Goal: Task Accomplishment & Management: Manage account settings

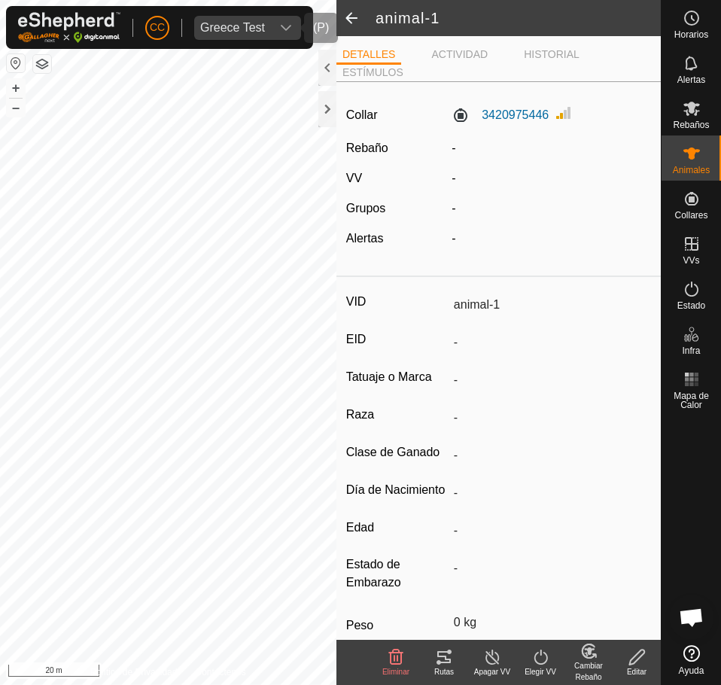
click at [187, 20] on div "CC Greece Test" at bounding box center [159, 27] width 307 height 43
click at [218, 23] on div "Greece Test" at bounding box center [232, 28] width 65 height 12
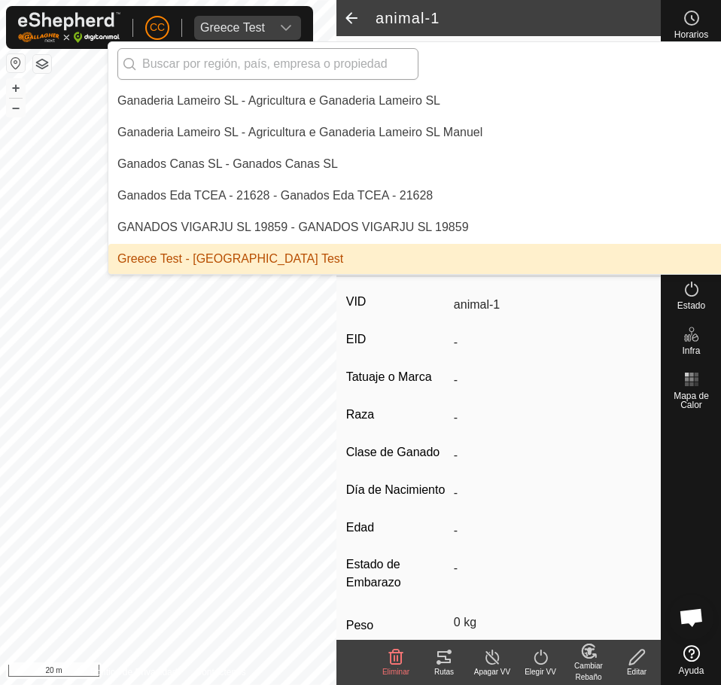
click at [213, 67] on input "text" at bounding box center [267, 64] width 301 height 32
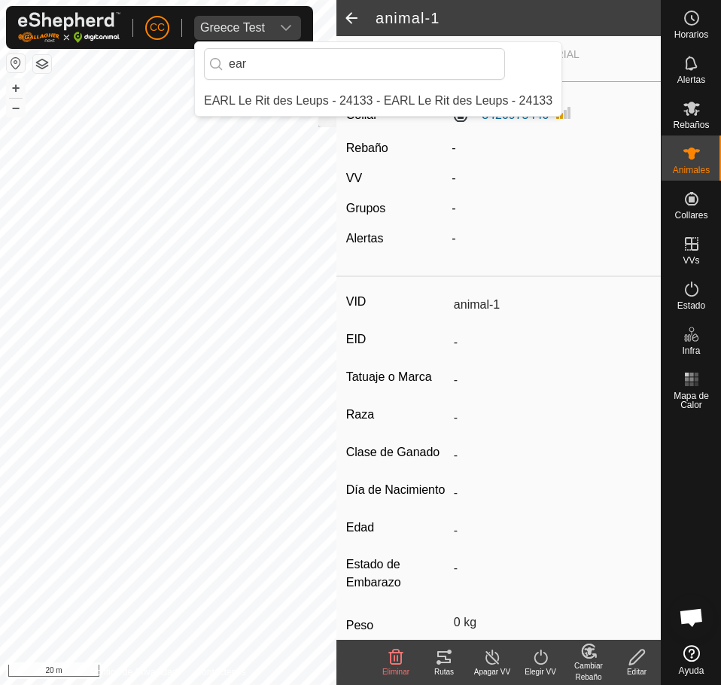
type input "ear"
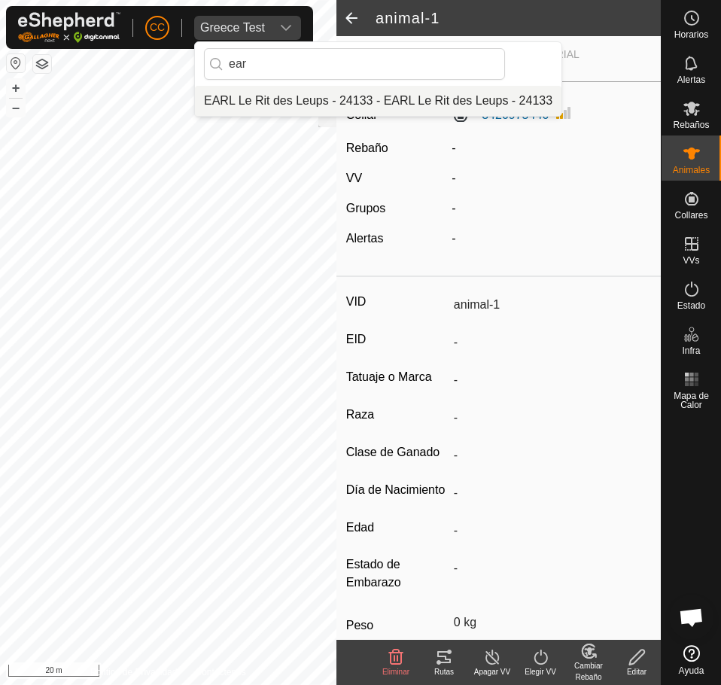
click at [249, 93] on li "EARL Le Rit des Leups - 24133 - EARL Le Rit des Leups - 24133" at bounding box center [378, 101] width 367 height 30
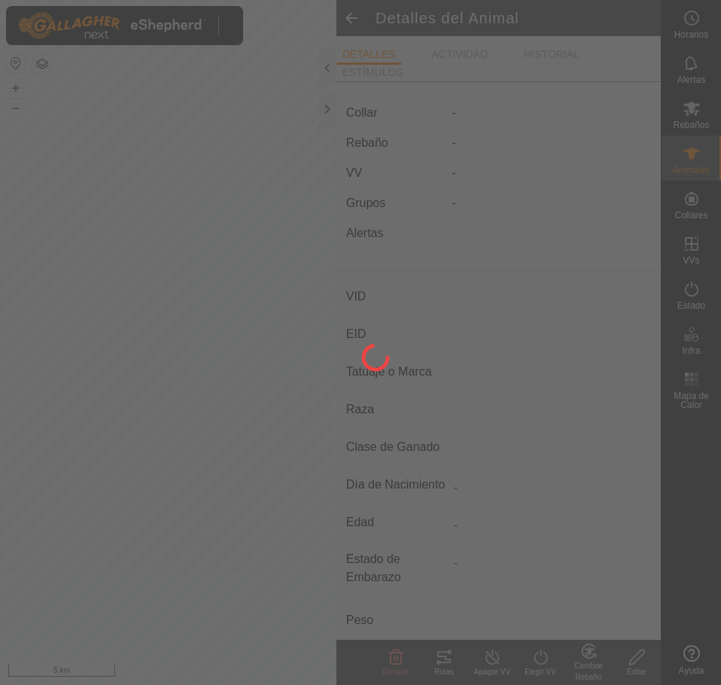
type input "animal-1"
type input "-"
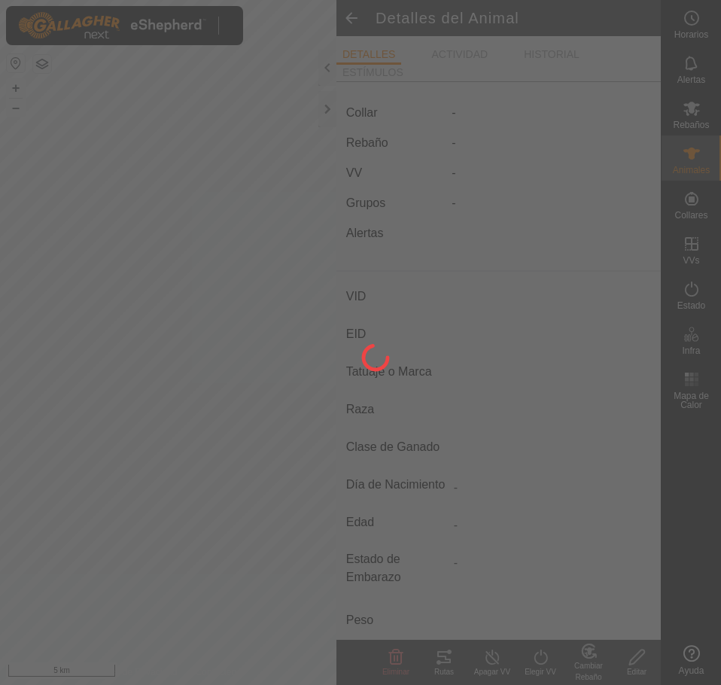
type input "0 kg"
type input "-"
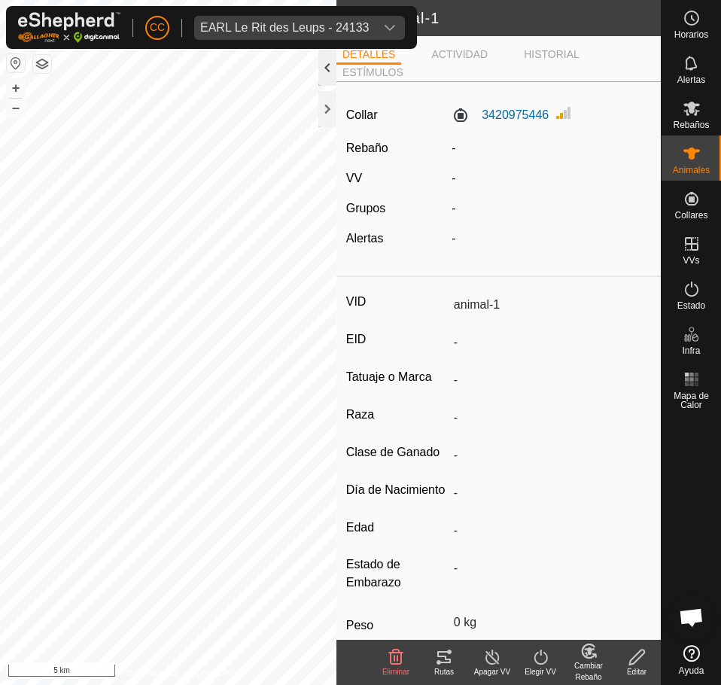
click at [325, 69] on div at bounding box center [327, 68] width 18 height 36
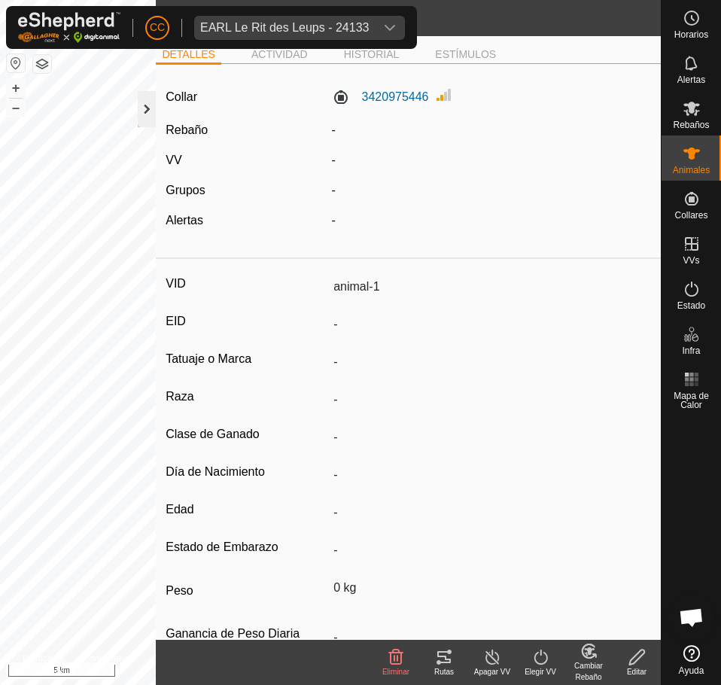
click at [148, 118] on div at bounding box center [147, 109] width 18 height 36
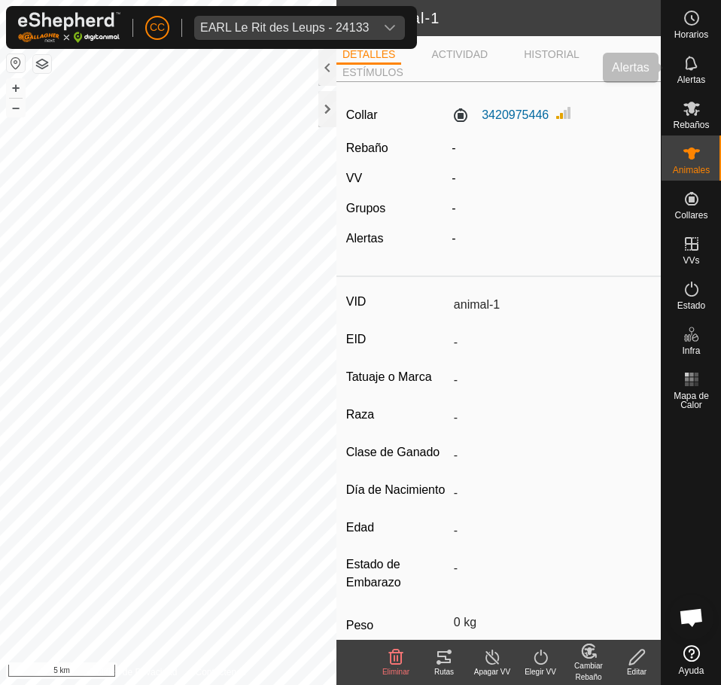
click at [701, 78] on span "Alertas" at bounding box center [692, 79] width 28 height 9
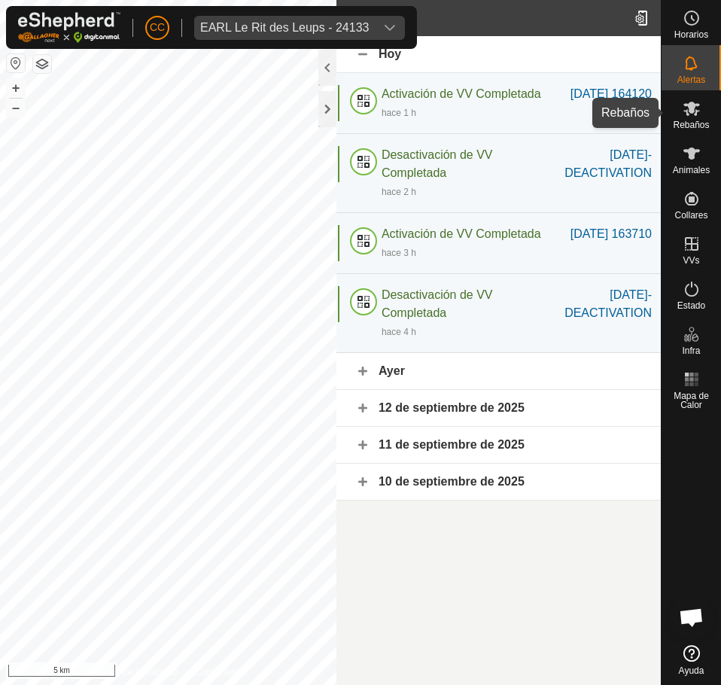
click at [695, 120] on span "Rebaños" at bounding box center [691, 124] width 36 height 9
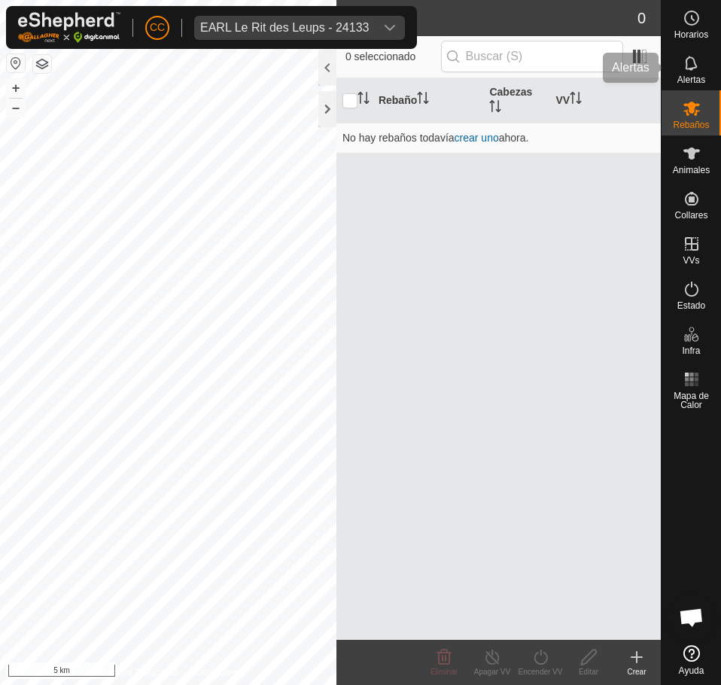
click at [696, 72] on icon at bounding box center [692, 63] width 18 height 18
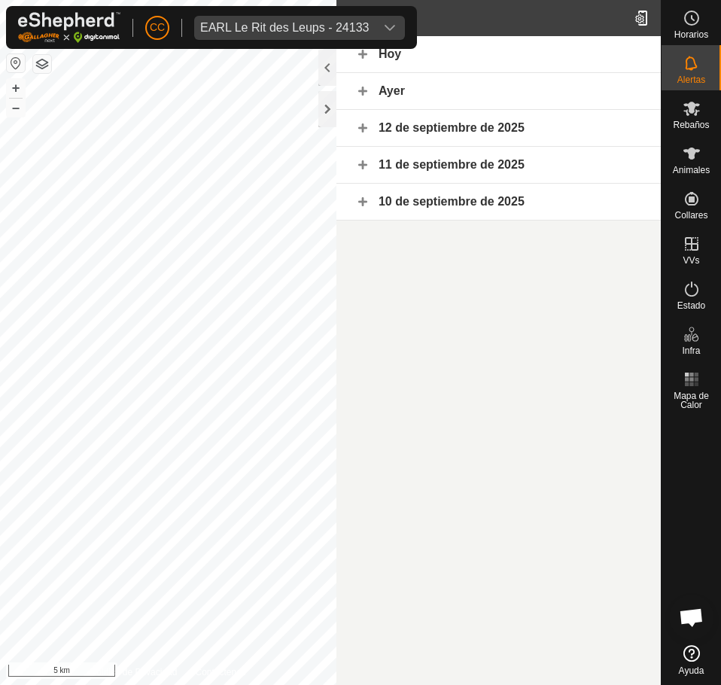
click at [426, 73] on div "Ayer" at bounding box center [498, 91] width 324 height 37
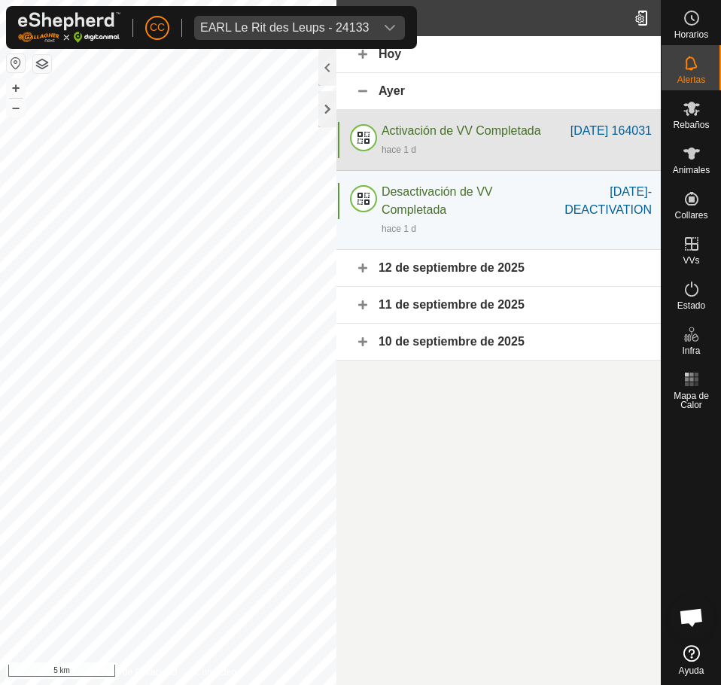
click at [419, 126] on span "Activación de VV Completada" at bounding box center [462, 130] width 160 height 13
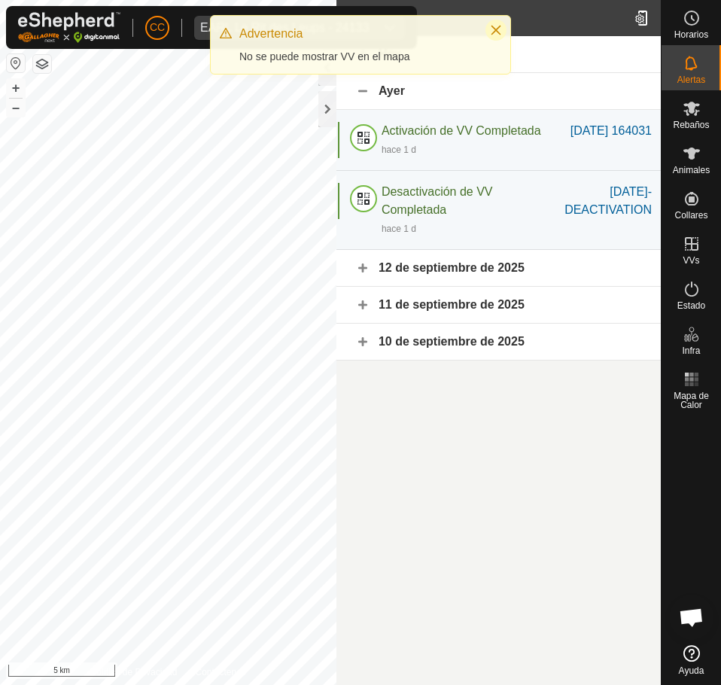
click at [492, 36] on button "Close" at bounding box center [496, 30] width 21 height 21
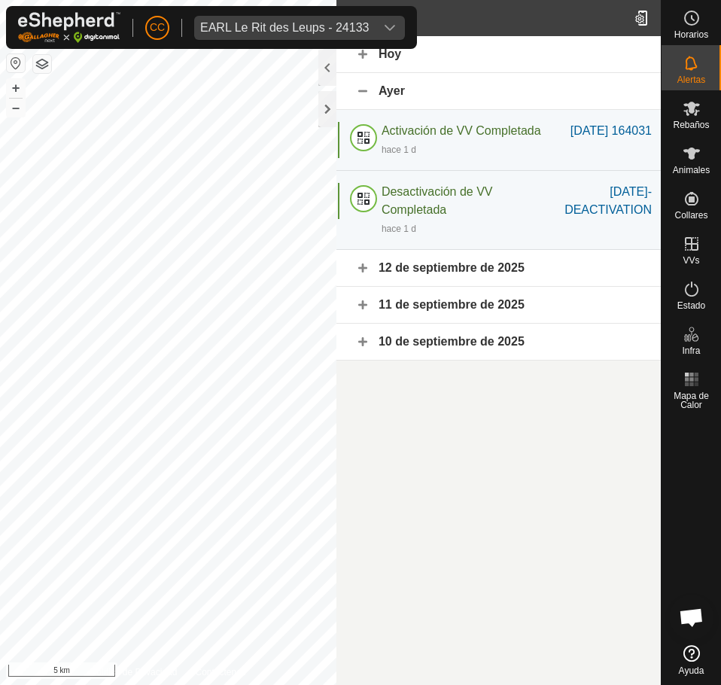
click at [379, 91] on div "Ayer" at bounding box center [498, 91] width 324 height 37
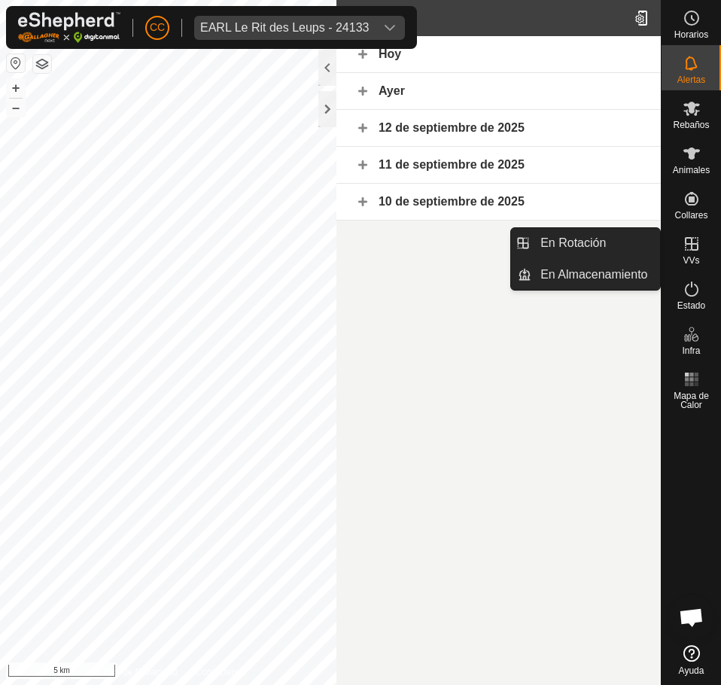
click at [691, 251] on icon at bounding box center [692, 244] width 18 height 18
click at [615, 254] on link "En Rotación" at bounding box center [595, 243] width 129 height 30
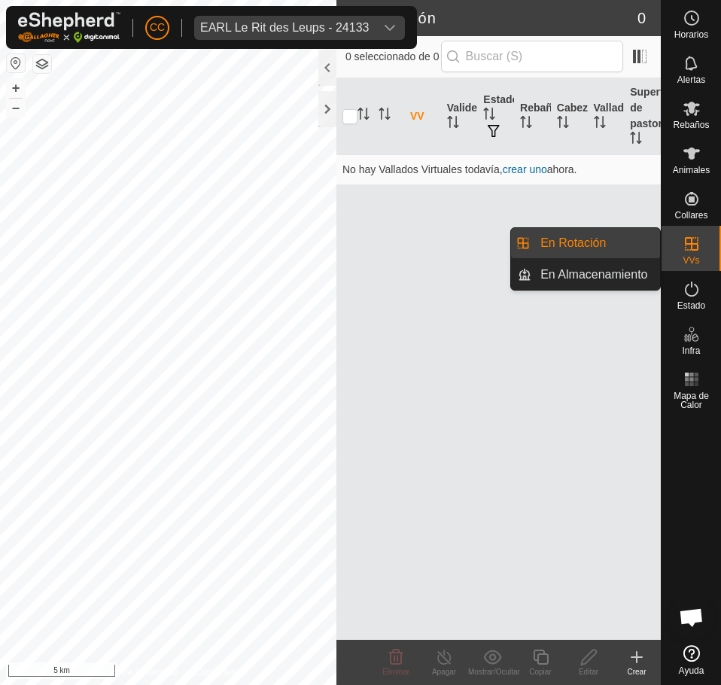
click at [690, 248] on icon at bounding box center [692, 244] width 18 height 18
click at [574, 280] on link "En Almacenamiento" at bounding box center [595, 275] width 129 height 30
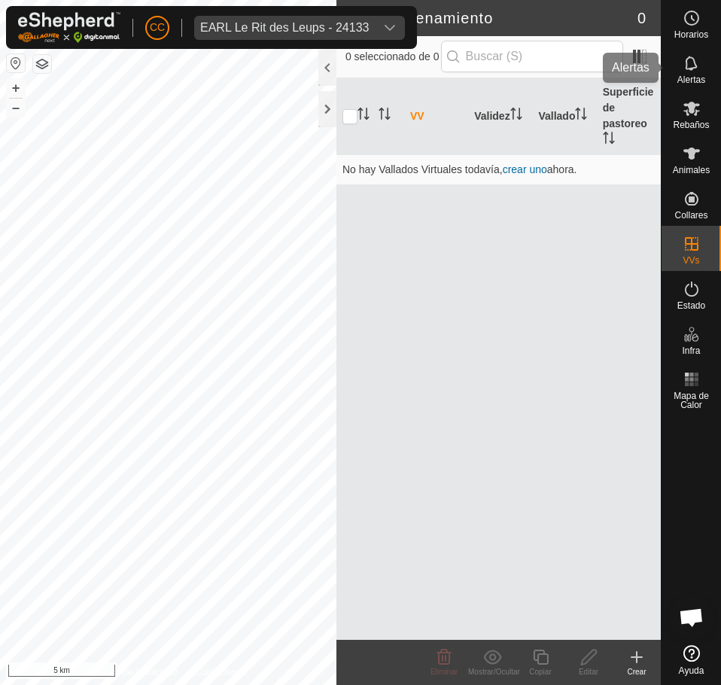
click at [693, 75] on span "Alertas" at bounding box center [692, 79] width 28 height 9
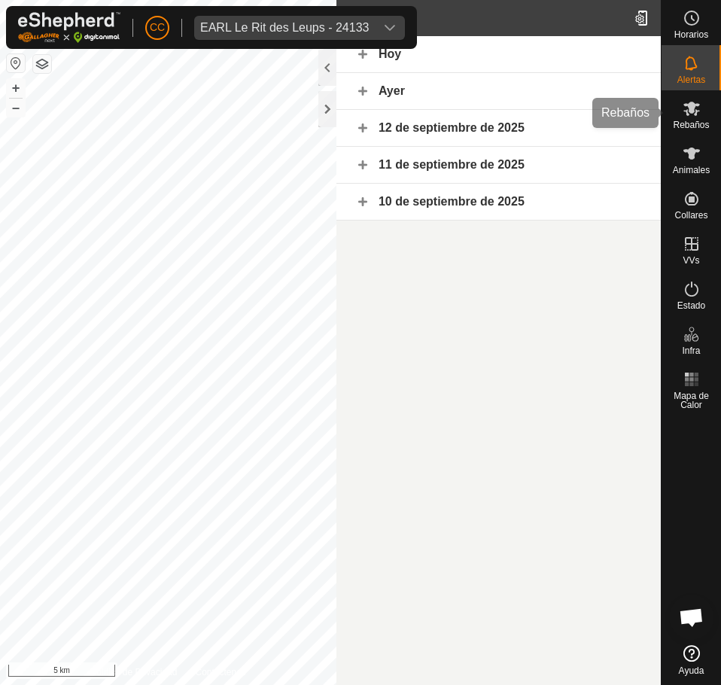
click at [699, 99] on icon at bounding box center [692, 108] width 18 height 18
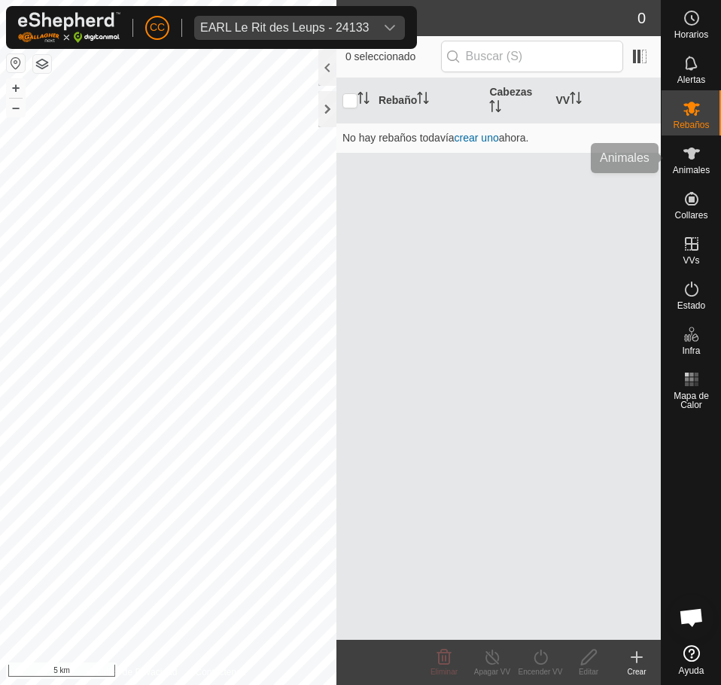
click at [711, 147] on div "Animales" at bounding box center [691, 158] width 59 height 45
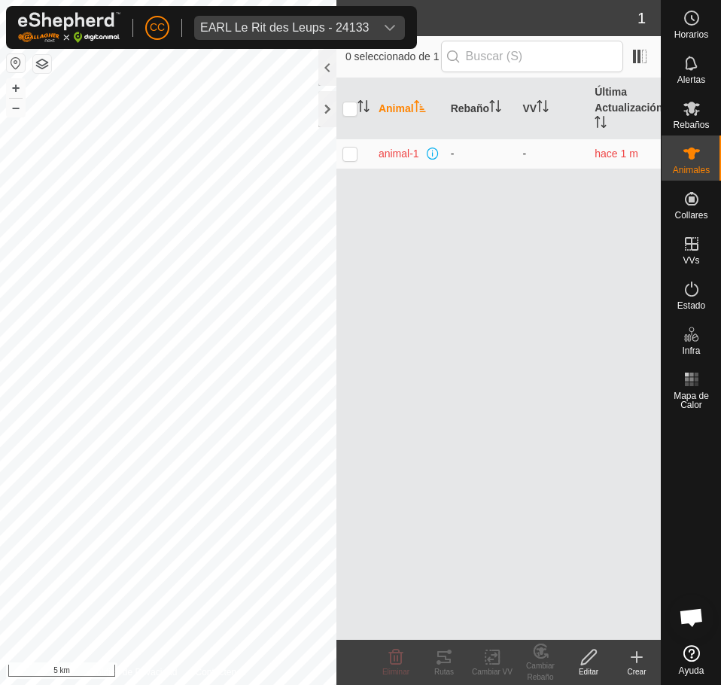
click at [377, 151] on td "animal-1" at bounding box center [409, 154] width 72 height 30
click at [282, 33] on div "EARL Le Rit des Leups - 24133" at bounding box center [284, 28] width 169 height 12
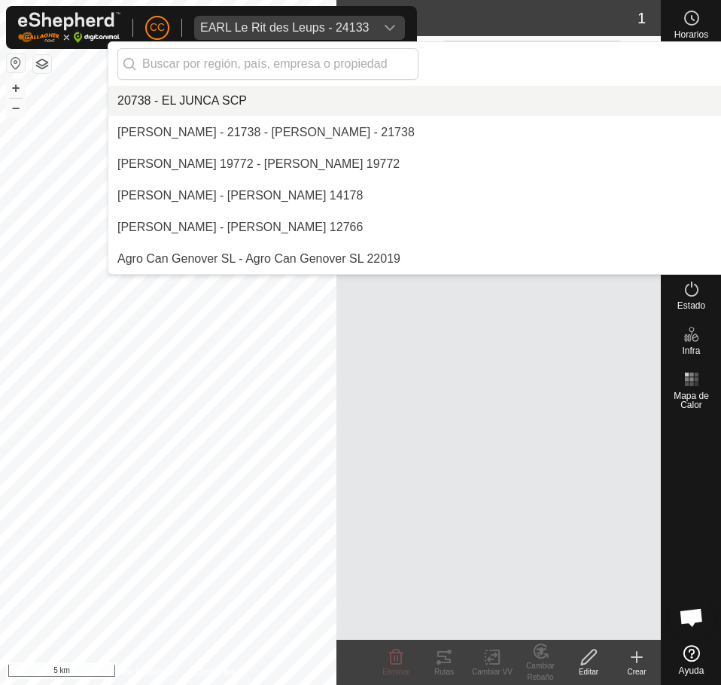
scroll to position [3067, 0]
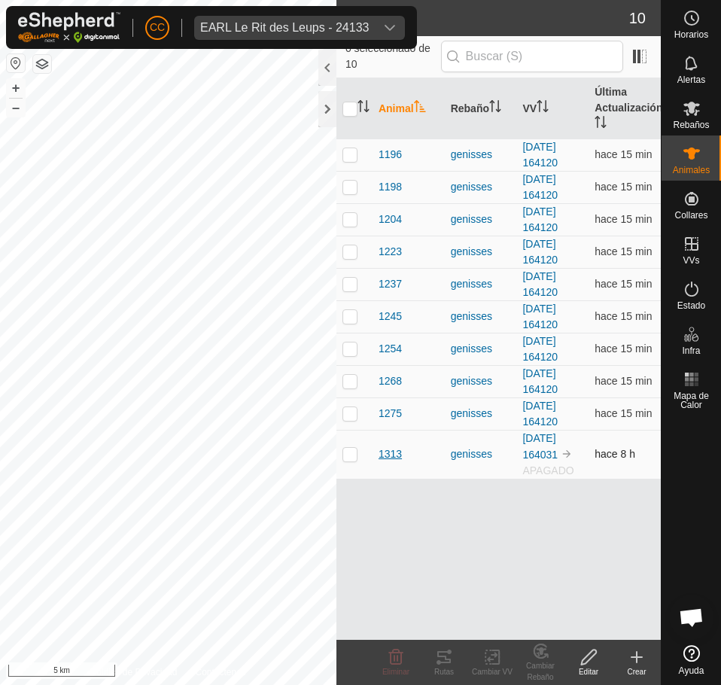
click at [391, 455] on span "1313" at bounding box center [390, 454] width 23 height 16
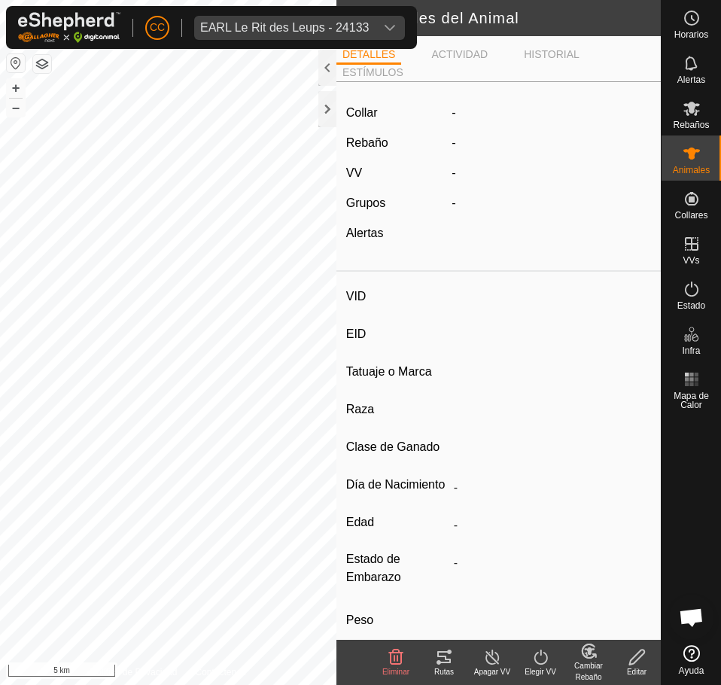
type input "1313"
type input "-"
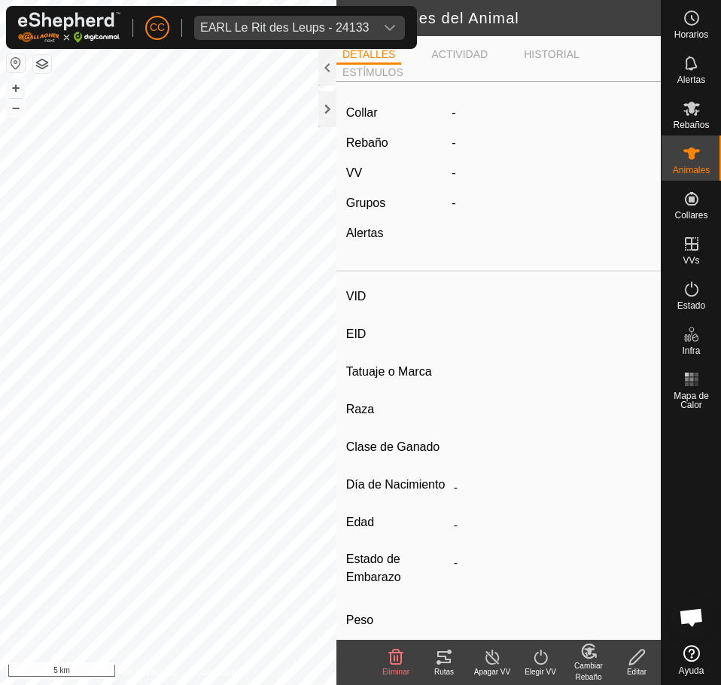
type input "0 kg"
type input "-"
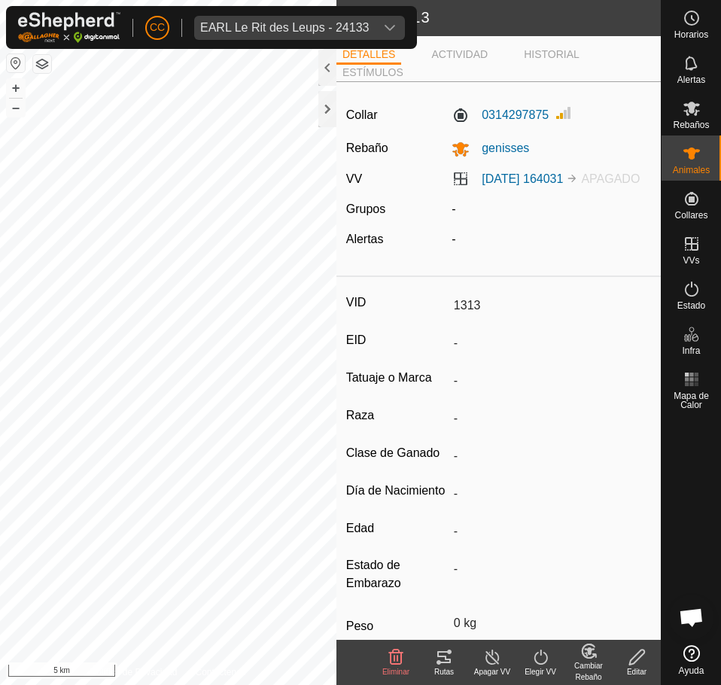
click at [531, 666] on div "Elegir VV" at bounding box center [540, 671] width 48 height 11
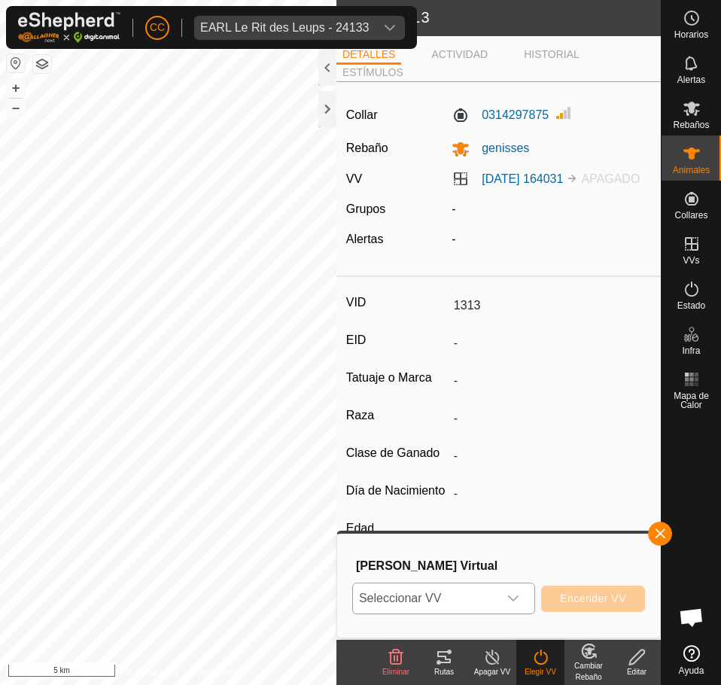
click at [476, 602] on span "Seleccionar VV" at bounding box center [425, 598] width 145 height 30
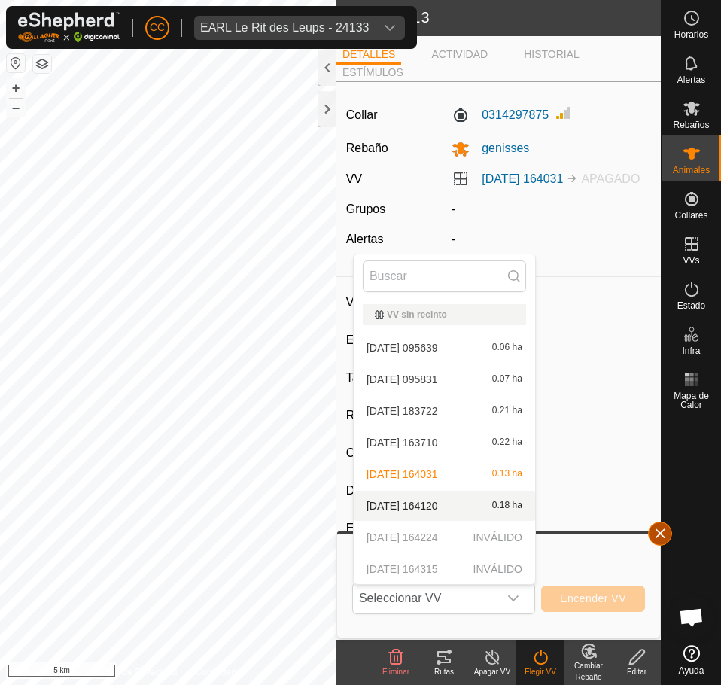
click at [658, 533] on button "button" at bounding box center [660, 534] width 24 height 24
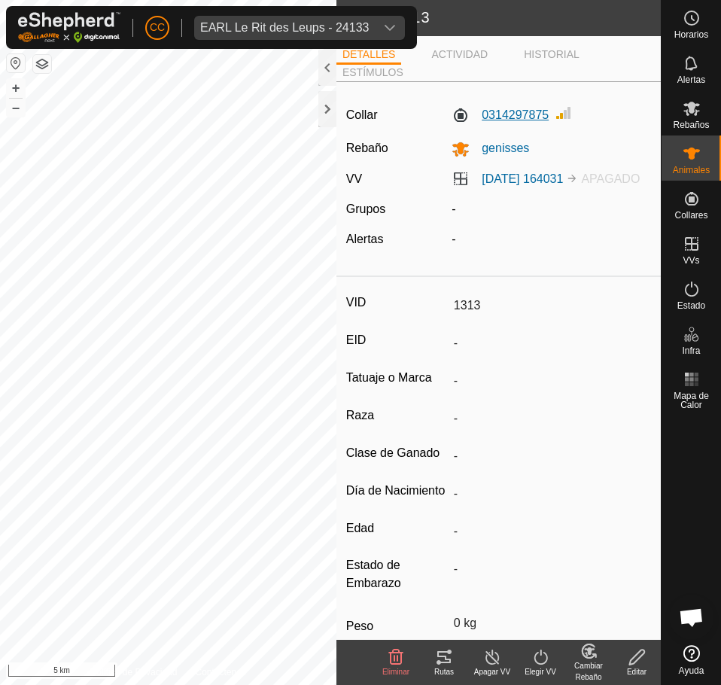
click at [519, 111] on label "0314297875" at bounding box center [500, 115] width 97 height 18
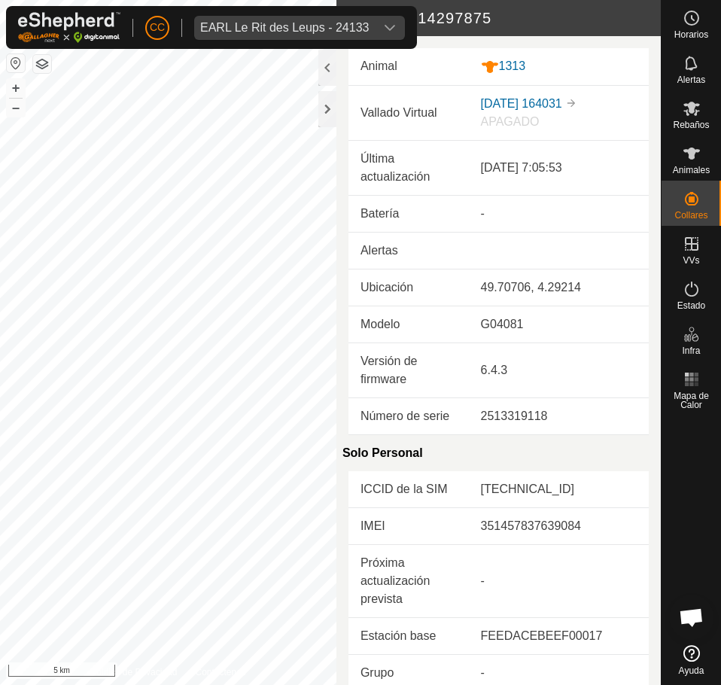
scroll to position [429, 0]
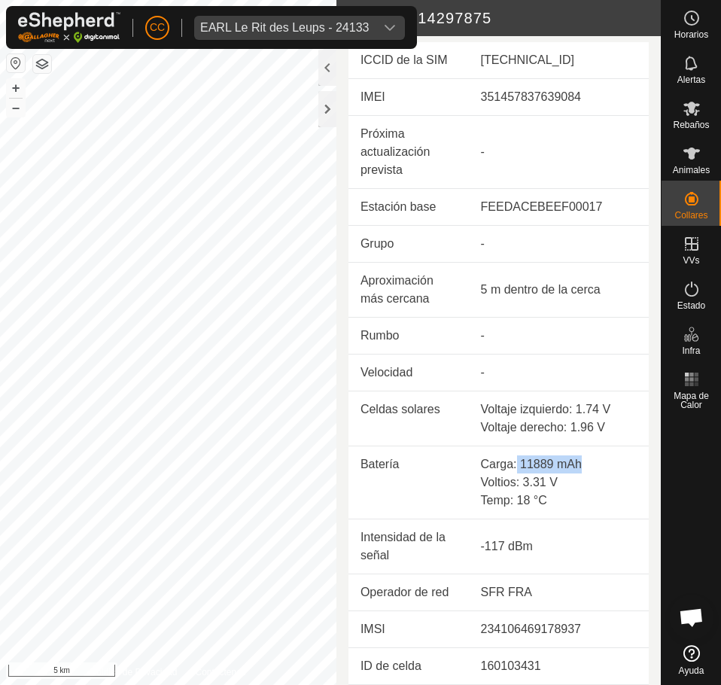
drag, startPoint x: 513, startPoint y: 459, endPoint x: 586, endPoint y: 463, distance: 73.9
click at [586, 463] on div "Carga: 11889 mAh" at bounding box center [559, 464] width 156 height 18
click at [528, 300] on td "5 m dentro de la cerca" at bounding box center [559, 289] width 180 height 55
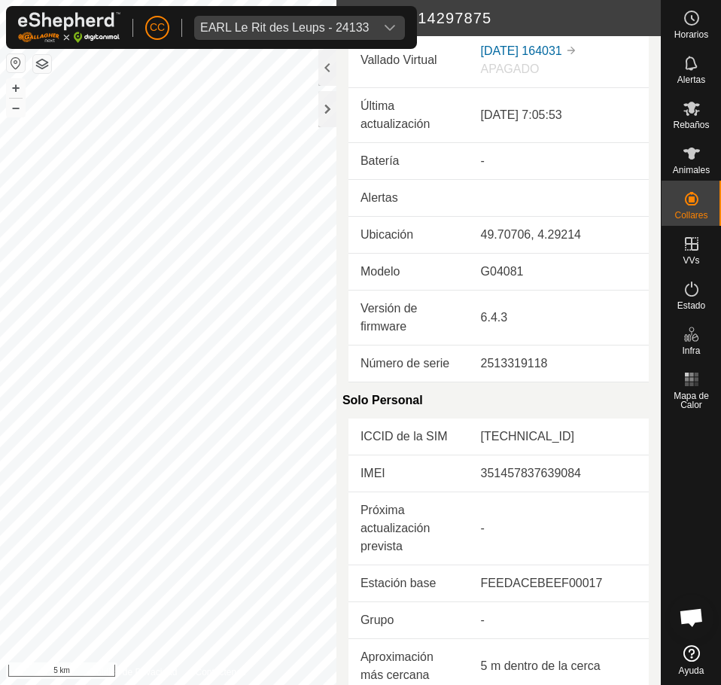
scroll to position [0, 0]
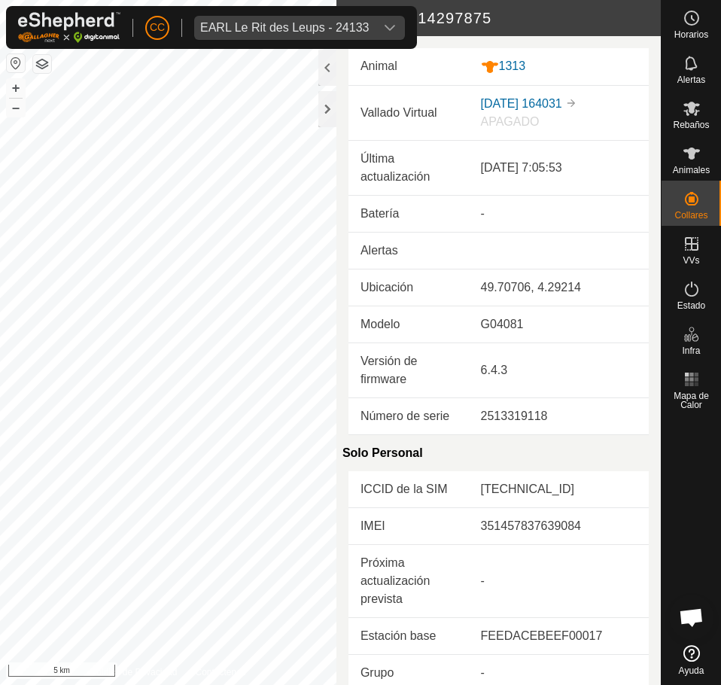
click at [562, 491] on td "89883070000058808955" at bounding box center [559, 489] width 180 height 37
copy td "89883070000058808955"
click at [325, 108] on div at bounding box center [327, 109] width 18 height 36
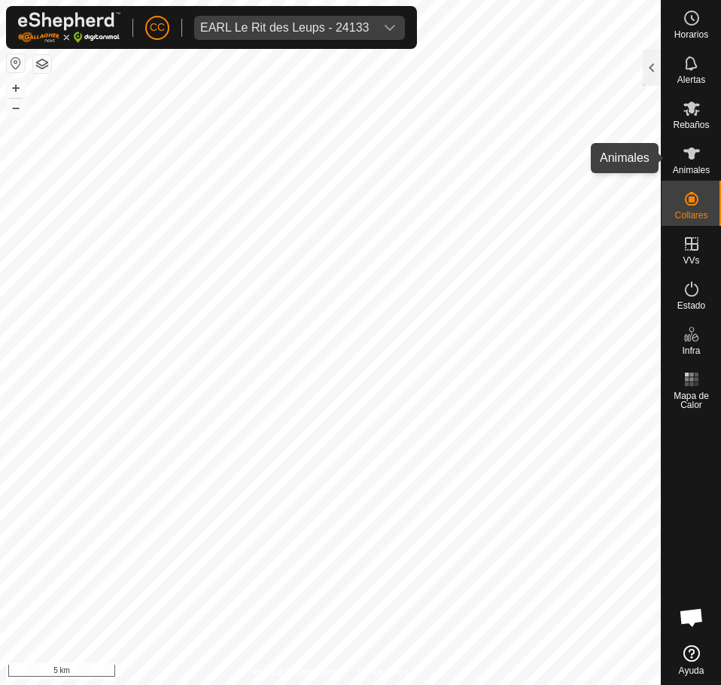
click at [687, 160] on icon at bounding box center [692, 154] width 18 height 18
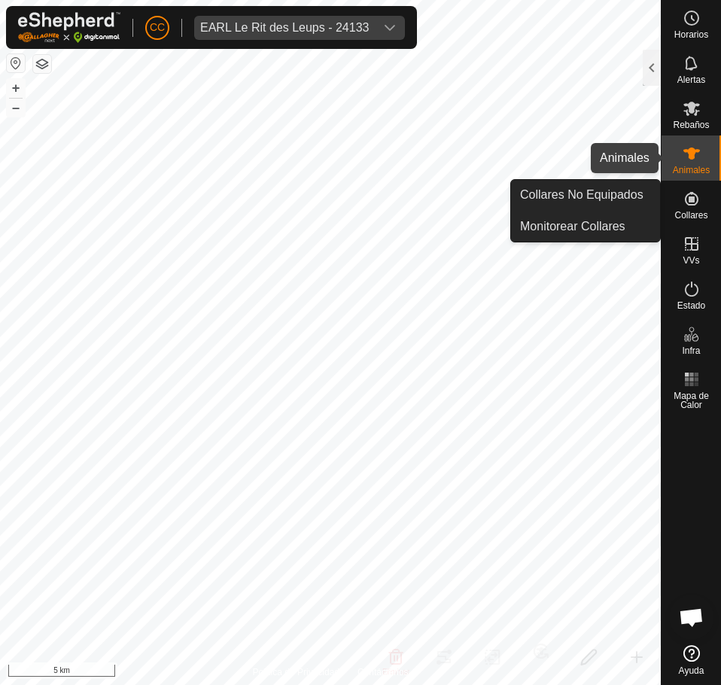
click at [697, 160] on icon at bounding box center [692, 154] width 18 height 18
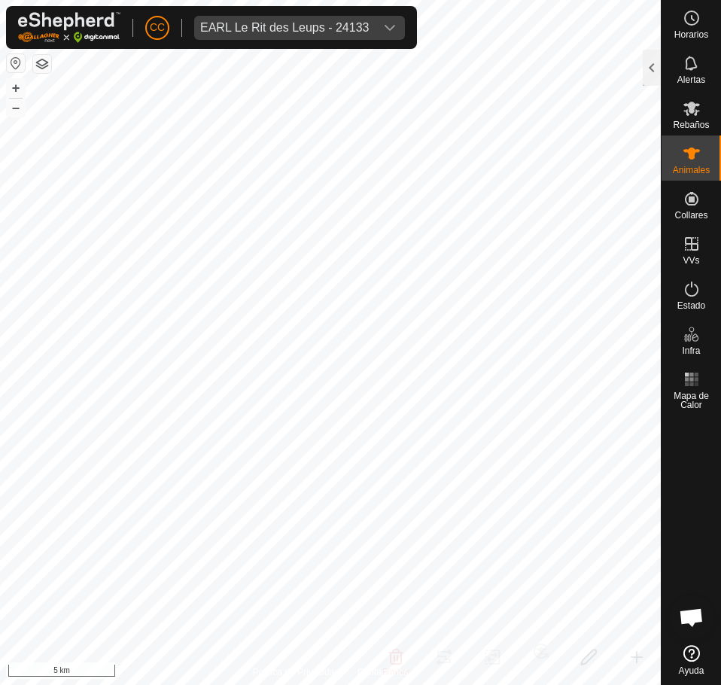
click at [697, 160] on icon at bounding box center [692, 154] width 18 height 18
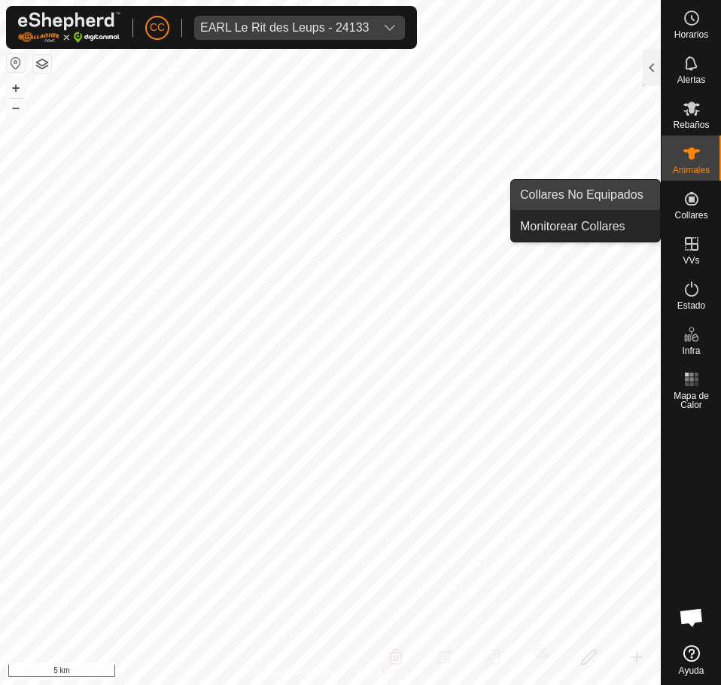
click at [608, 198] on link "Collares No Equipados" at bounding box center [585, 195] width 149 height 30
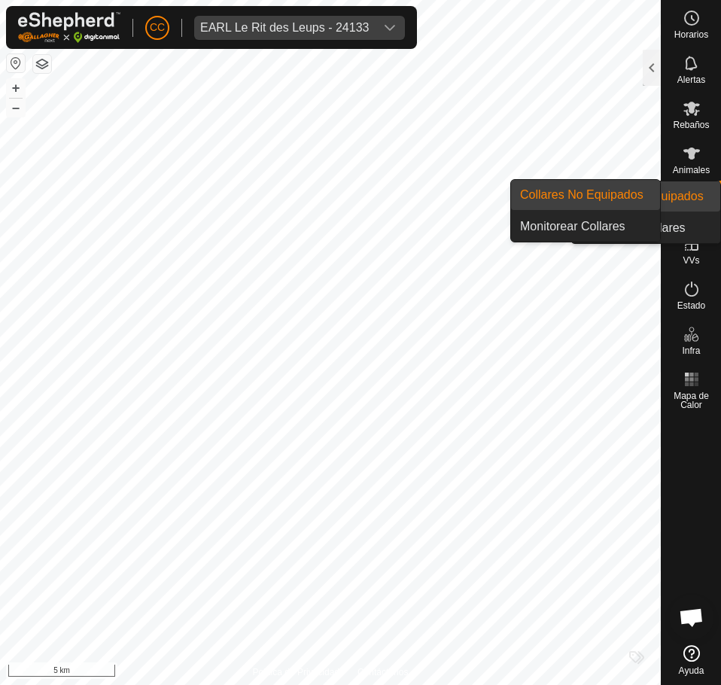
click at [704, 195] on es-neckbands-svg-icon at bounding box center [691, 199] width 27 height 24
click at [606, 196] on link "Collares No Equipados" at bounding box center [585, 195] width 149 height 30
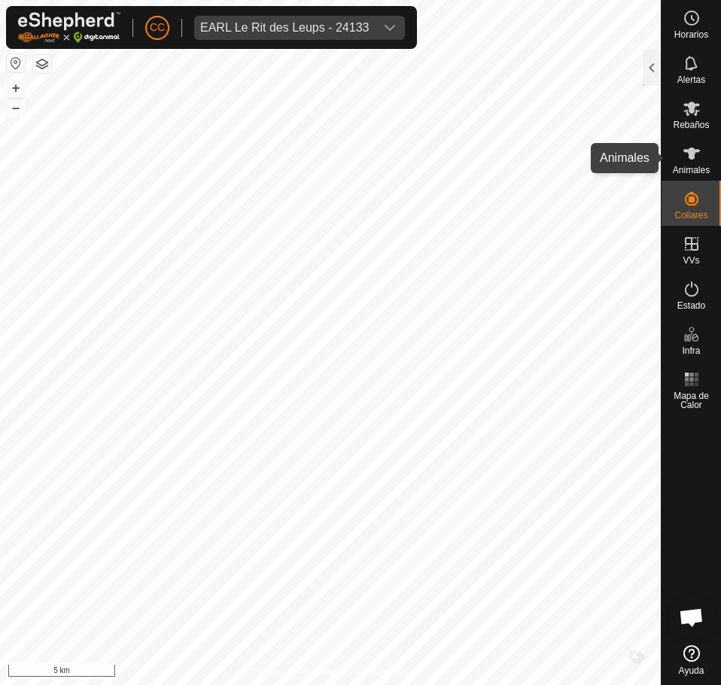
click at [690, 163] on es-animals-svg-icon at bounding box center [691, 154] width 27 height 24
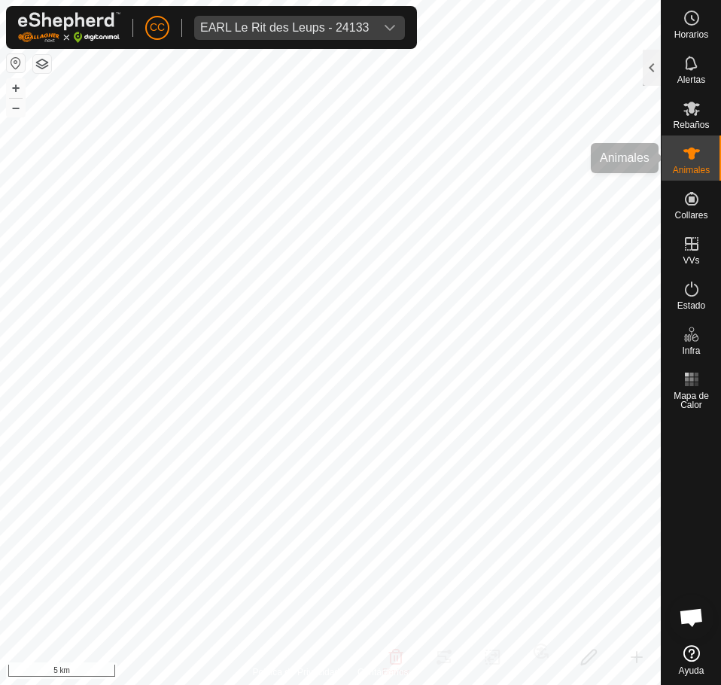
click at [680, 161] on es-animals-svg-icon at bounding box center [691, 154] width 27 height 24
click at [688, 151] on icon at bounding box center [692, 154] width 17 height 12
click at [645, 74] on div at bounding box center [652, 68] width 18 height 36
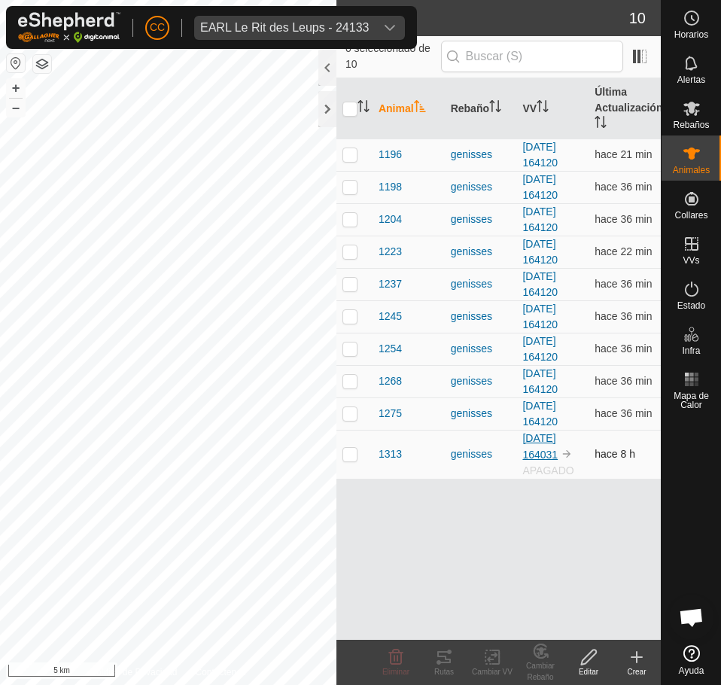
click at [536, 450] on link "[DATE] 164031" at bounding box center [539, 446] width 35 height 29
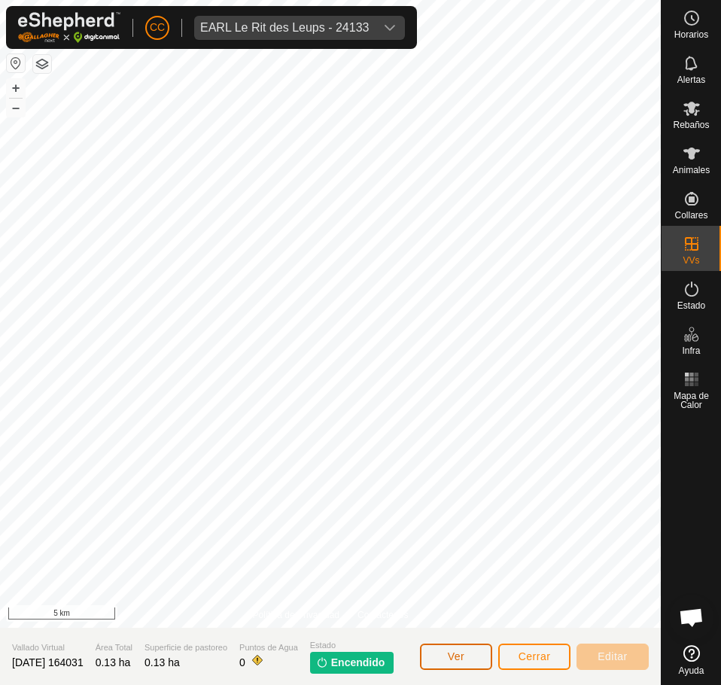
click at [473, 654] on button "Ver" at bounding box center [456, 657] width 72 height 26
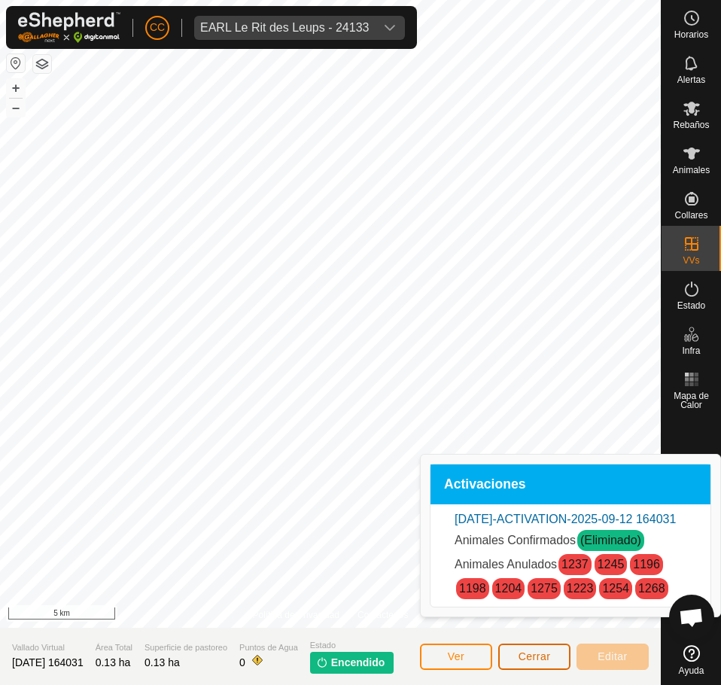
click at [542, 656] on span "Cerrar" at bounding box center [535, 656] width 32 height 12
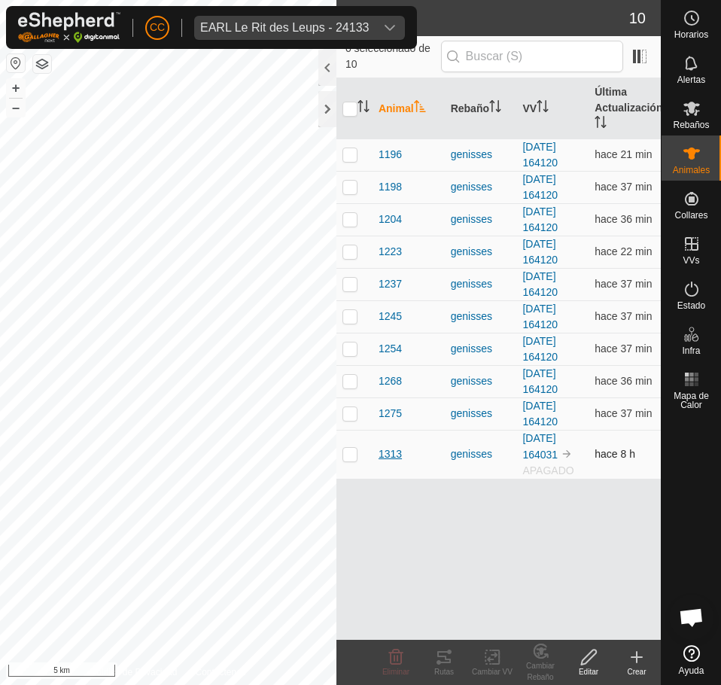
click at [391, 461] on span "1313" at bounding box center [390, 454] width 23 height 16
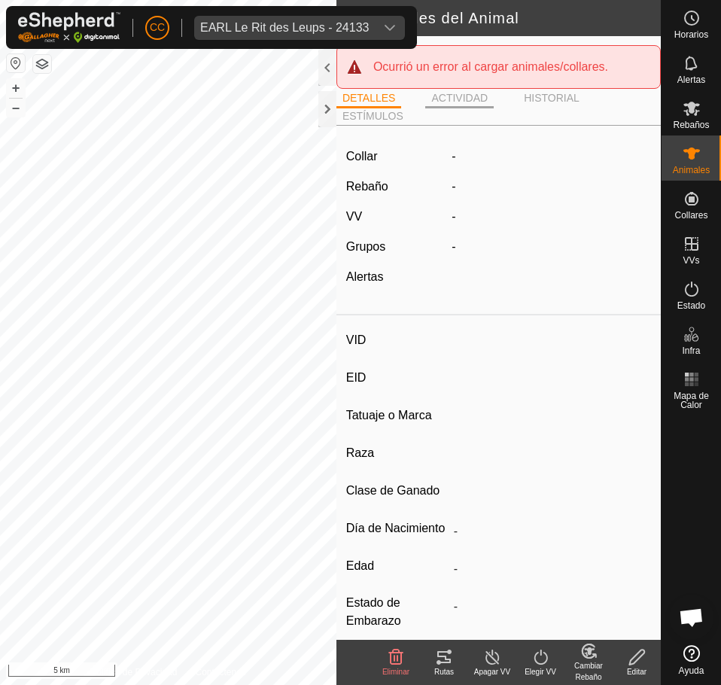
click at [455, 105] on li "ACTIVIDAD" at bounding box center [459, 99] width 69 height 18
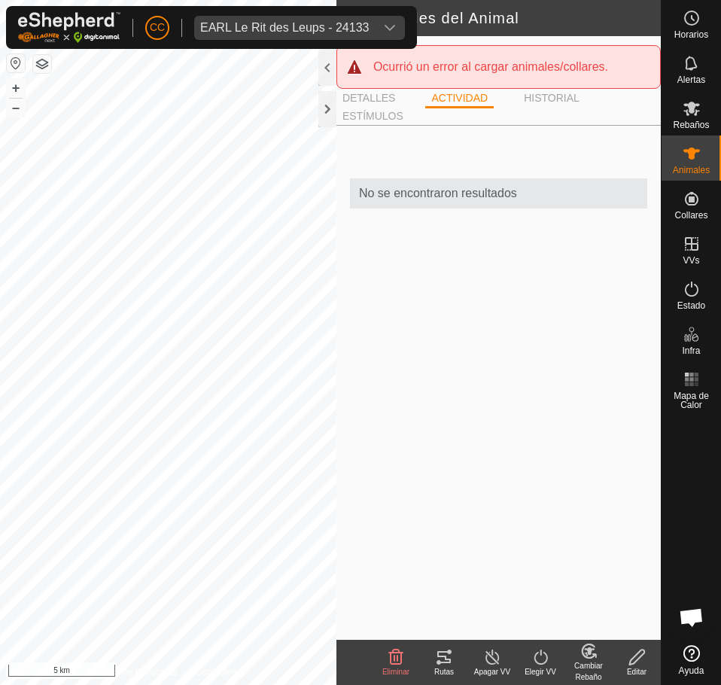
click at [549, 108] on ul "DETALLES ACTIVIDAD HISTORIAL ESTÍMULOS" at bounding box center [498, 107] width 324 height 37
click at [549, 103] on li "HISTORIAL" at bounding box center [552, 99] width 68 height 18
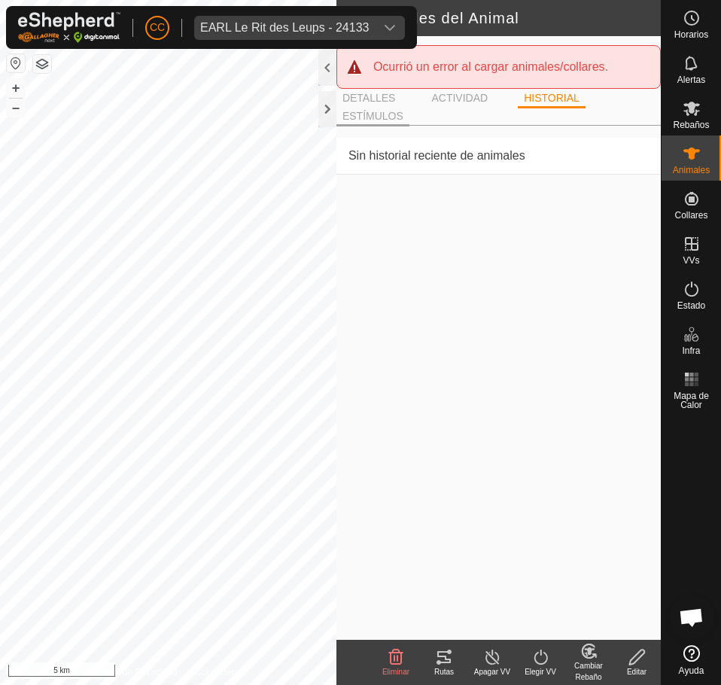
click at [352, 111] on li "ESTÍMULOS" at bounding box center [372, 117] width 73 height 18
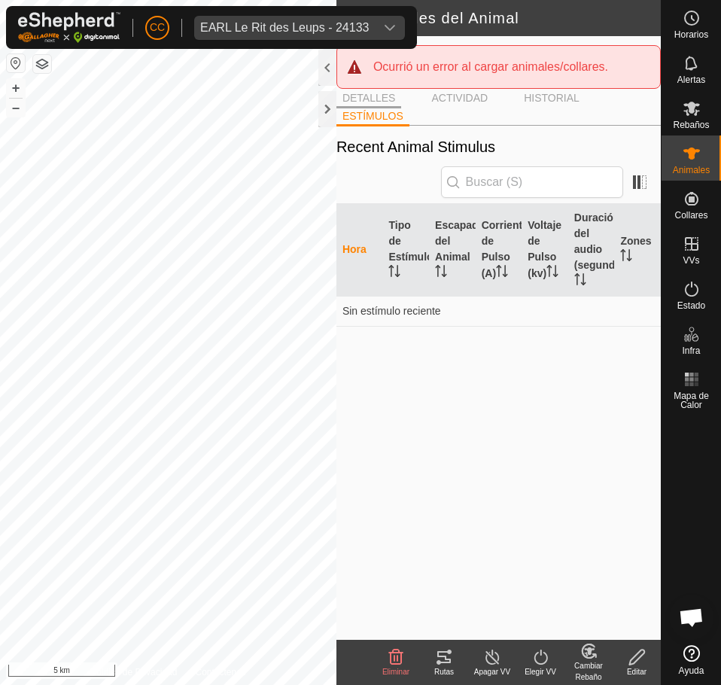
click at [374, 96] on li "DETALLES" at bounding box center [368, 99] width 65 height 18
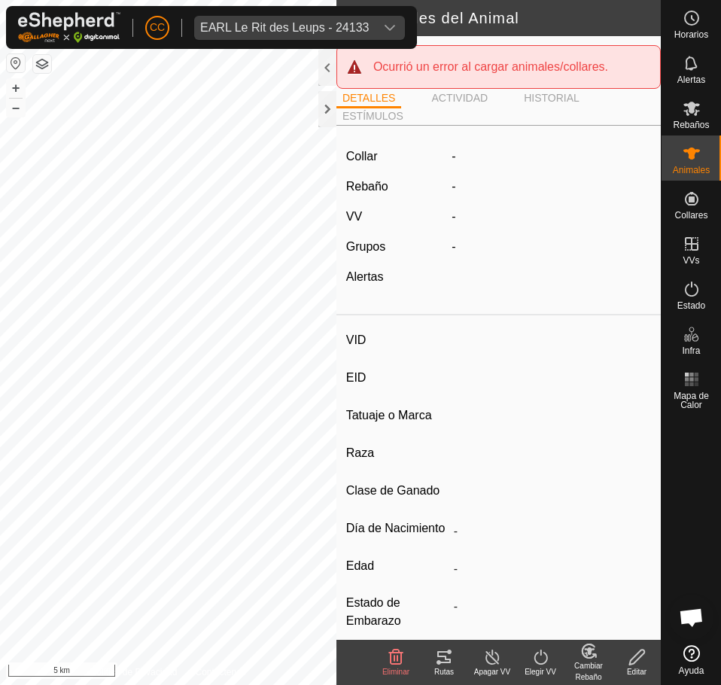
scroll to position [157, 0]
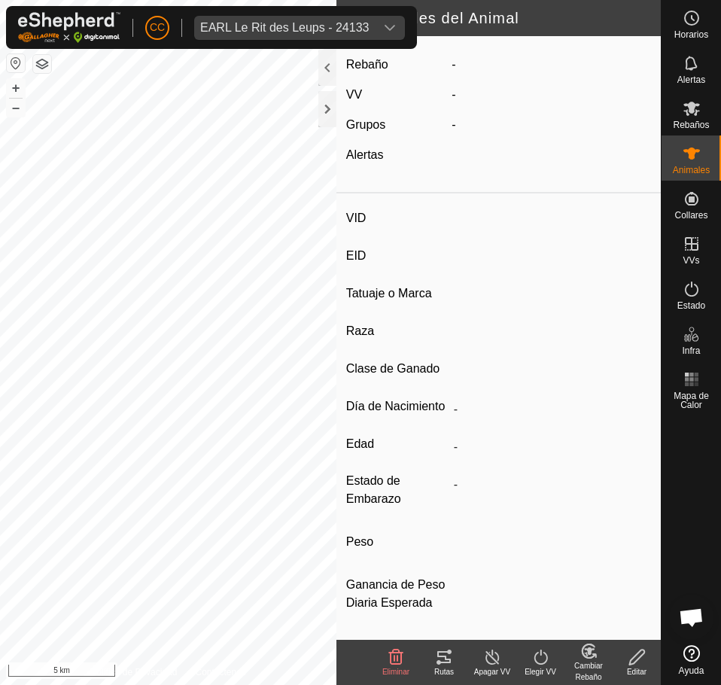
click at [501, 662] on icon at bounding box center [492, 657] width 19 height 18
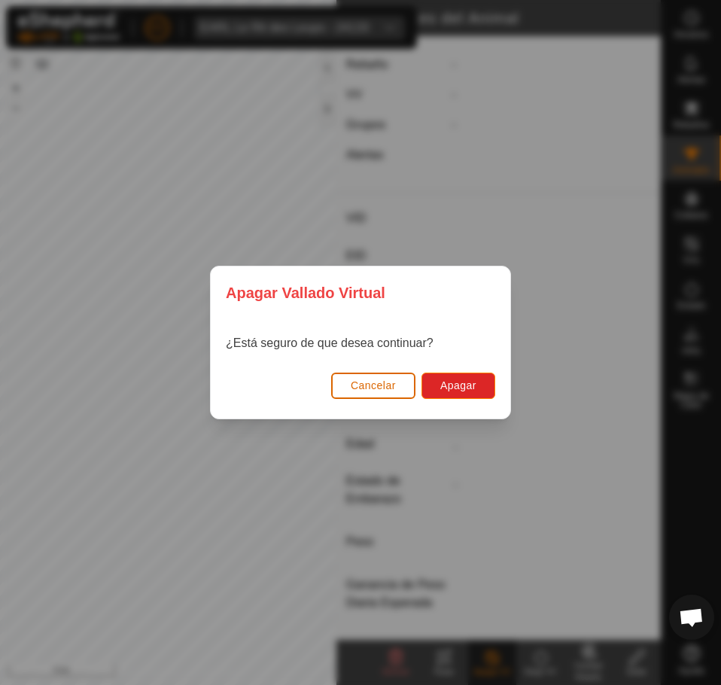
click at [394, 384] on span "Cancelar" at bounding box center [373, 385] width 45 height 12
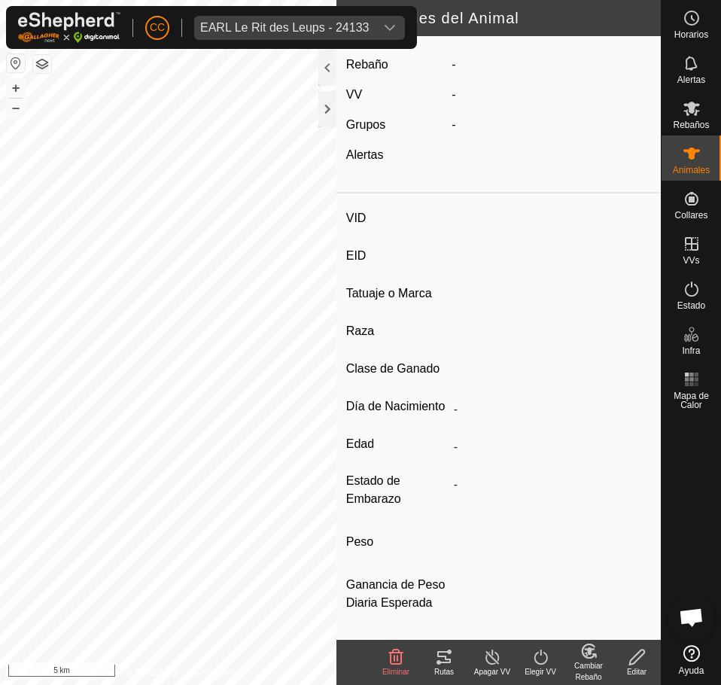
click at [544, 663] on icon at bounding box center [541, 657] width 14 height 15
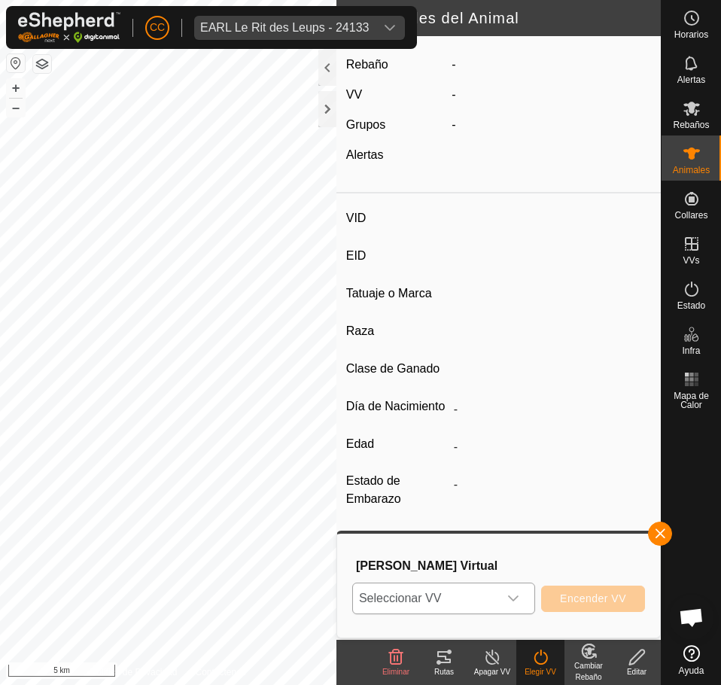
click at [502, 596] on div "dropdown trigger" at bounding box center [513, 598] width 30 height 30
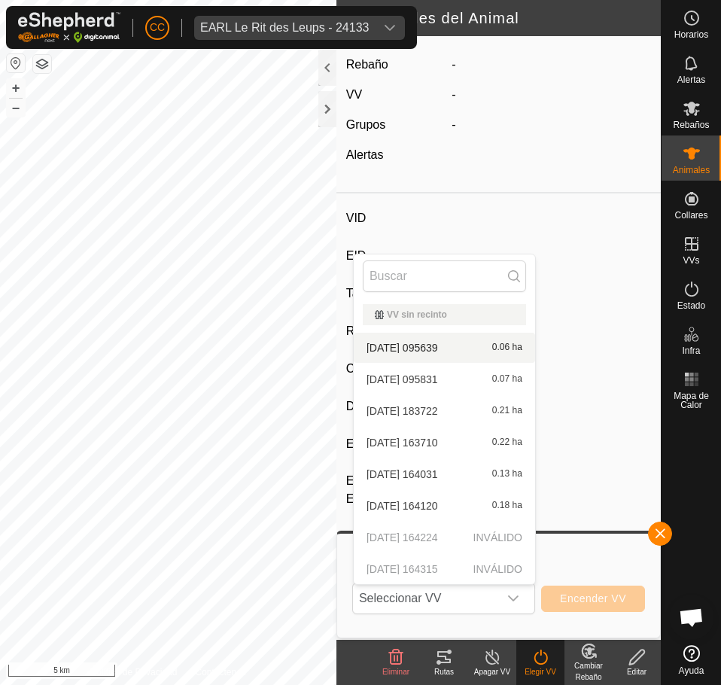
drag, startPoint x: 553, startPoint y: 256, endPoint x: 599, endPoint y: 419, distance: 169.7
click at [559, 284] on input "Tatuaje o Marca" at bounding box center [549, 297] width 203 height 26
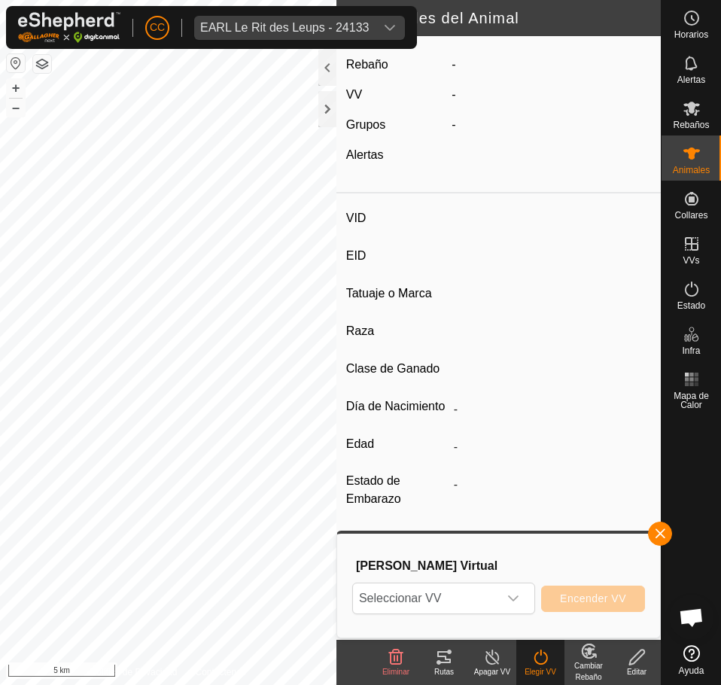
click at [590, 669] on div "Cambiar Rebaño" at bounding box center [589, 671] width 48 height 23
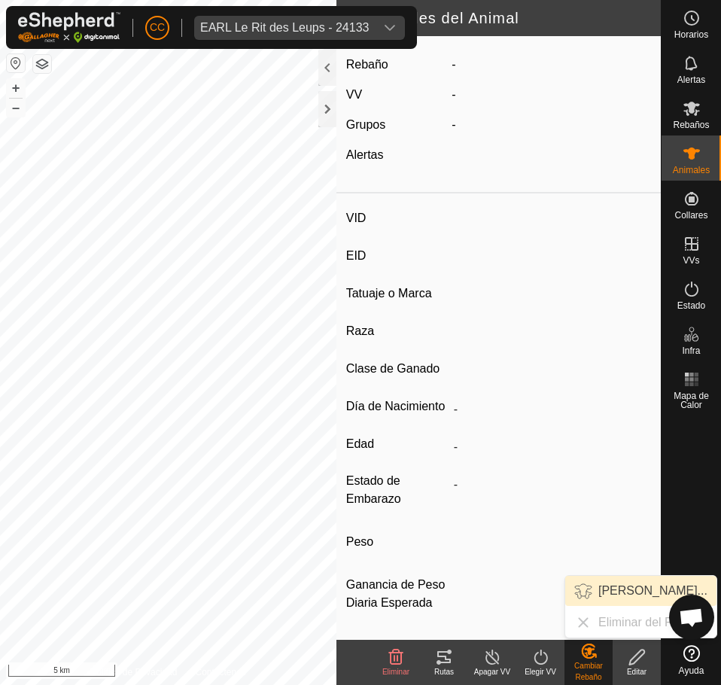
click at [627, 598] on link "Elegir Rebaño..." at bounding box center [640, 591] width 151 height 30
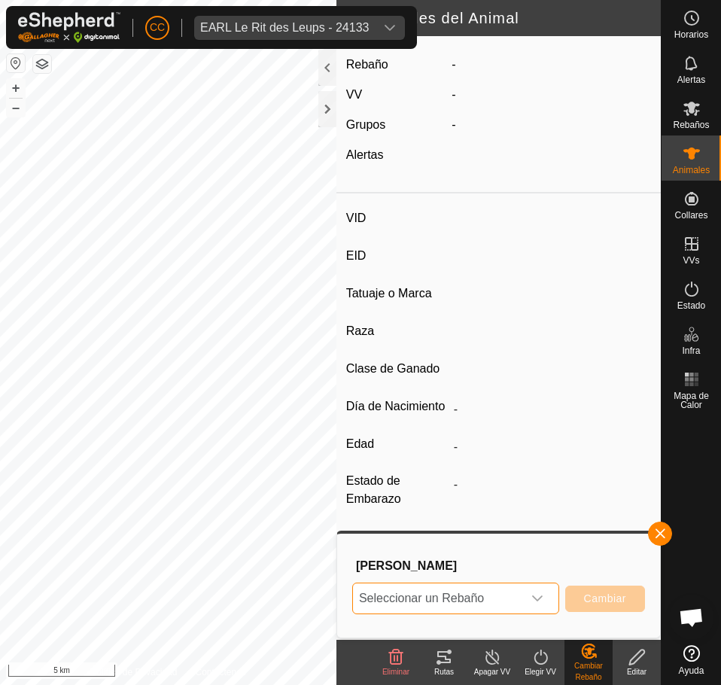
click at [488, 607] on span "Seleccionar un Rebaño" at bounding box center [437, 598] width 169 height 30
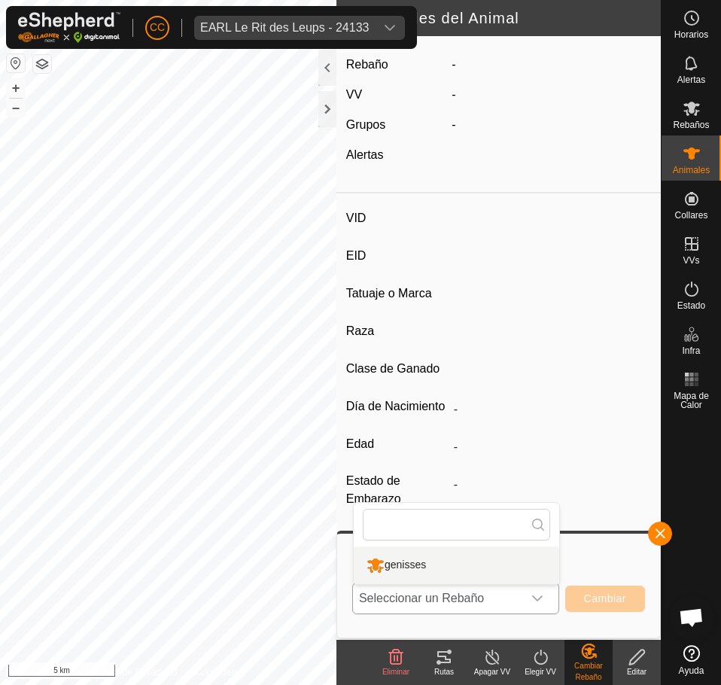
click at [458, 573] on li "genisses" at bounding box center [457, 566] width 206 height 38
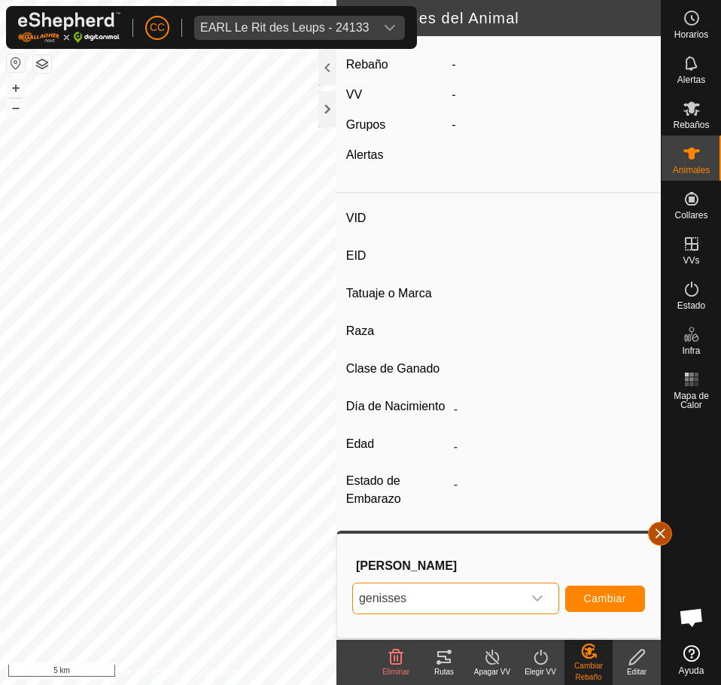
click at [660, 535] on button "button" at bounding box center [660, 534] width 24 height 24
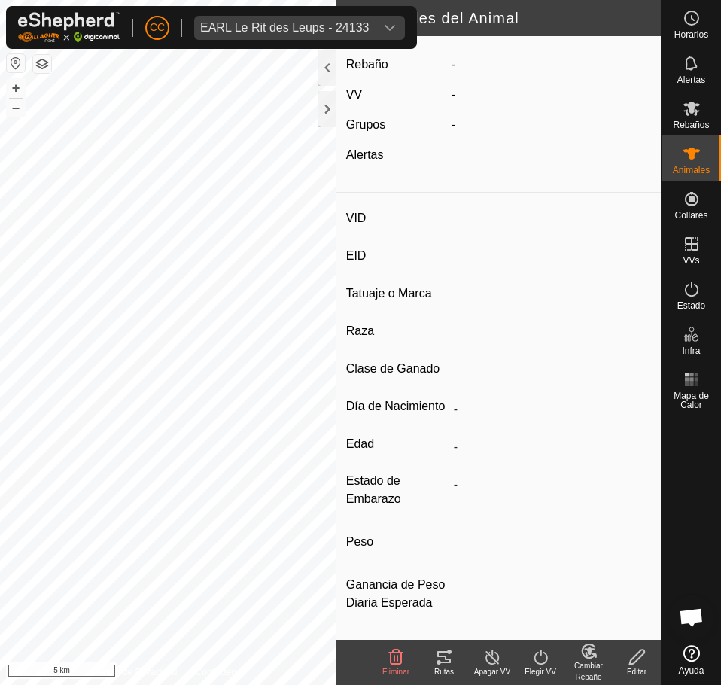
click at [632, 655] on icon at bounding box center [637, 657] width 19 height 18
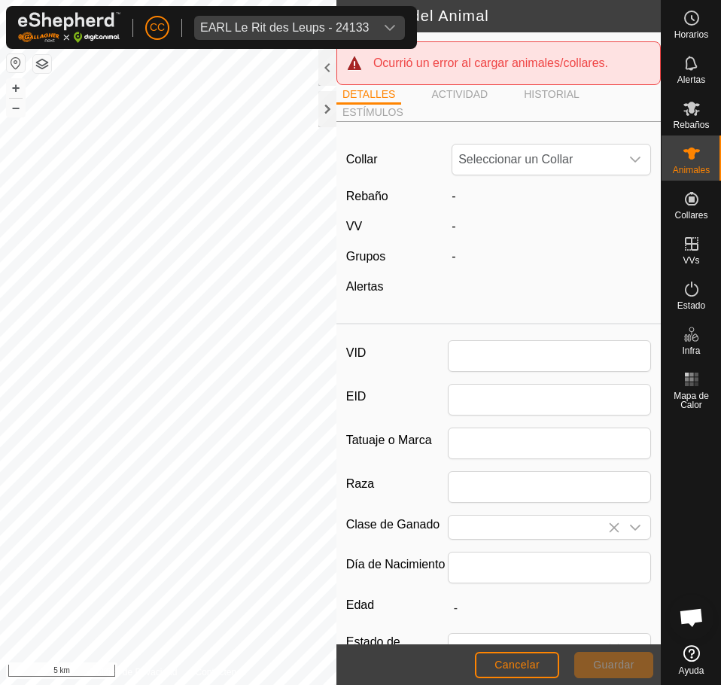
click at [475, 105] on ul "DETALLES ACTIVIDAD HISTORIAL ESTÍMULOS" at bounding box center [498, 103] width 324 height 37
click at [557, 96] on li "HISTORIAL" at bounding box center [552, 96] width 68 height 18
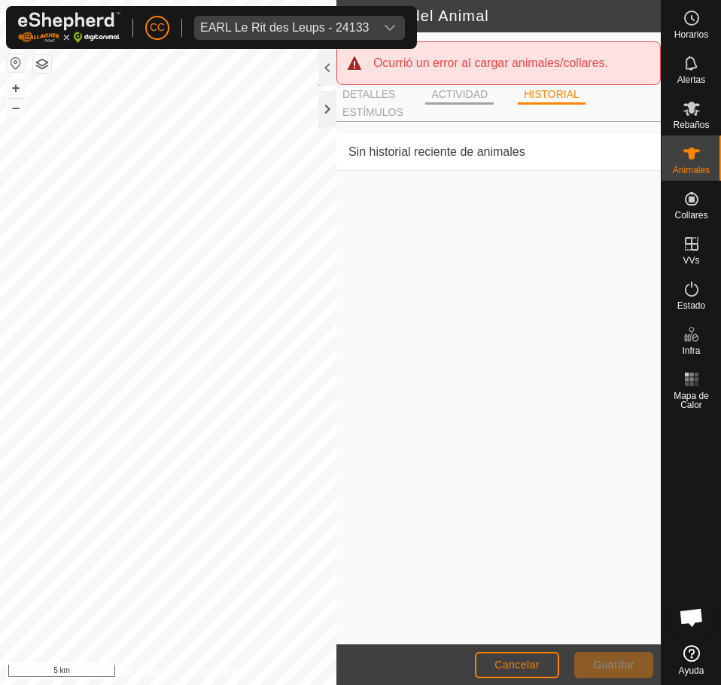
click at [449, 93] on li "ACTIVIDAD" at bounding box center [459, 96] width 69 height 18
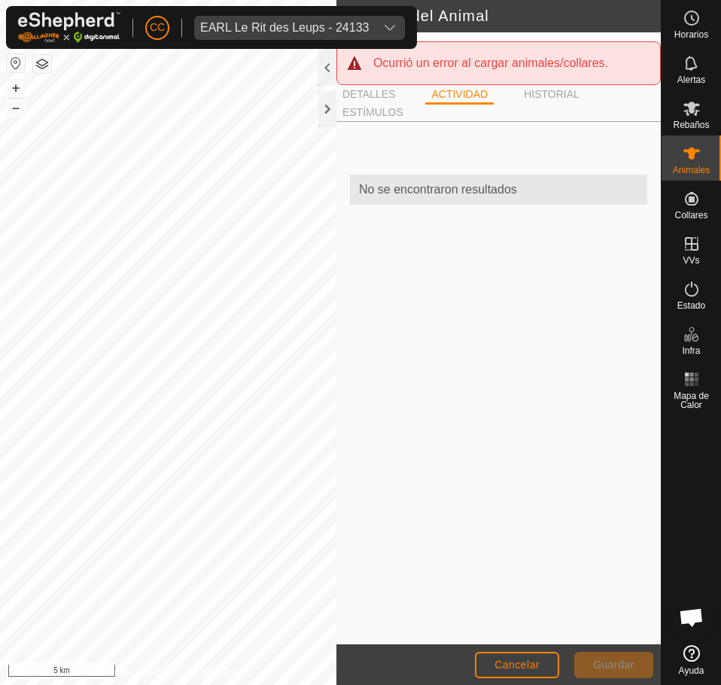
drag, startPoint x: 448, startPoint y: 64, endPoint x: 416, endPoint y: 64, distance: 32.4
click at [444, 64] on div "Ocurrió un error al cargar animales/collares." at bounding box center [504, 63] width 263 height 18
click at [330, 69] on div at bounding box center [327, 68] width 18 height 36
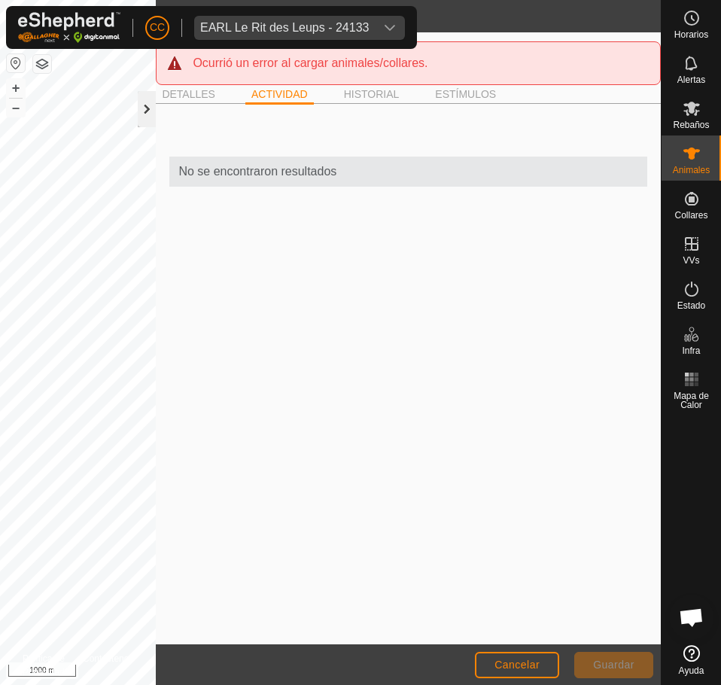
click at [144, 115] on div at bounding box center [147, 109] width 18 height 36
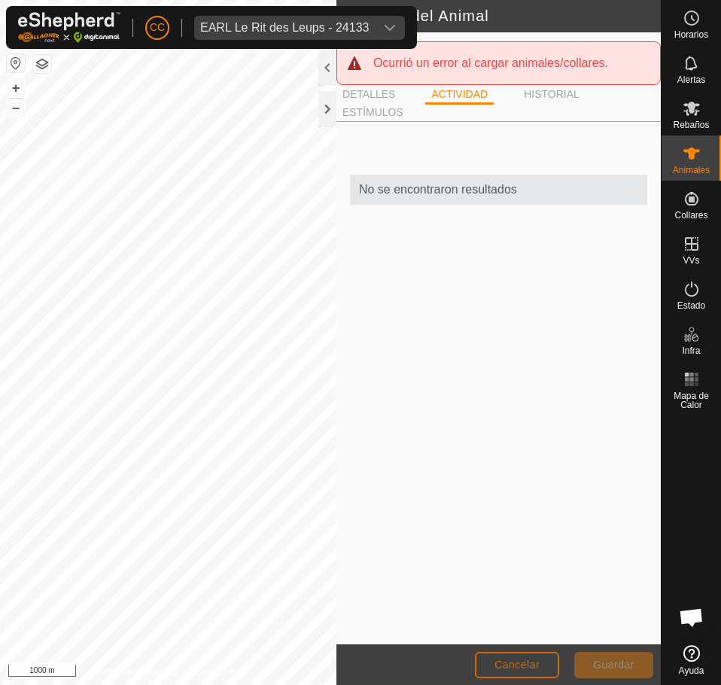
click at [488, 659] on button "Cancelar" at bounding box center [517, 665] width 84 height 26
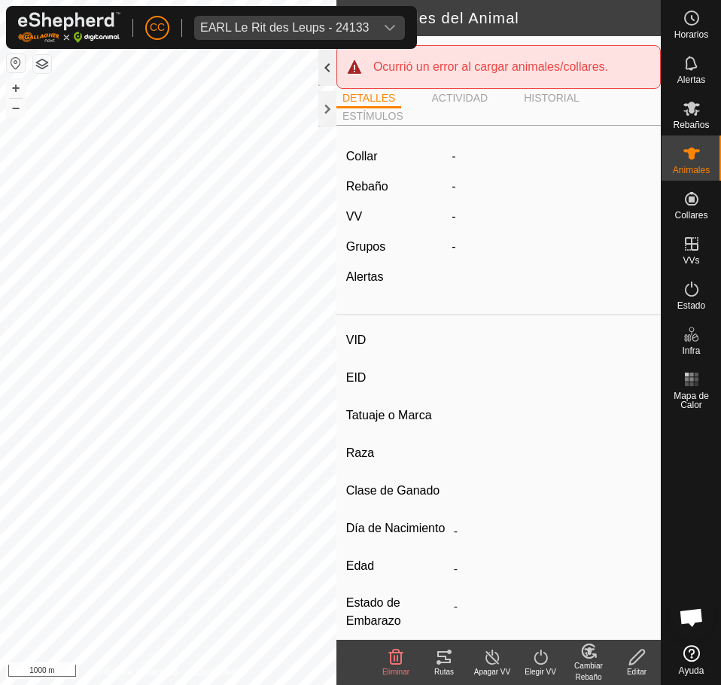
click at [329, 65] on div at bounding box center [327, 68] width 18 height 36
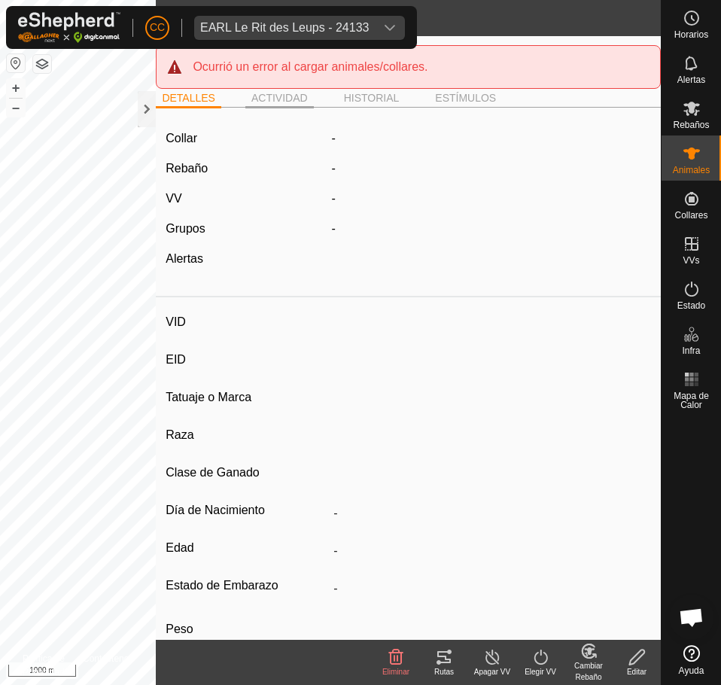
click at [306, 96] on li "ACTIVIDAD" at bounding box center [279, 99] width 69 height 18
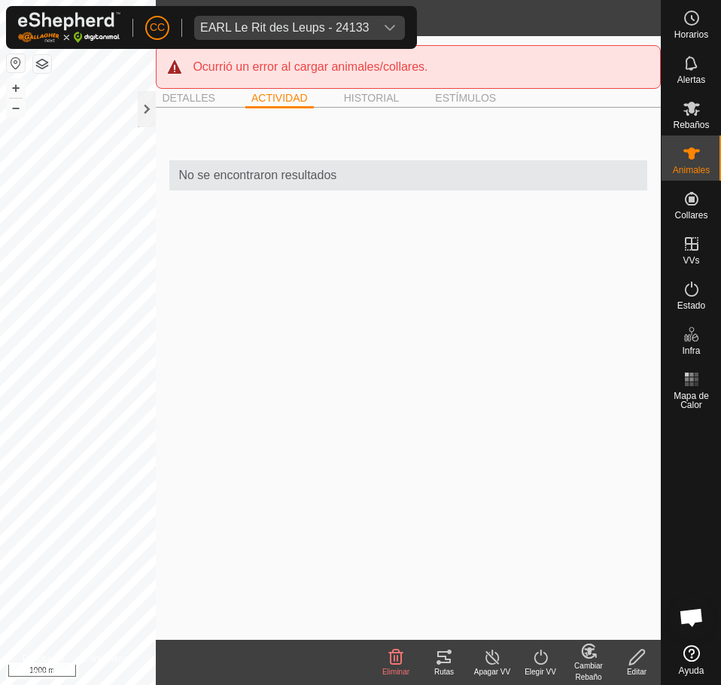
drag, startPoint x: 370, startPoint y: 100, endPoint x: 428, endPoint y: 109, distance: 57.9
click at [370, 101] on li "HISTORIAL" at bounding box center [372, 98] width 68 height 16
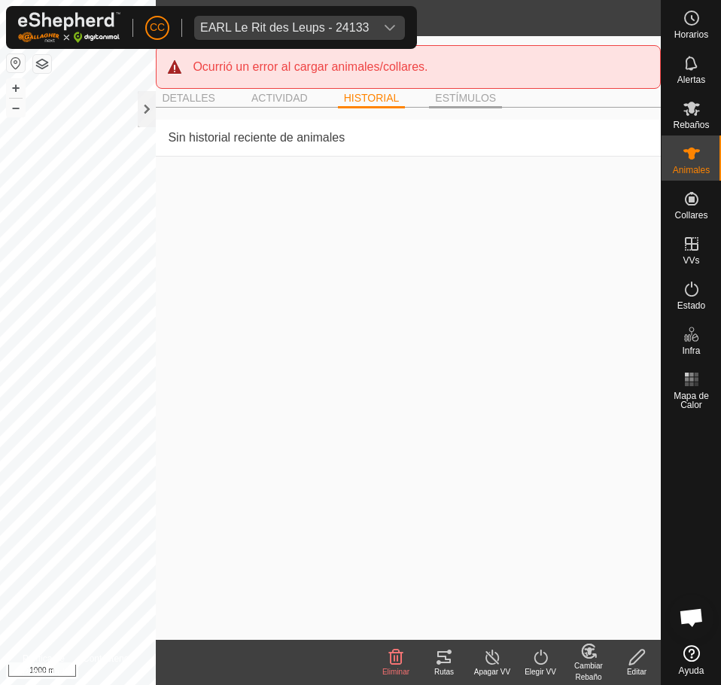
click at [470, 104] on li "ESTÍMULOS" at bounding box center [465, 99] width 73 height 18
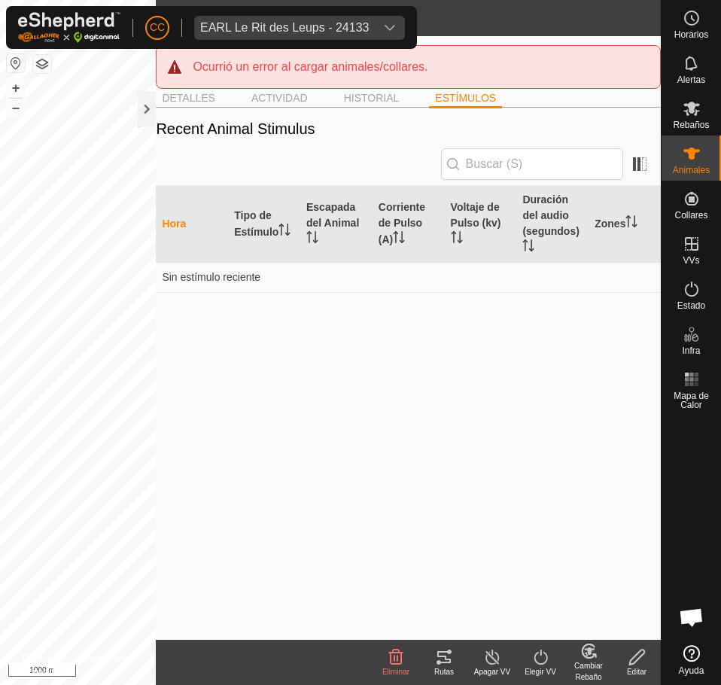
click at [197, 109] on div "DETALLES ACTIVIDAD HISTORIAL ESTÍMULOS" at bounding box center [408, 104] width 505 height 31
click at [142, 103] on div at bounding box center [147, 109] width 18 height 36
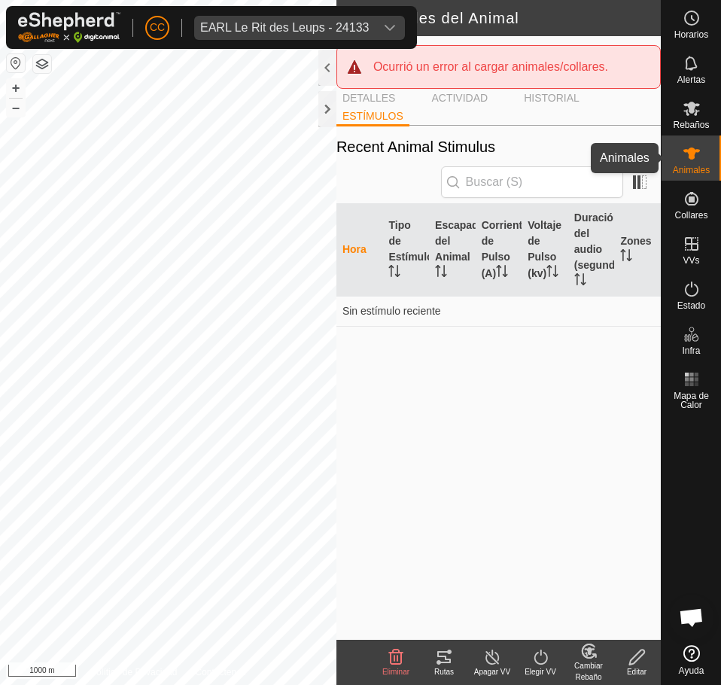
click at [711, 173] on div "Animales" at bounding box center [691, 158] width 59 height 45
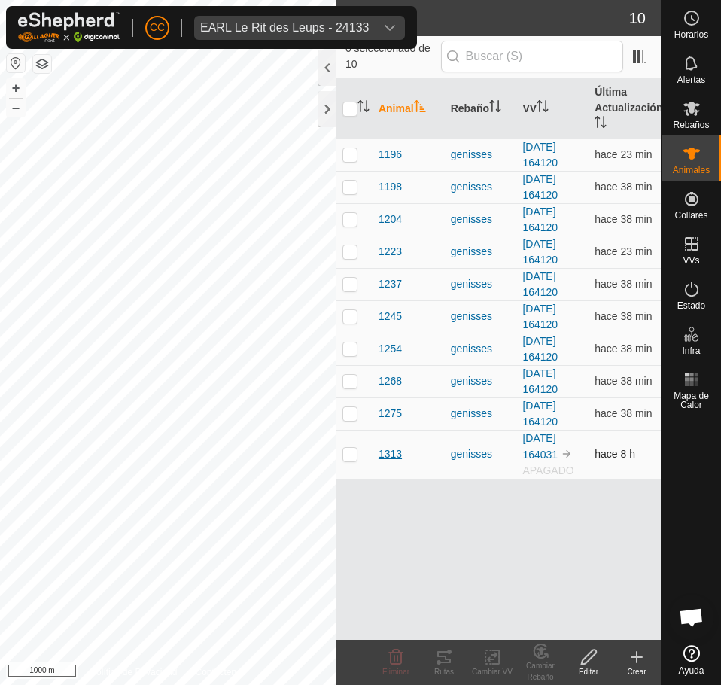
click at [392, 455] on span "1313" at bounding box center [390, 454] width 23 height 16
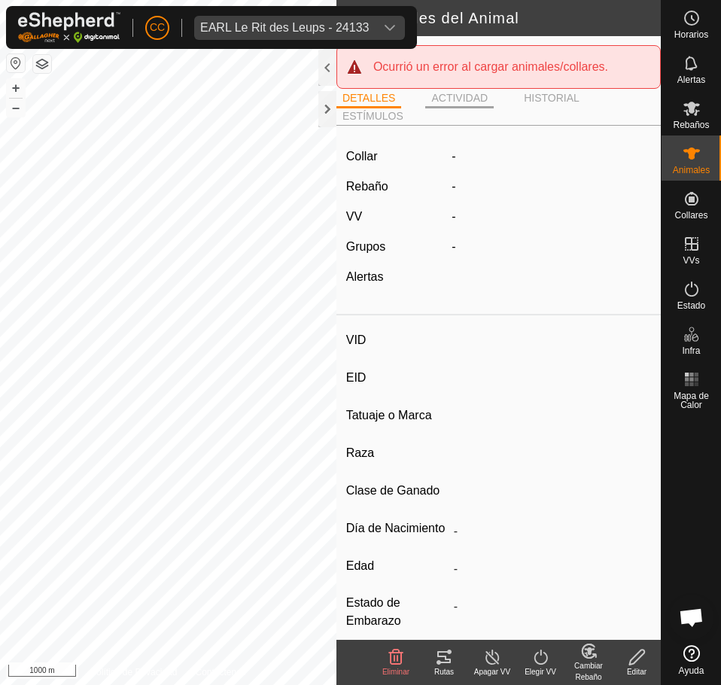
click at [467, 104] on li "ACTIVIDAD" at bounding box center [459, 99] width 69 height 18
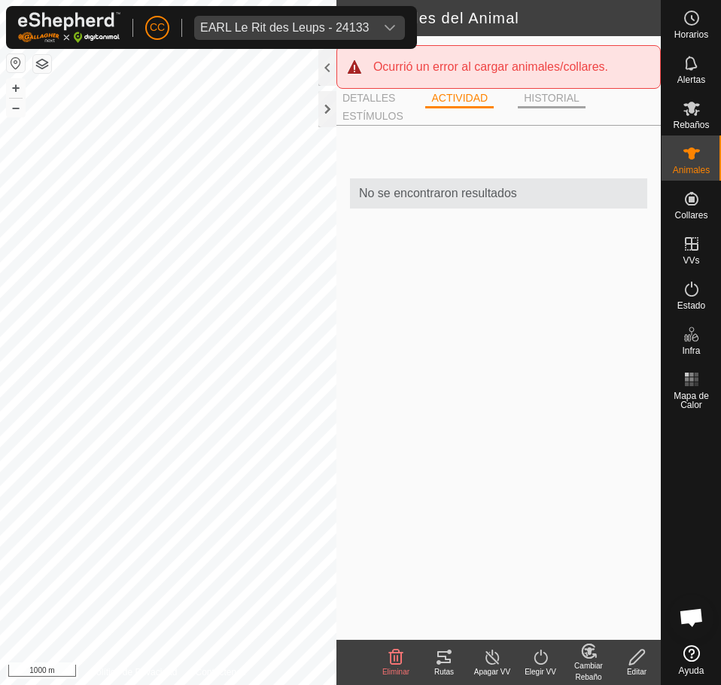
click at [565, 103] on li "HISTORIAL" at bounding box center [552, 99] width 68 height 18
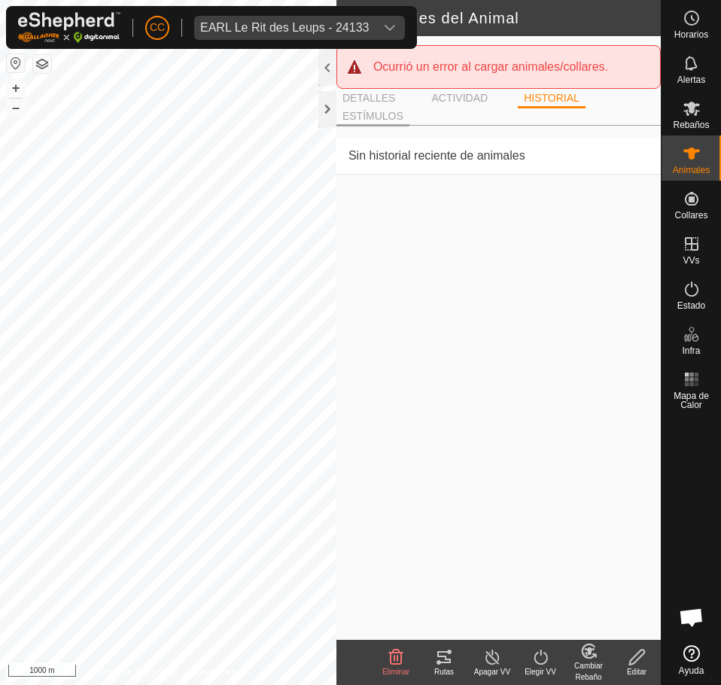
click at [379, 115] on li "ESTÍMULOS" at bounding box center [372, 117] width 73 height 18
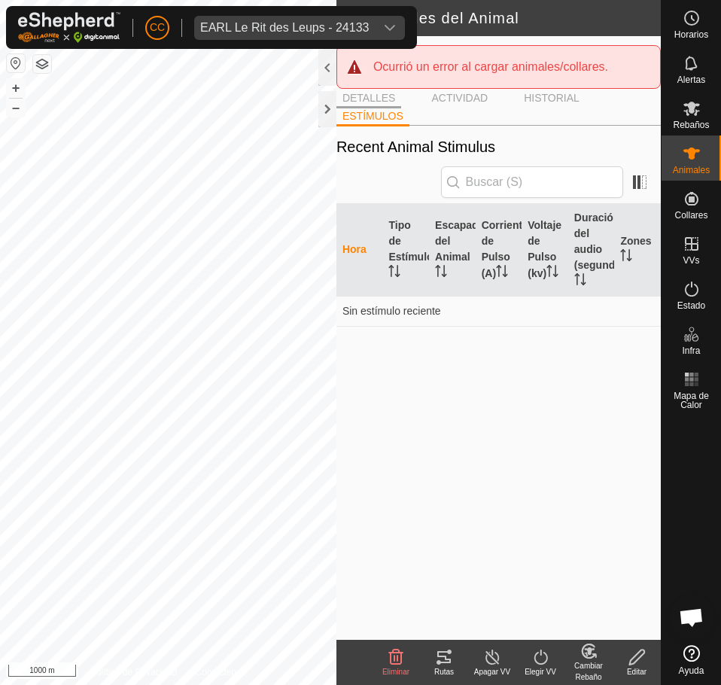
click at [375, 98] on li "DETALLES" at bounding box center [368, 99] width 65 height 18
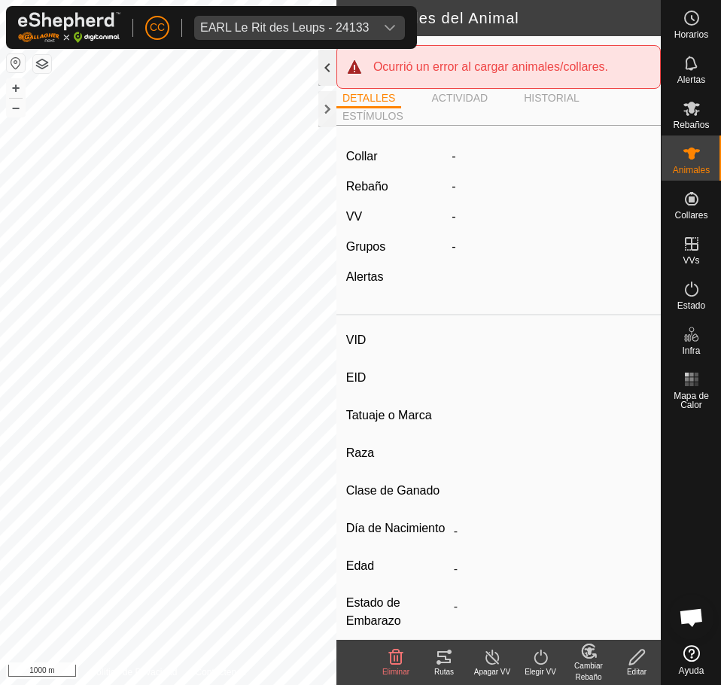
click at [320, 64] on div at bounding box center [327, 68] width 18 height 36
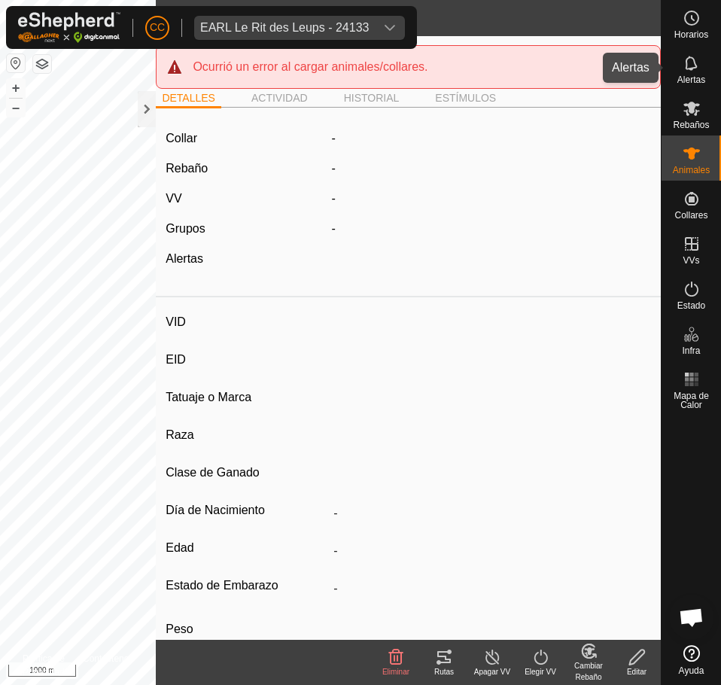
click at [694, 70] on icon at bounding box center [692, 63] width 18 height 18
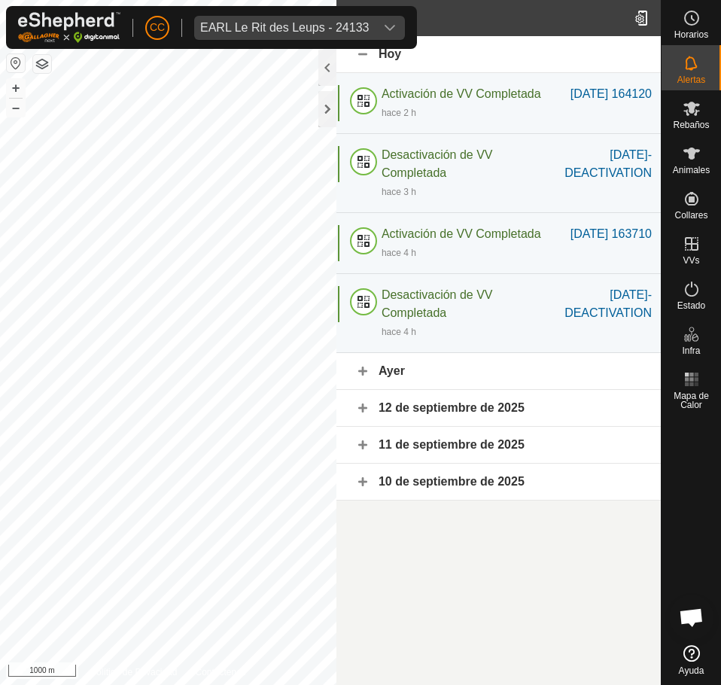
click at [589, 427] on div "12 de septiembre de 2025" at bounding box center [498, 408] width 324 height 37
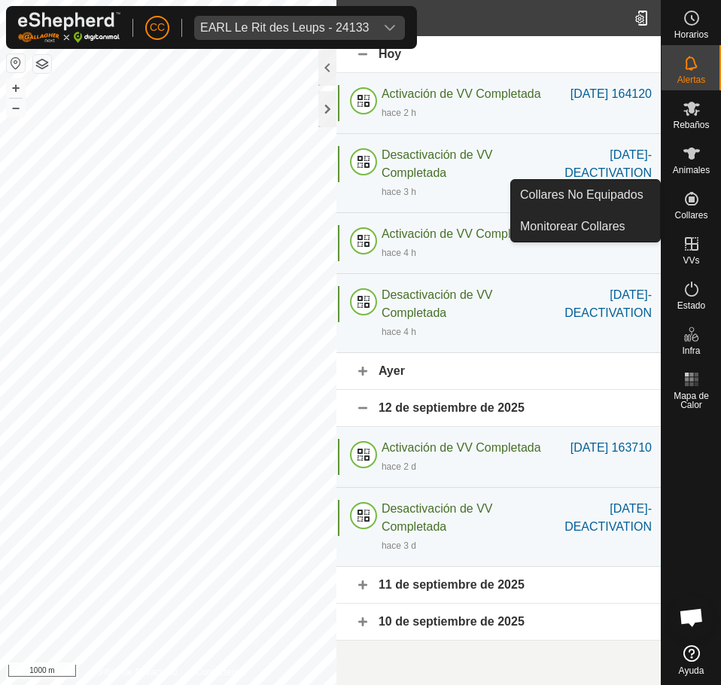
click at [696, 190] on icon at bounding box center [692, 199] width 18 height 18
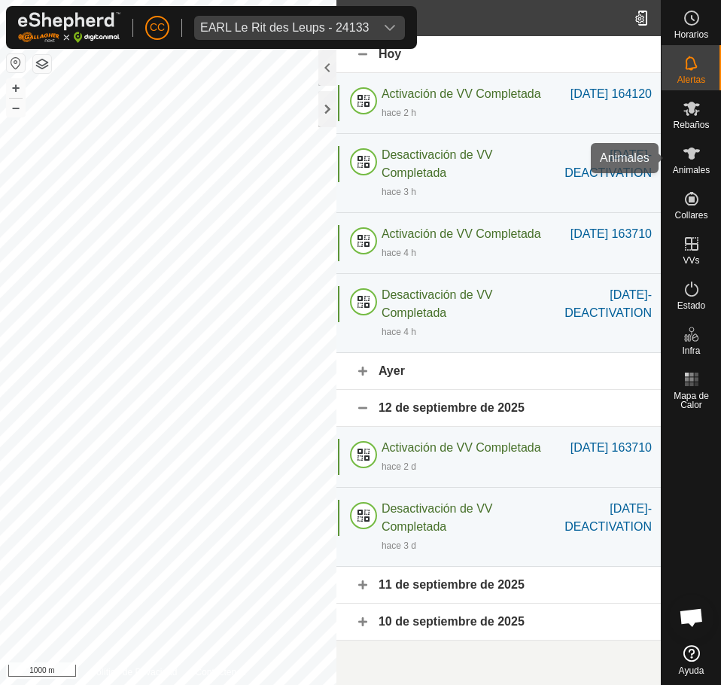
click at [691, 152] on icon at bounding box center [692, 154] width 17 height 12
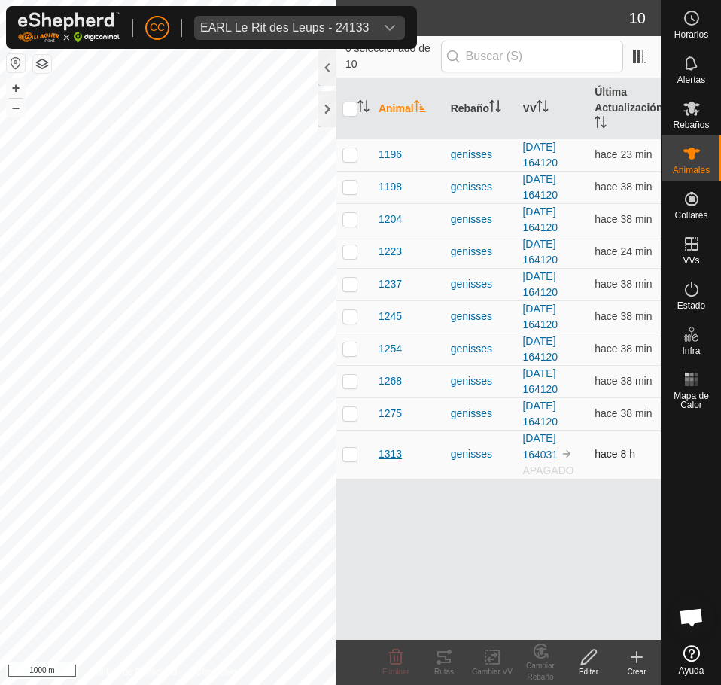
click at [397, 452] on span "1313" at bounding box center [390, 454] width 23 height 16
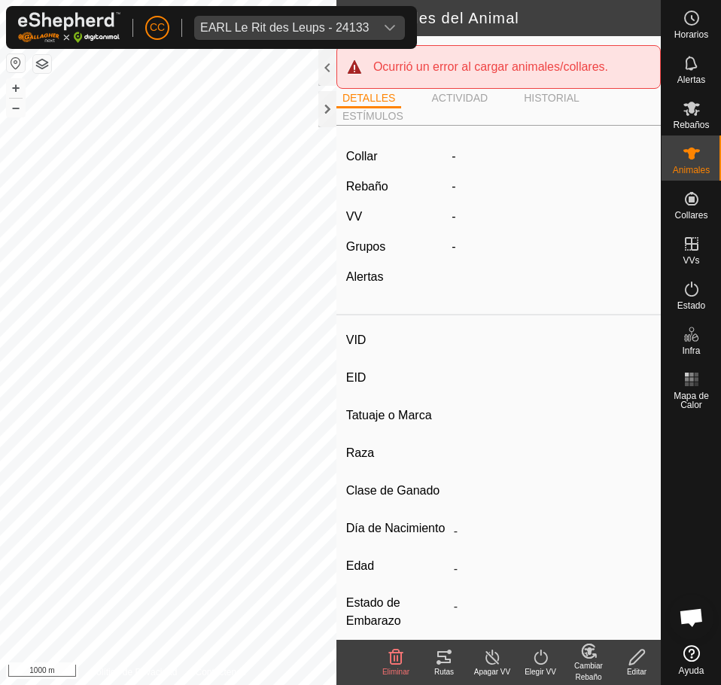
click at [646, 668] on div "Editar" at bounding box center [637, 671] width 48 height 11
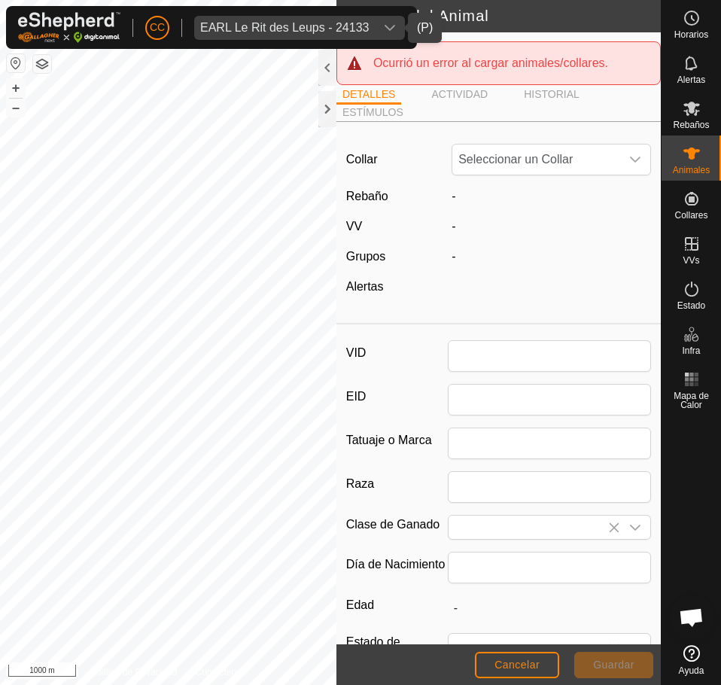
click at [376, 32] on div "dropdown trigger" at bounding box center [390, 28] width 30 height 24
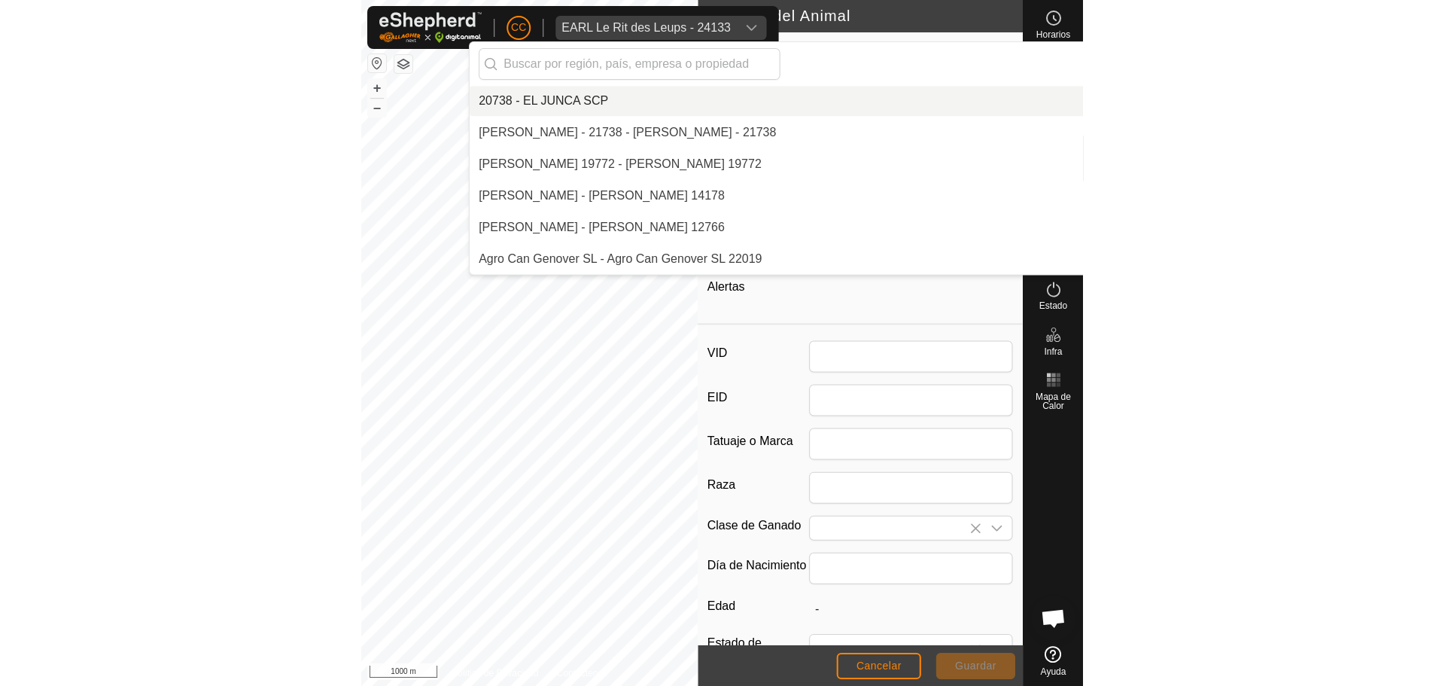
scroll to position [3067, 0]
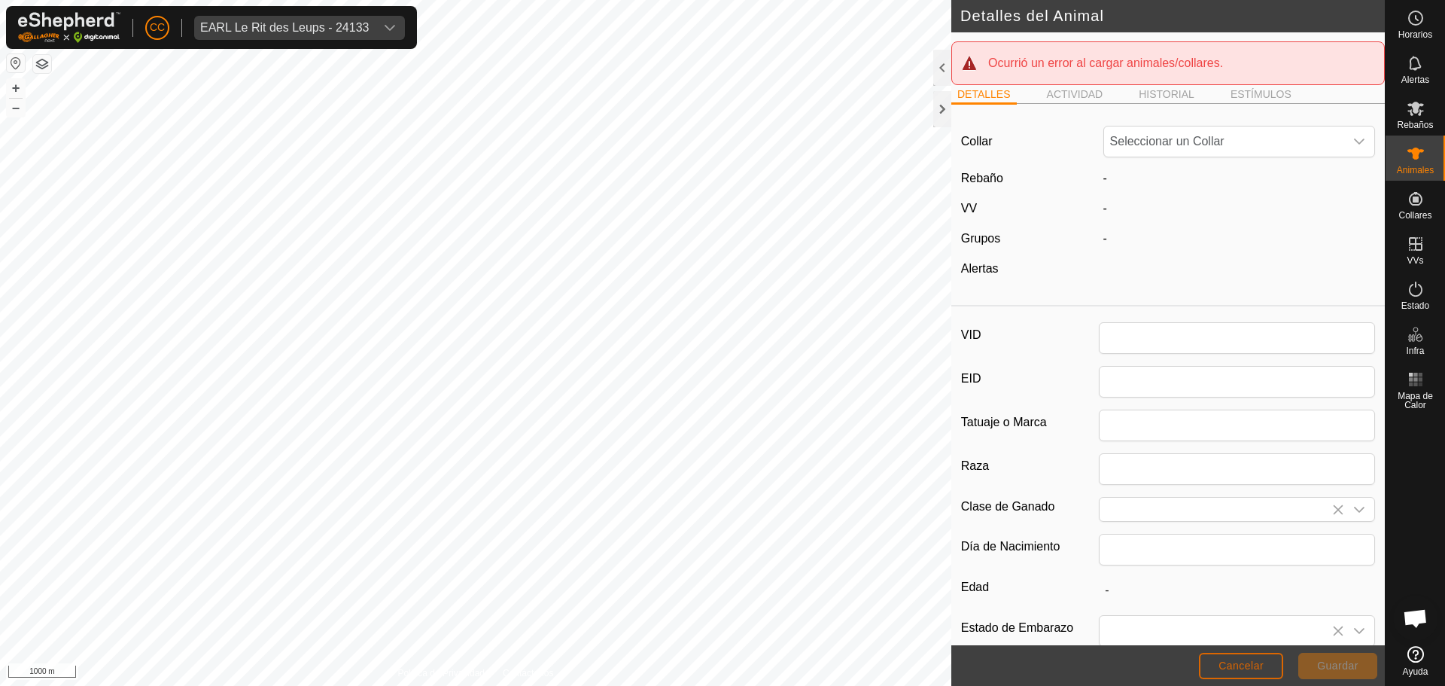
click at [720, 664] on span "Cancelar" at bounding box center [1241, 665] width 45 height 12
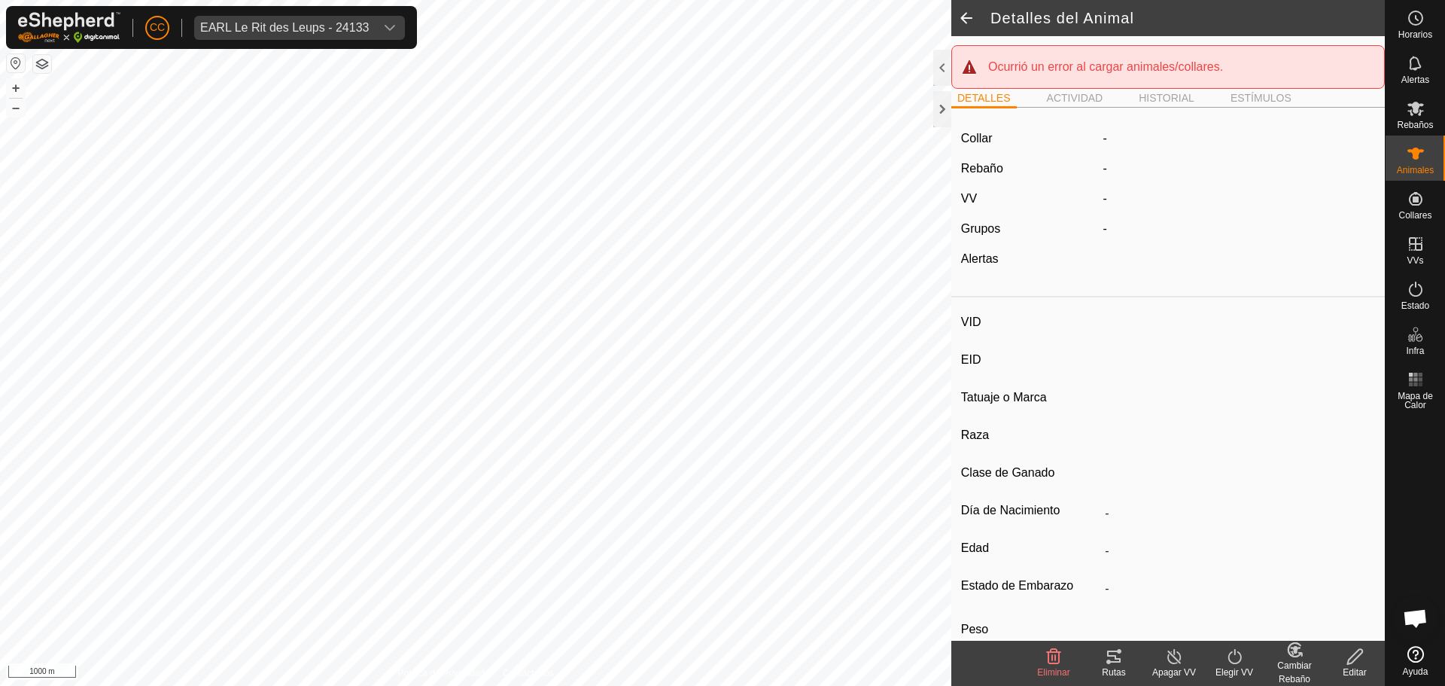
scroll to position [87, 0]
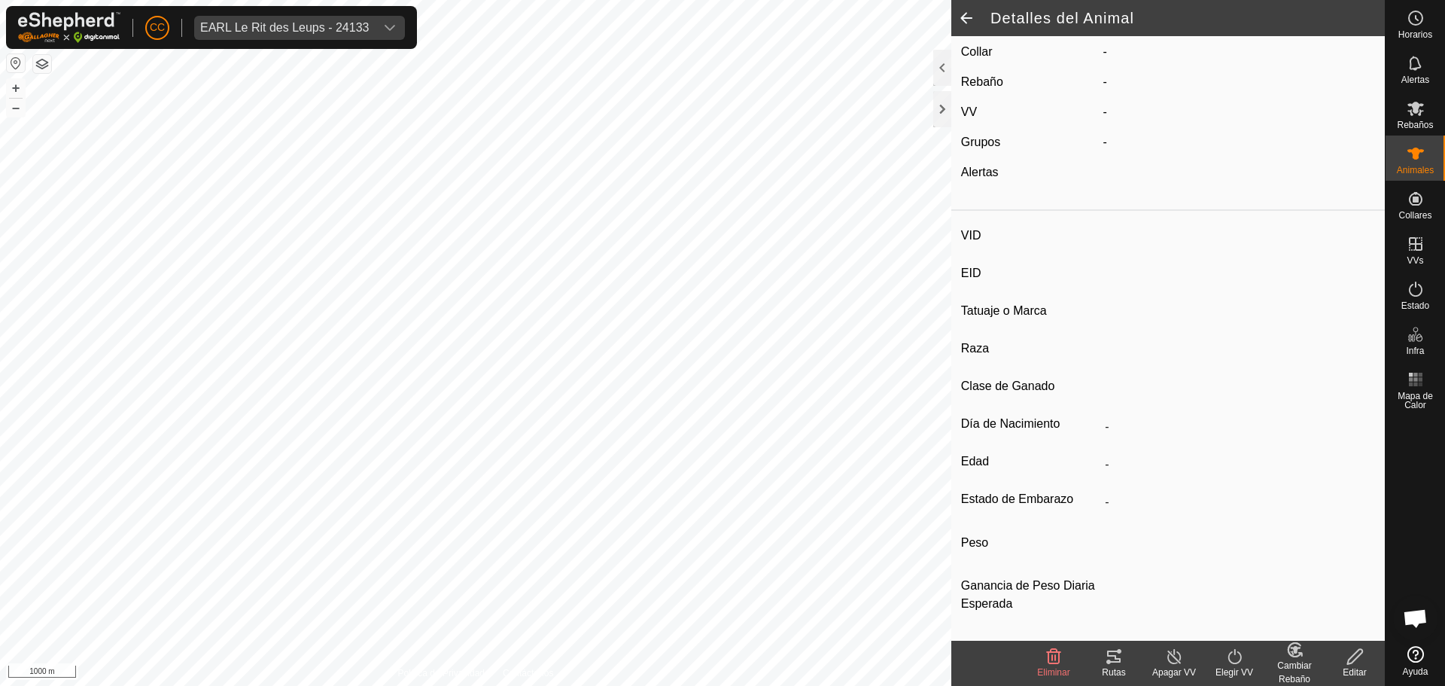
click at [720, 16] on span at bounding box center [967, 18] width 30 height 36
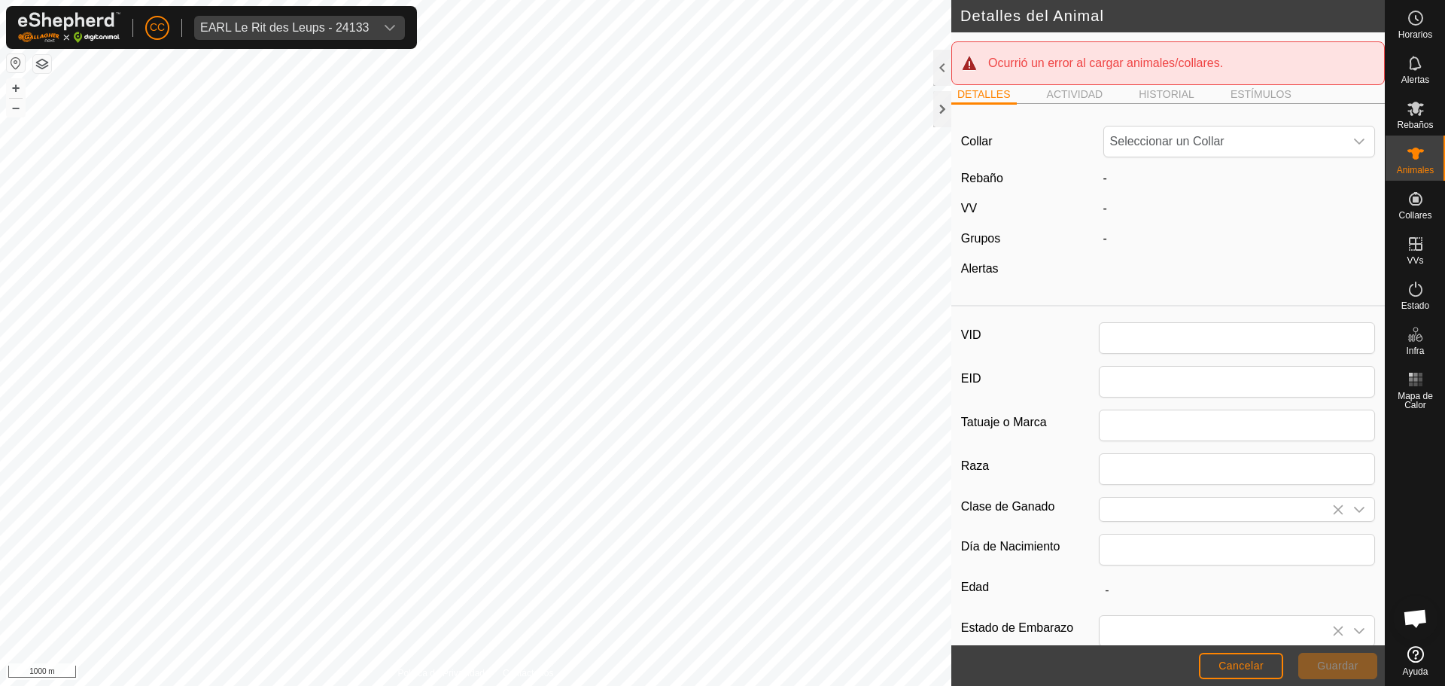
drag, startPoint x: 982, startPoint y: 17, endPoint x: 1197, endPoint y: 77, distance: 222.6
click at [720, 18] on h2 "Detalles del Animal" at bounding box center [1173, 16] width 425 height 18
click at [720, 32] on span "Horarios" at bounding box center [1416, 34] width 34 height 9
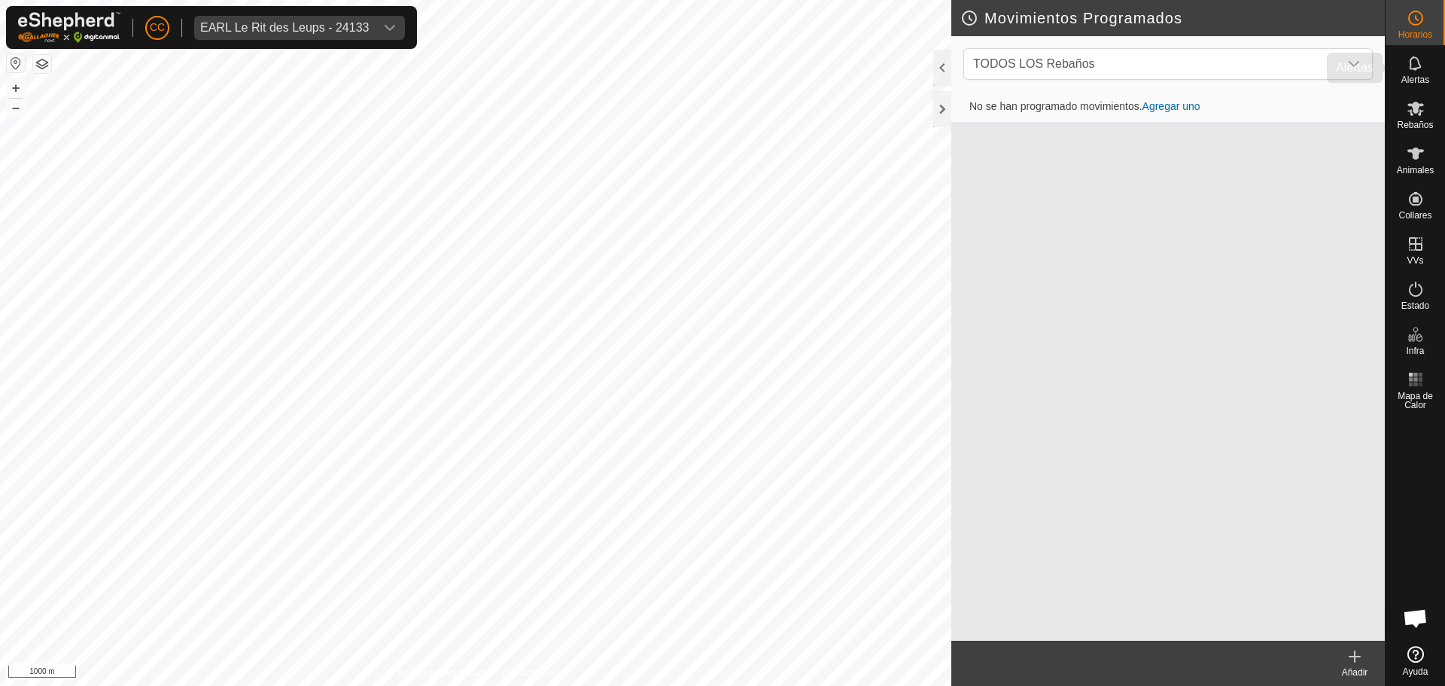
click at [720, 83] on span "Alertas" at bounding box center [1416, 79] width 28 height 9
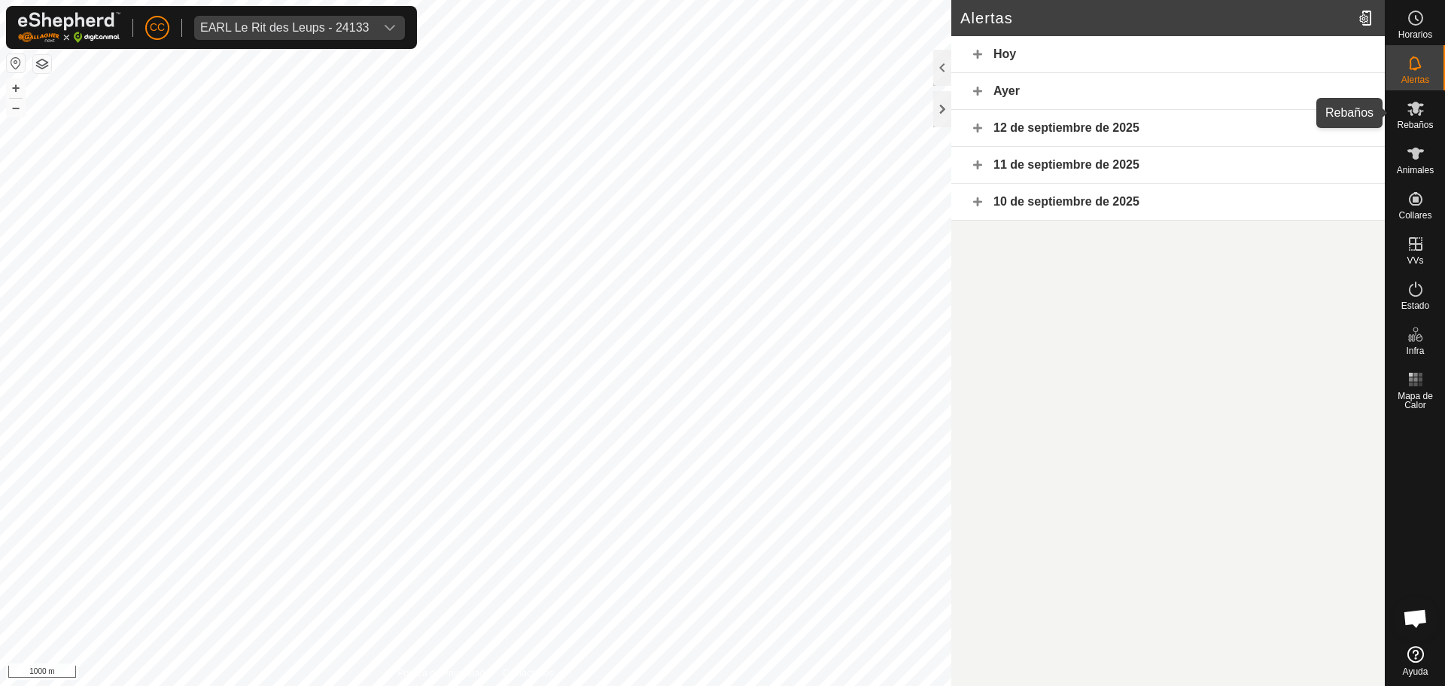
click at [720, 133] on div "Rebaños" at bounding box center [1415, 112] width 59 height 45
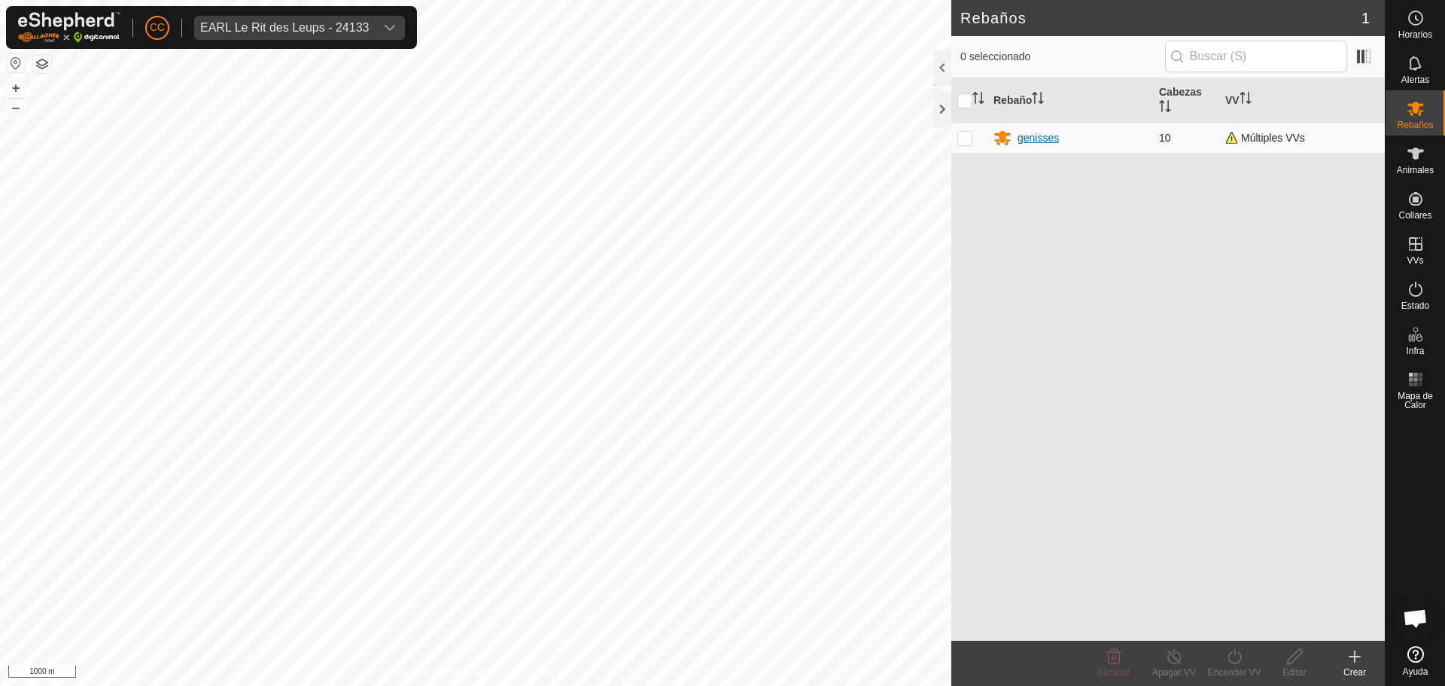
click at [720, 140] on div "genisses" at bounding box center [1038, 138] width 41 height 16
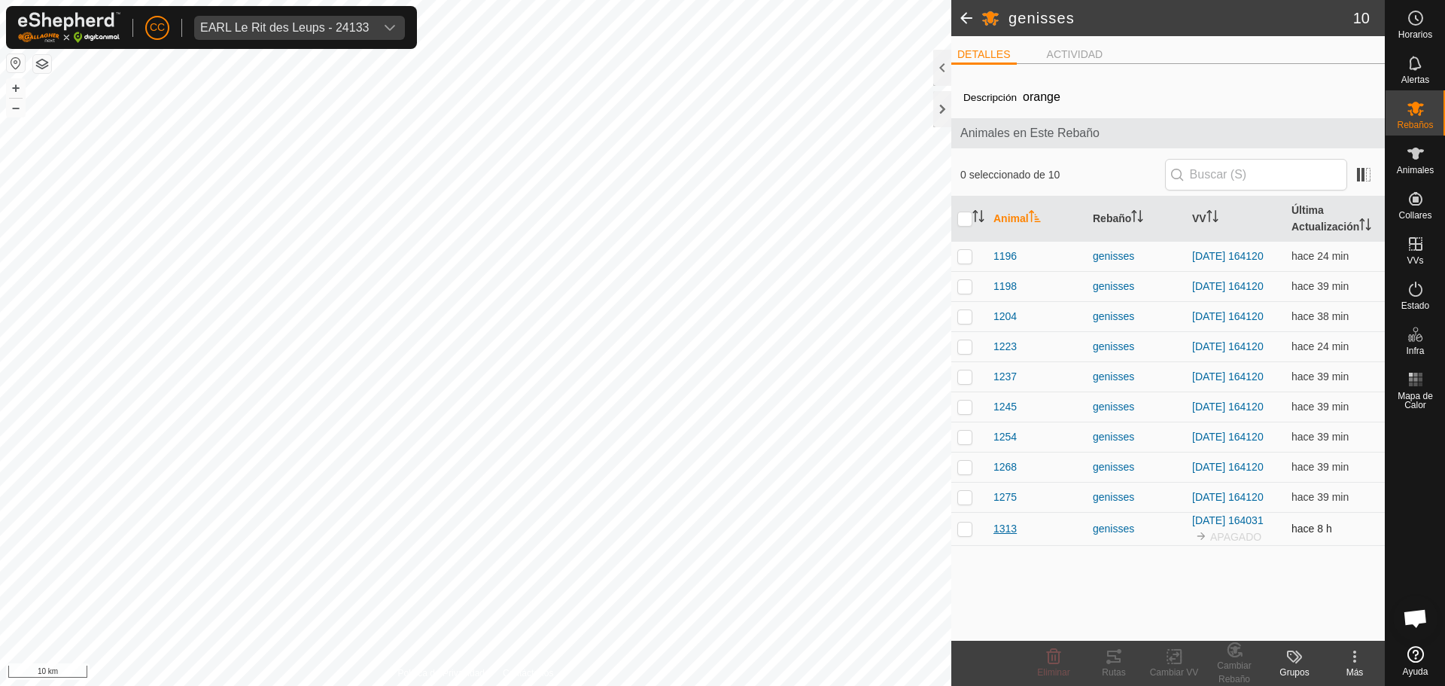
click at [720, 537] on span "1313" at bounding box center [1005, 529] width 23 height 16
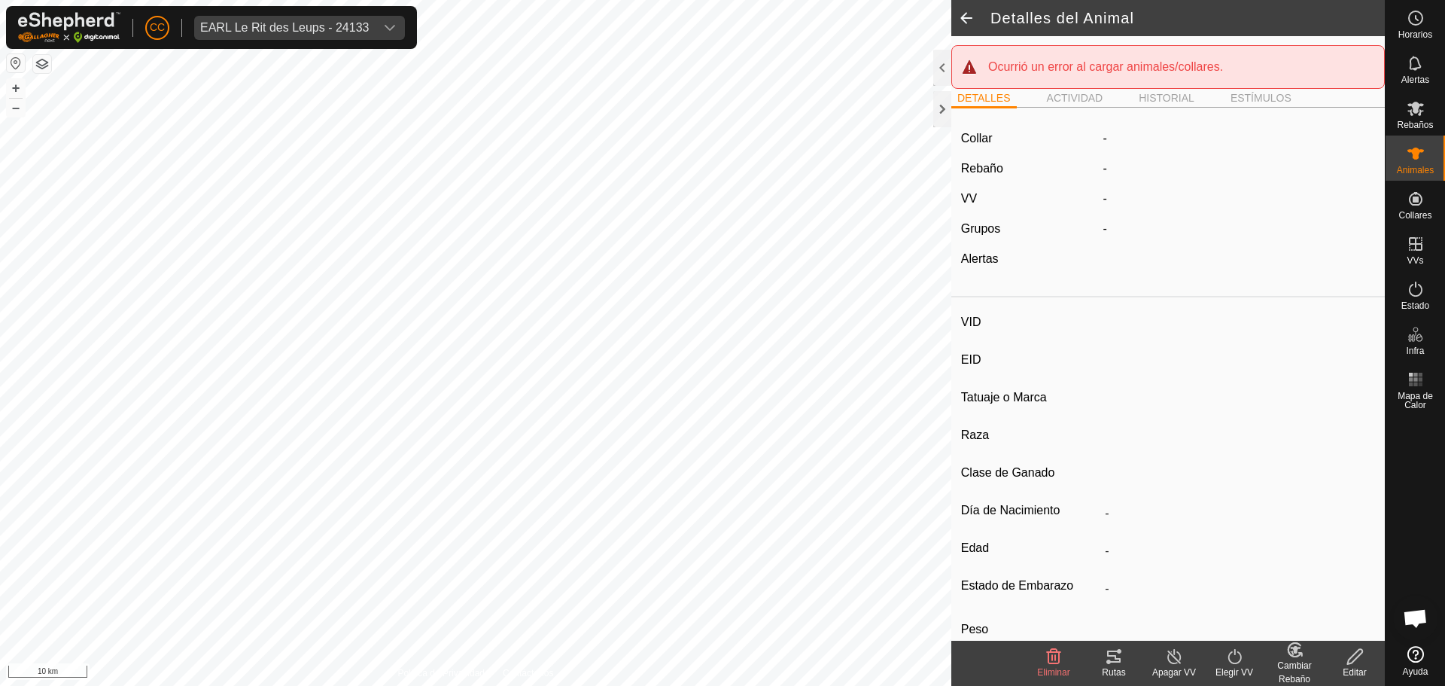
click at [720, 24] on span at bounding box center [967, 18] width 30 height 36
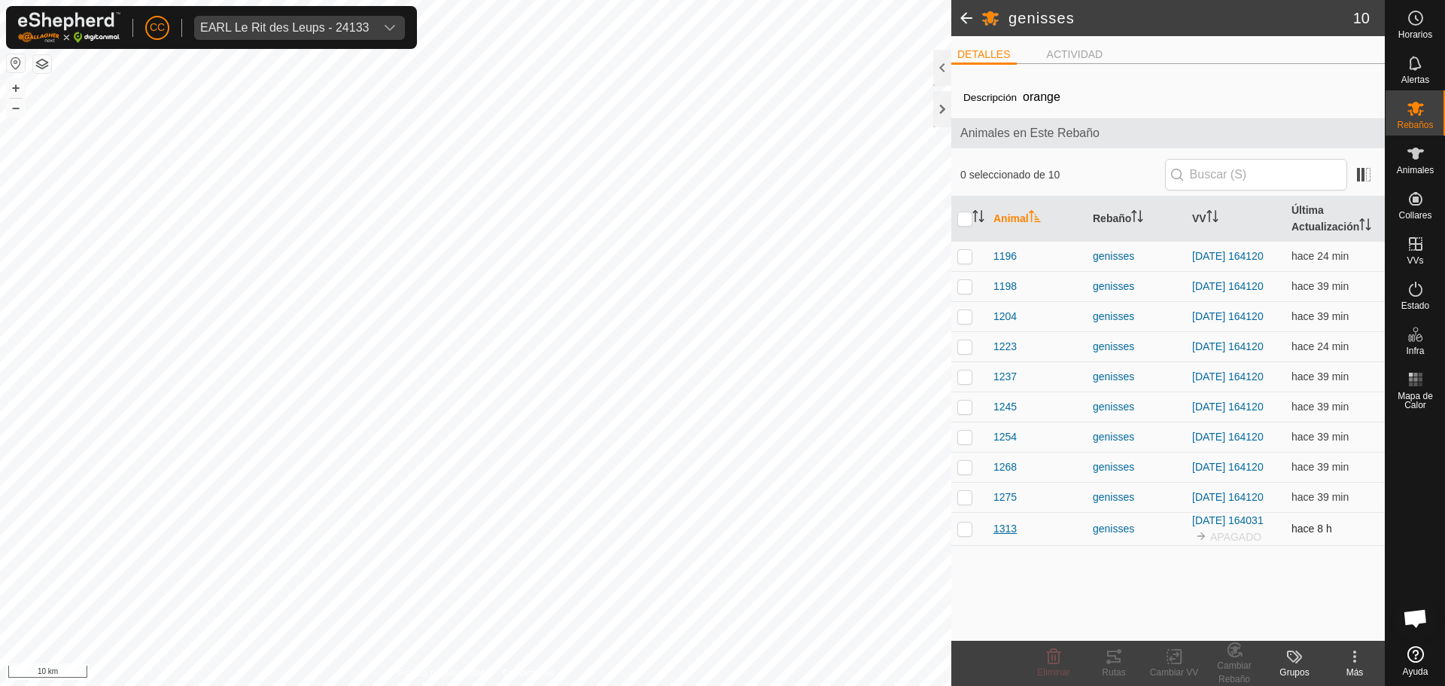
click at [720, 537] on span "1313" at bounding box center [1005, 529] width 23 height 16
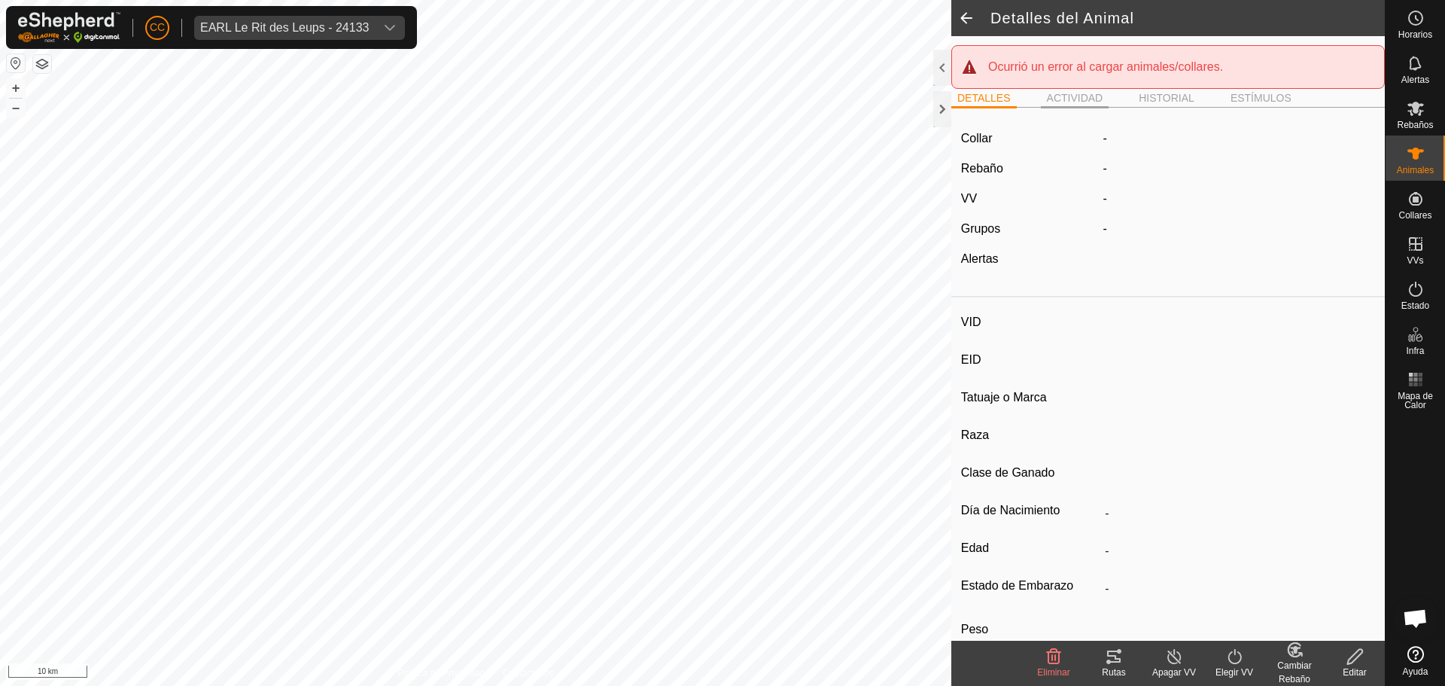
click at [720, 99] on li "ACTIVIDAD" at bounding box center [1075, 99] width 69 height 18
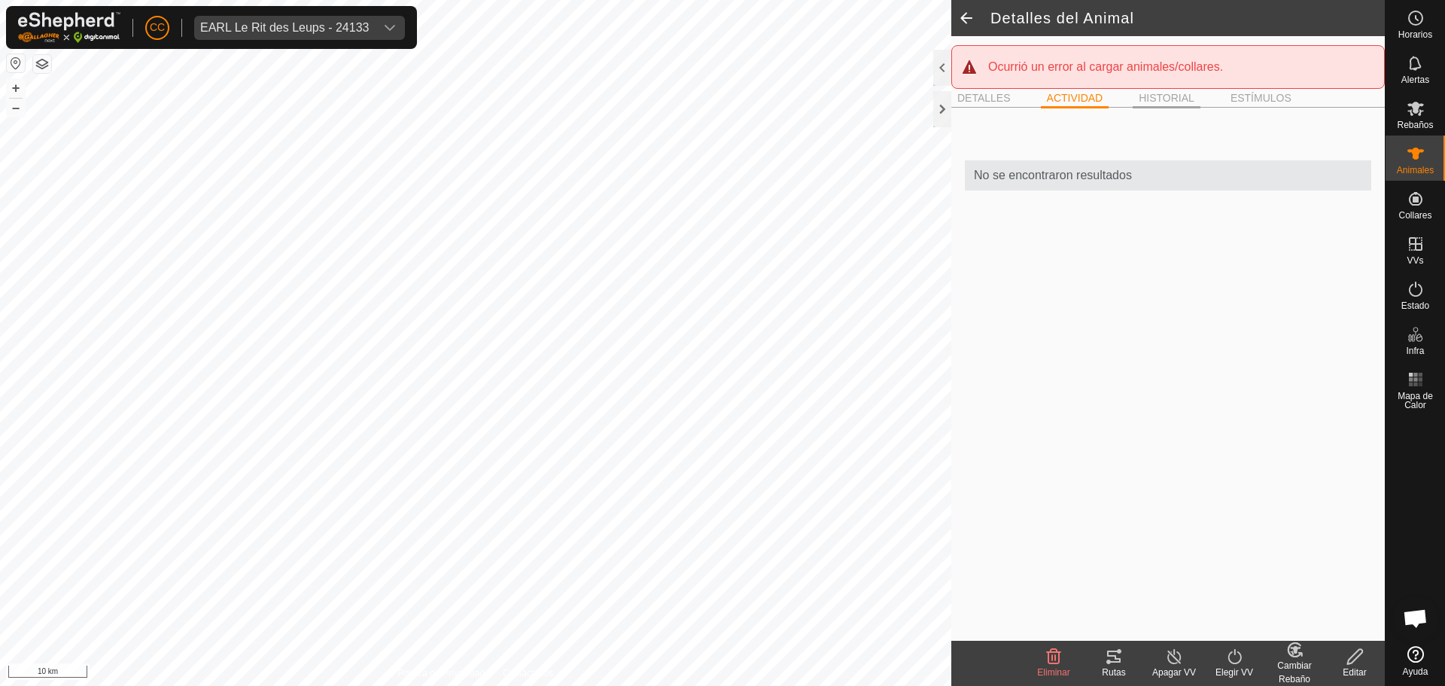
click at [720, 99] on li "HISTORIAL" at bounding box center [1167, 99] width 68 height 18
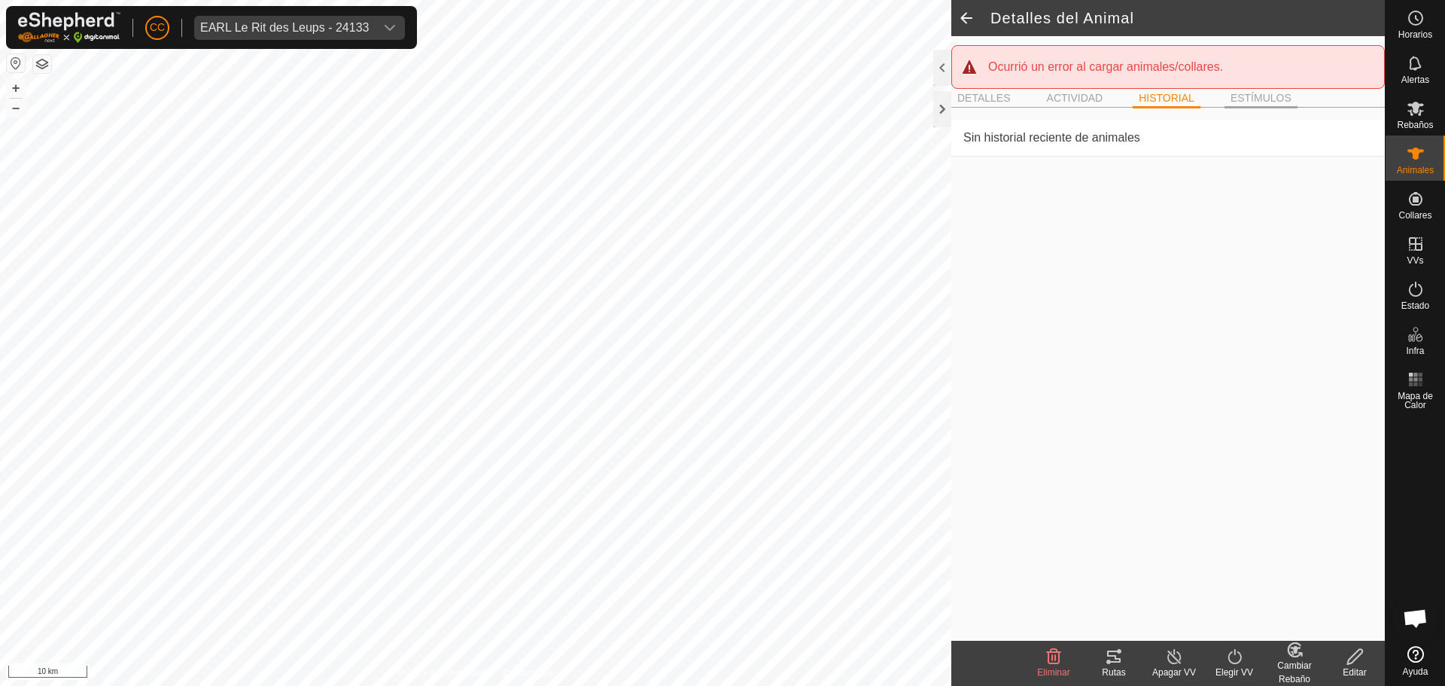
click at [720, 95] on li "ESTÍMULOS" at bounding box center [1261, 99] width 73 height 18
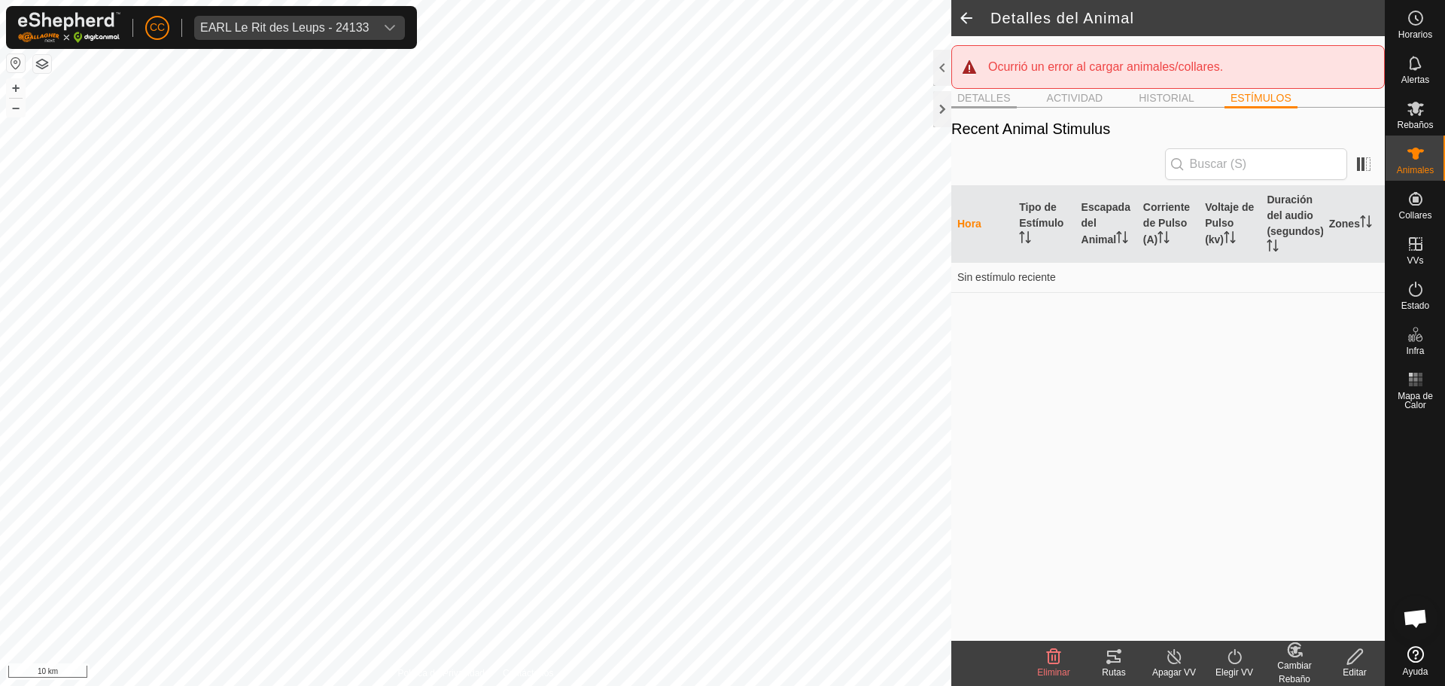
click at [720, 101] on li "DETALLES" at bounding box center [984, 99] width 65 height 18
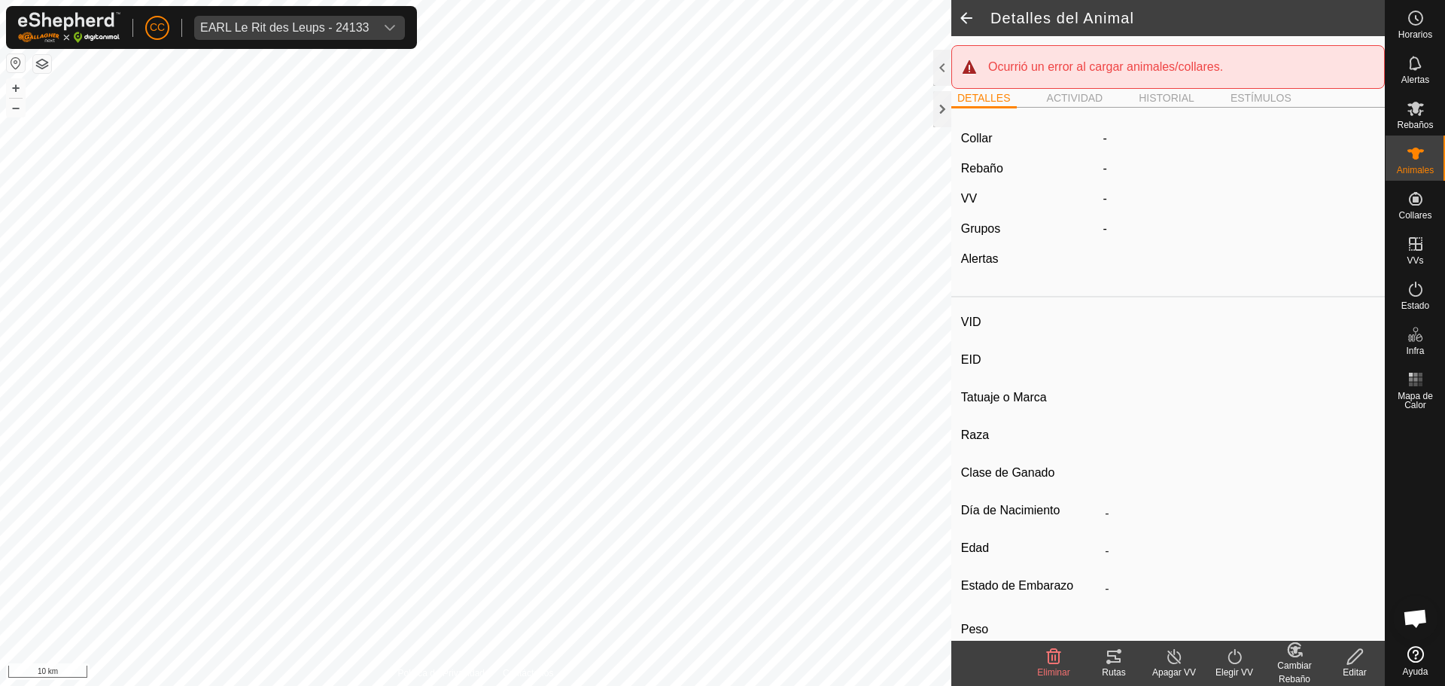
click at [720, 15] on span at bounding box center [967, 18] width 30 height 36
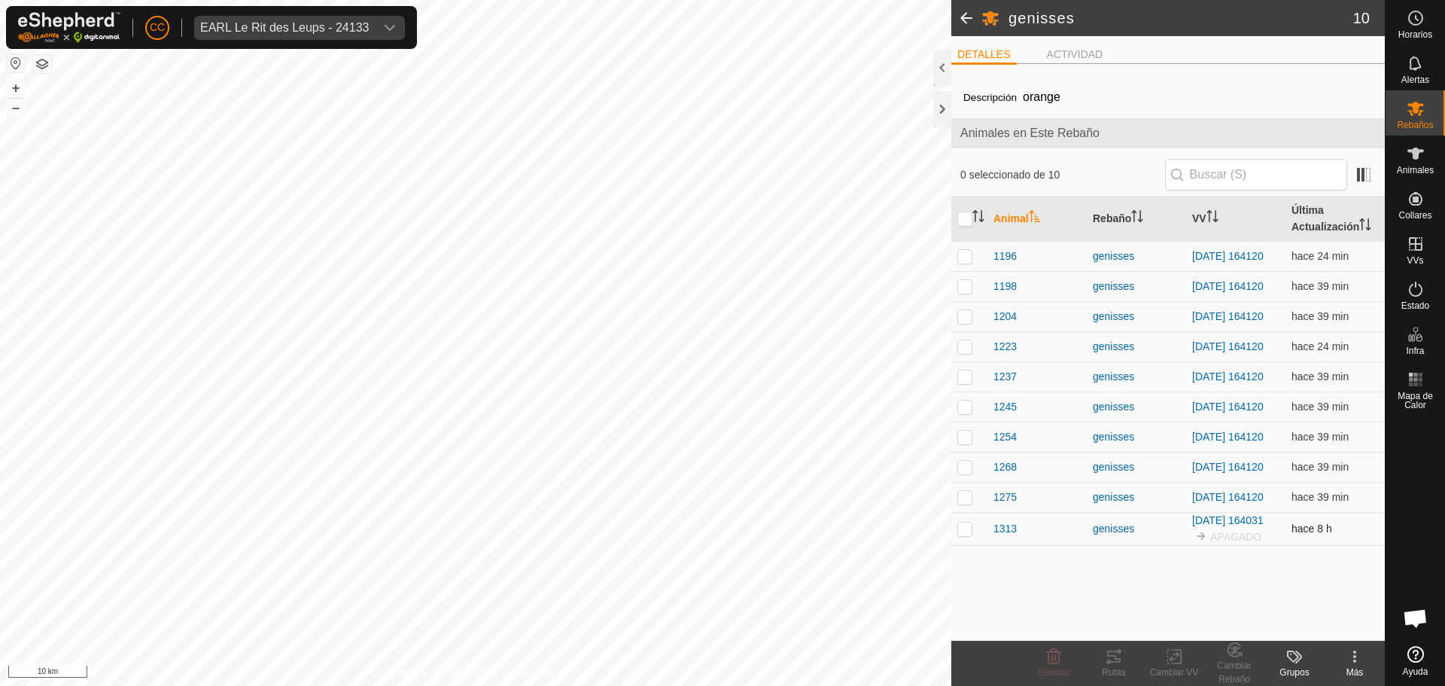
click at [720, 545] on td "2025-09-12 164031 APAGADO" at bounding box center [1235, 528] width 99 height 33
click at [720, 526] on link "[DATE] 164031" at bounding box center [1228, 520] width 72 height 12
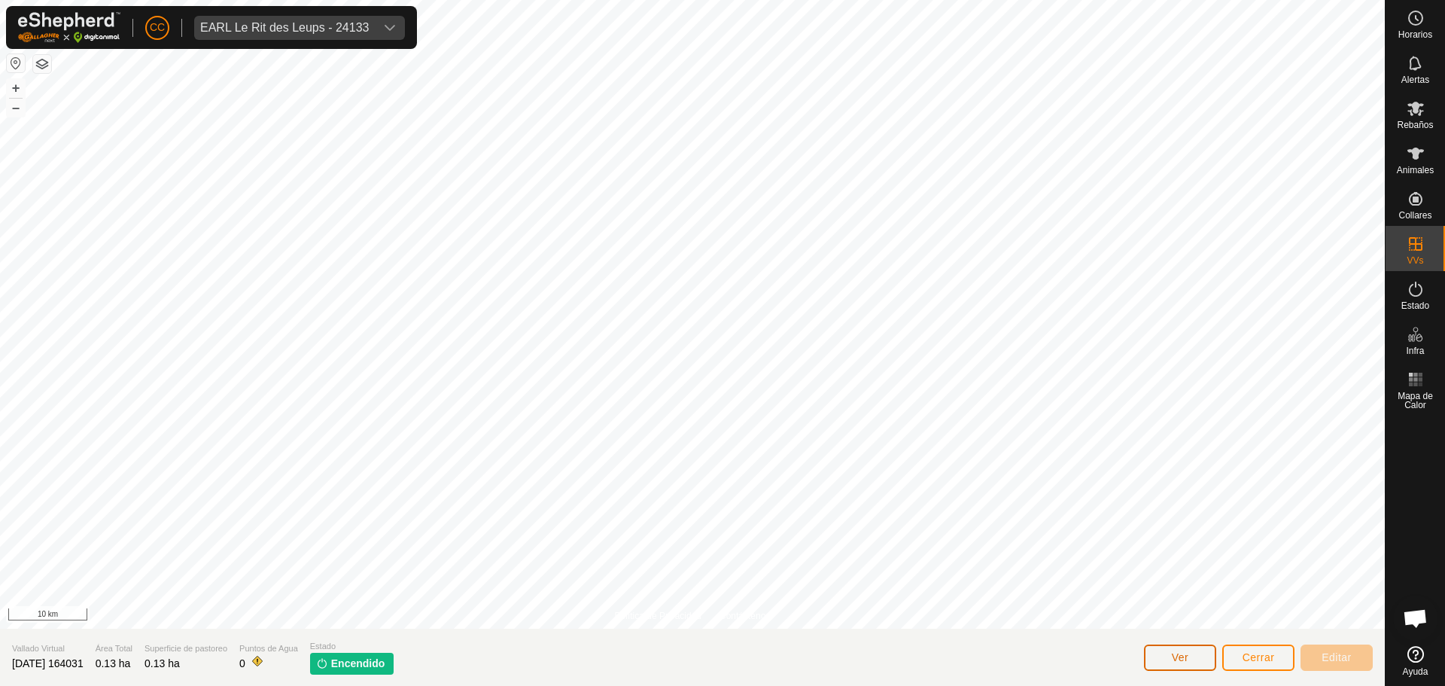
click at [720, 656] on span "Ver" at bounding box center [1180, 657] width 17 height 12
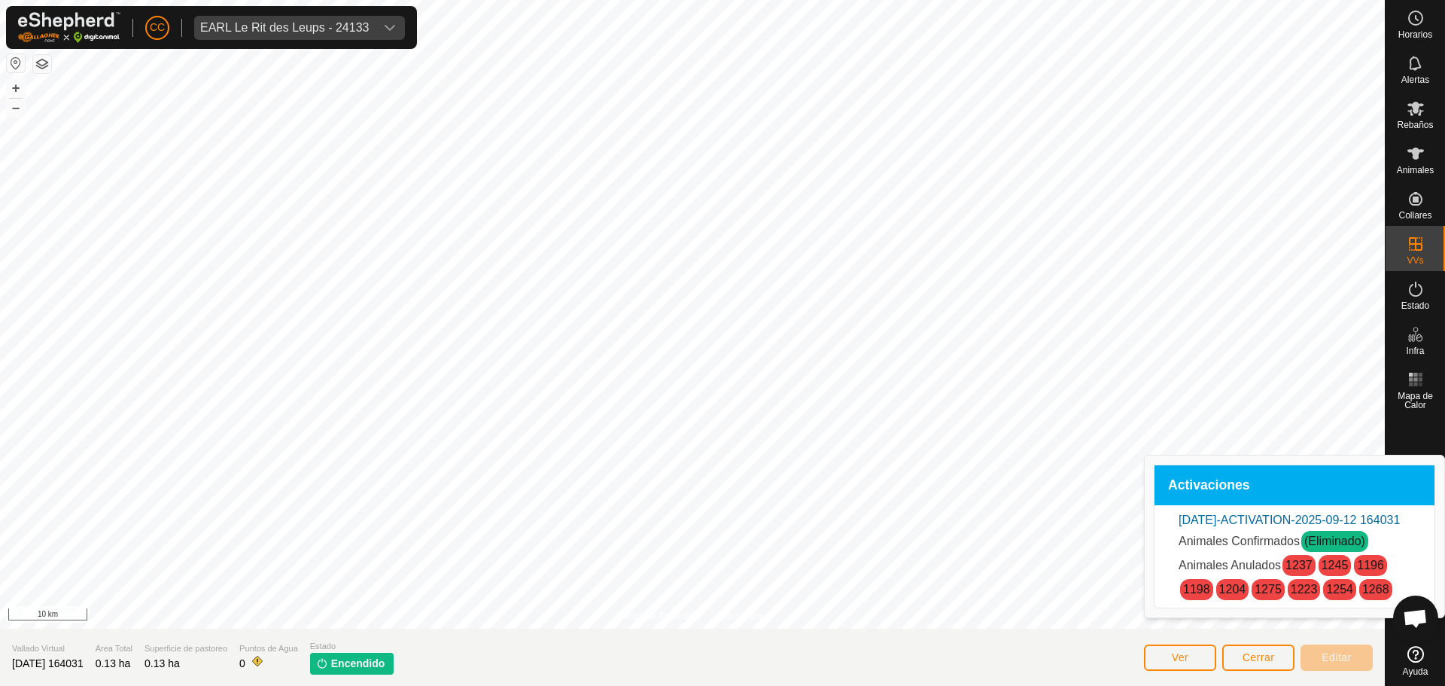
click at [720, 547] on span "Animales Confirmados" at bounding box center [1239, 540] width 121 height 13
click at [720, 513] on li "Sep-14-1047-ACTIVATION-2025-09-12 164031 Animales Confirmados (Eliminado) Anima…" at bounding box center [1295, 556] width 232 height 90
click at [720, 656] on span "Cerrar" at bounding box center [1259, 657] width 32 height 12
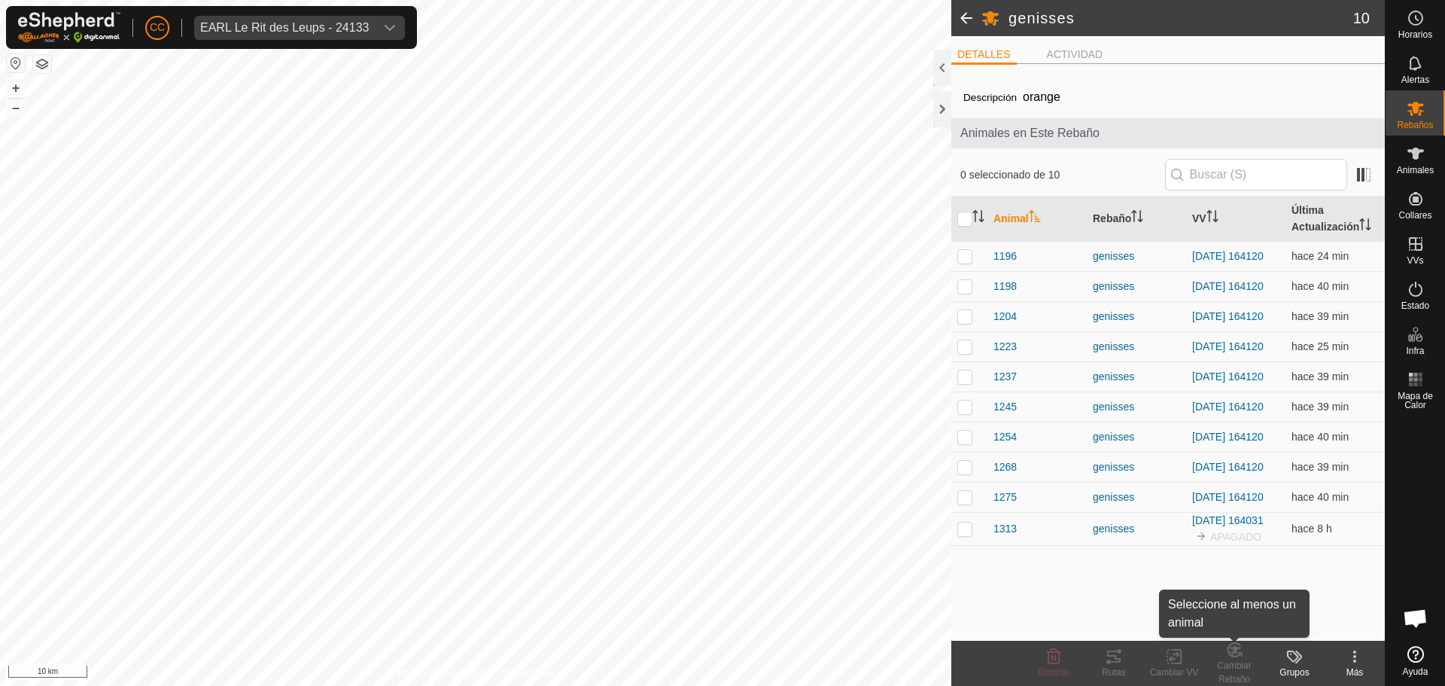
click at [720, 671] on div "Cambiar Rebaño" at bounding box center [1234, 672] width 60 height 27
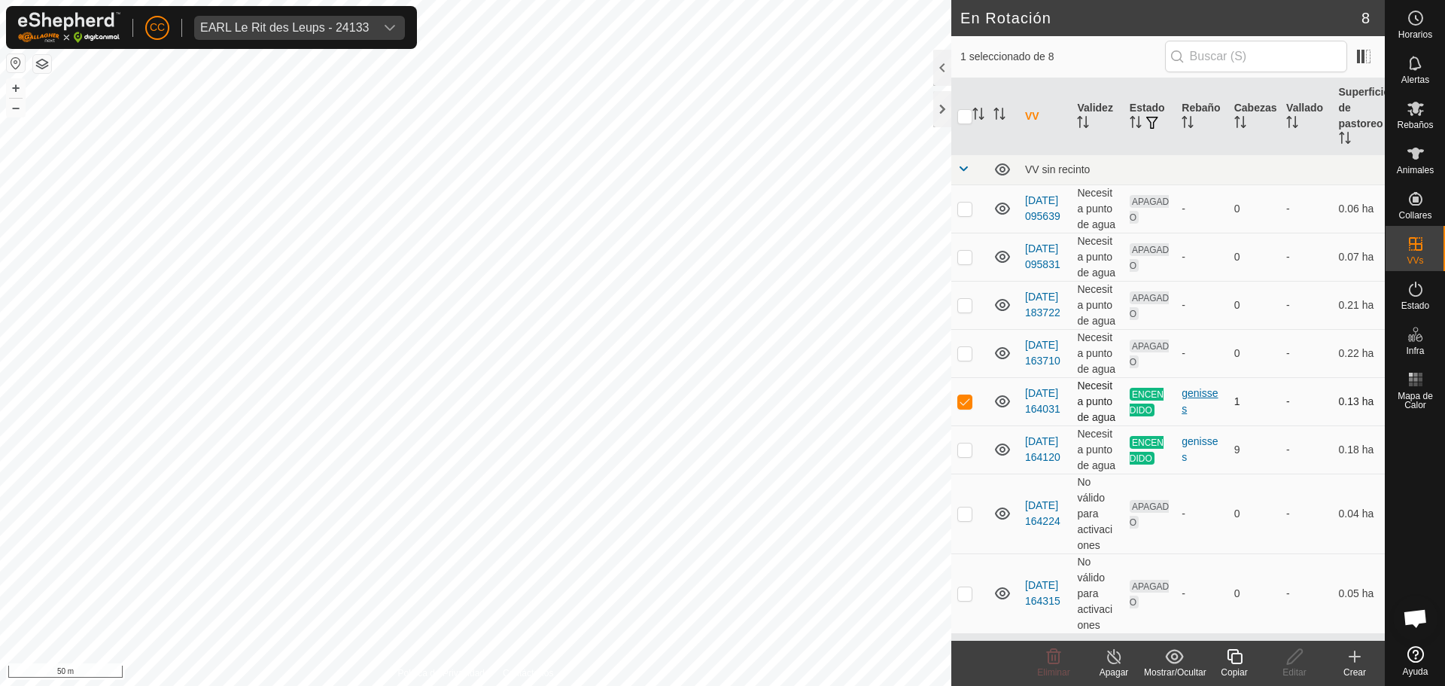
click at [720, 396] on div "genisses" at bounding box center [1202, 401] width 40 height 32
checkbox input "true"
checkbox input "false"
checkbox input "true"
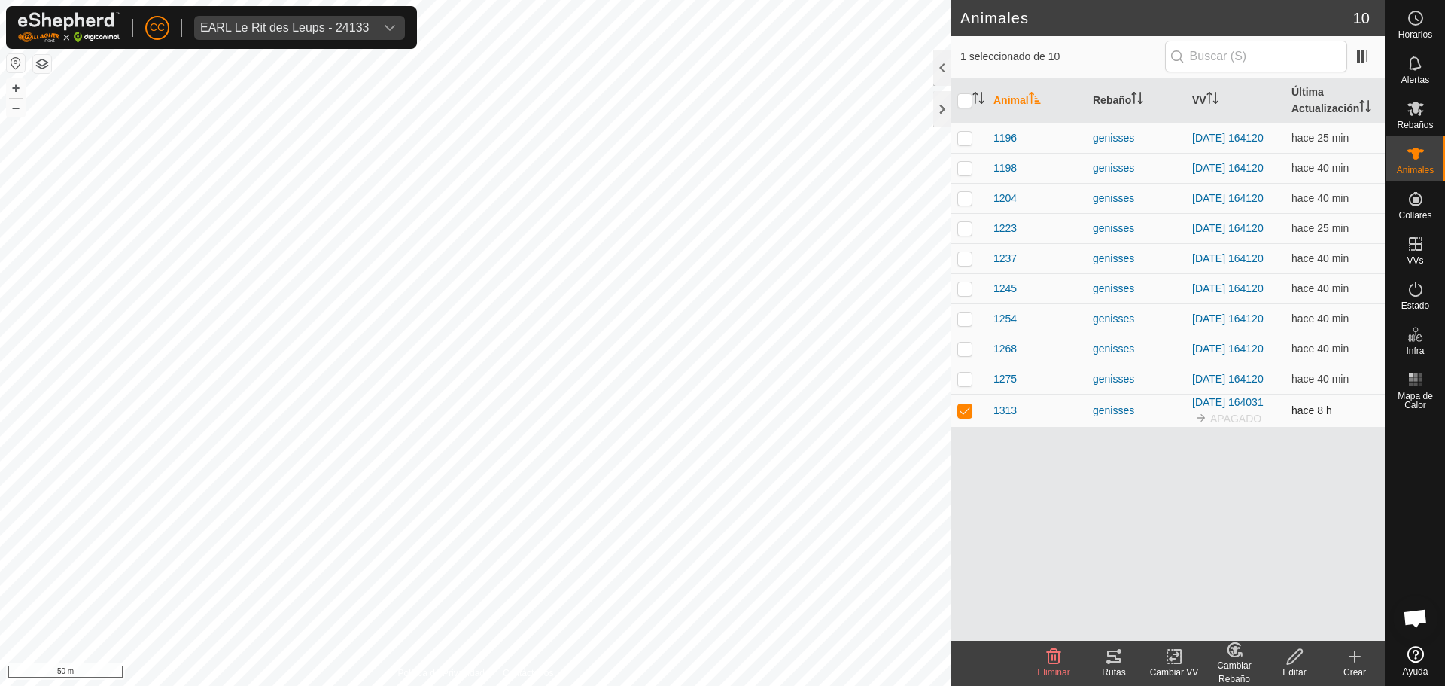
click at [720, 416] on p-checkbox at bounding box center [965, 410] width 15 height 12
click at [720, 666] on div "Editar" at bounding box center [1295, 672] width 60 height 14
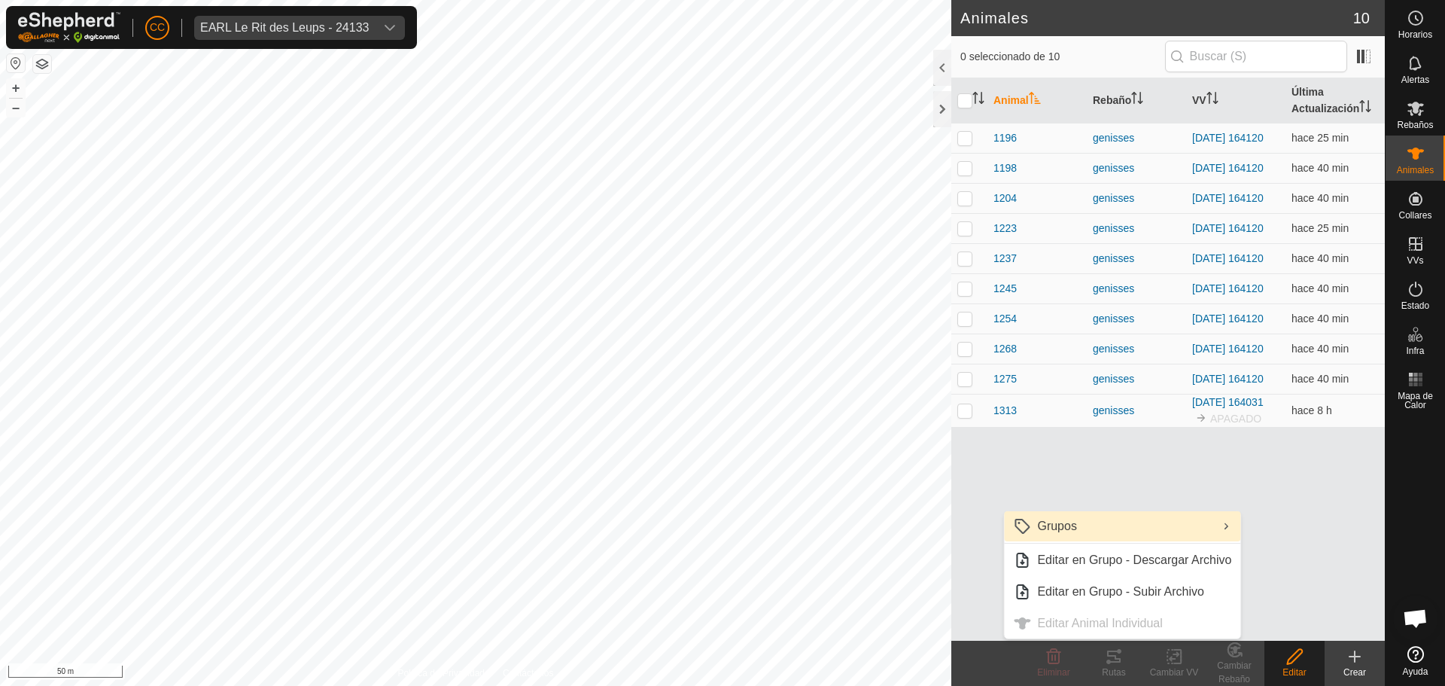
click at [720, 528] on link "Grupos" at bounding box center [1122, 526] width 236 height 30
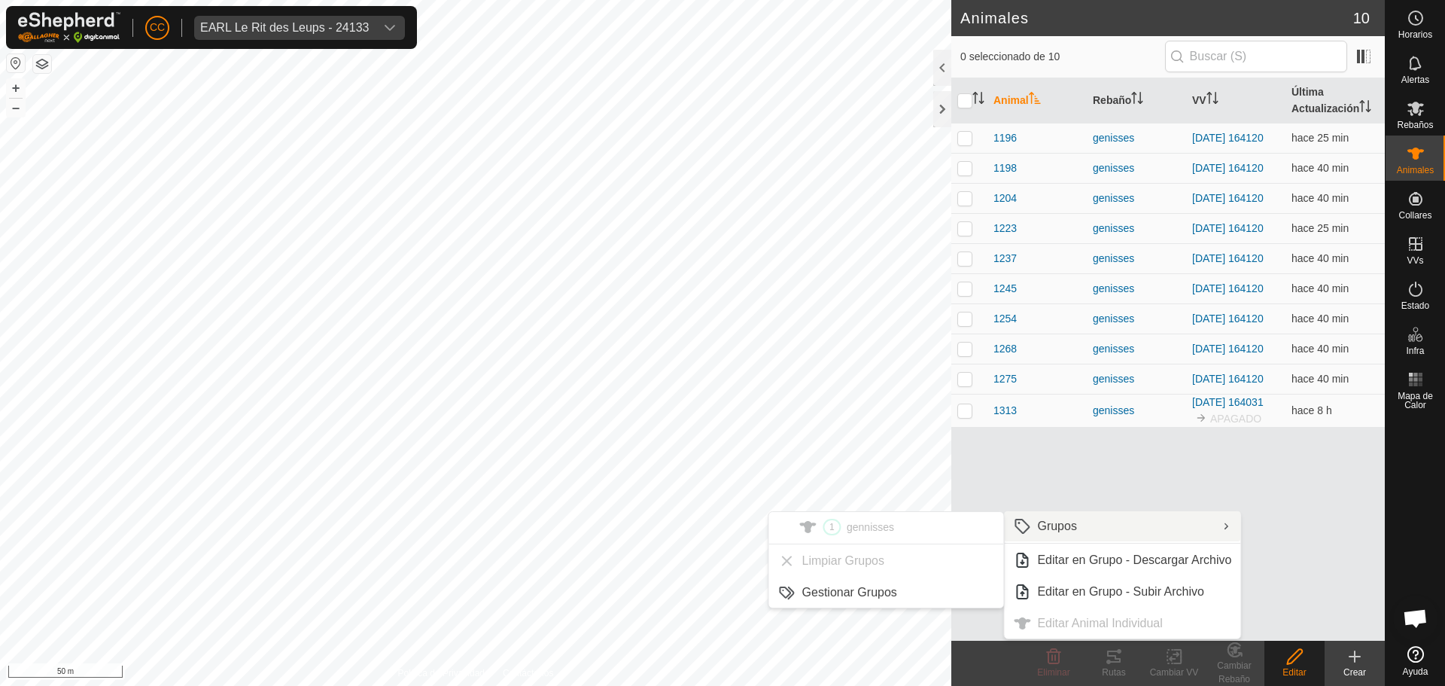
drag, startPoint x: 1125, startPoint y: 492, endPoint x: 1101, endPoint y: 486, distance: 24.8
click at [720, 490] on div "Animal Rebaño VV Última Actualización 1196 genisses 2025-09-12 164120 hace 25 m…" at bounding box center [1169, 359] width 434 height 562
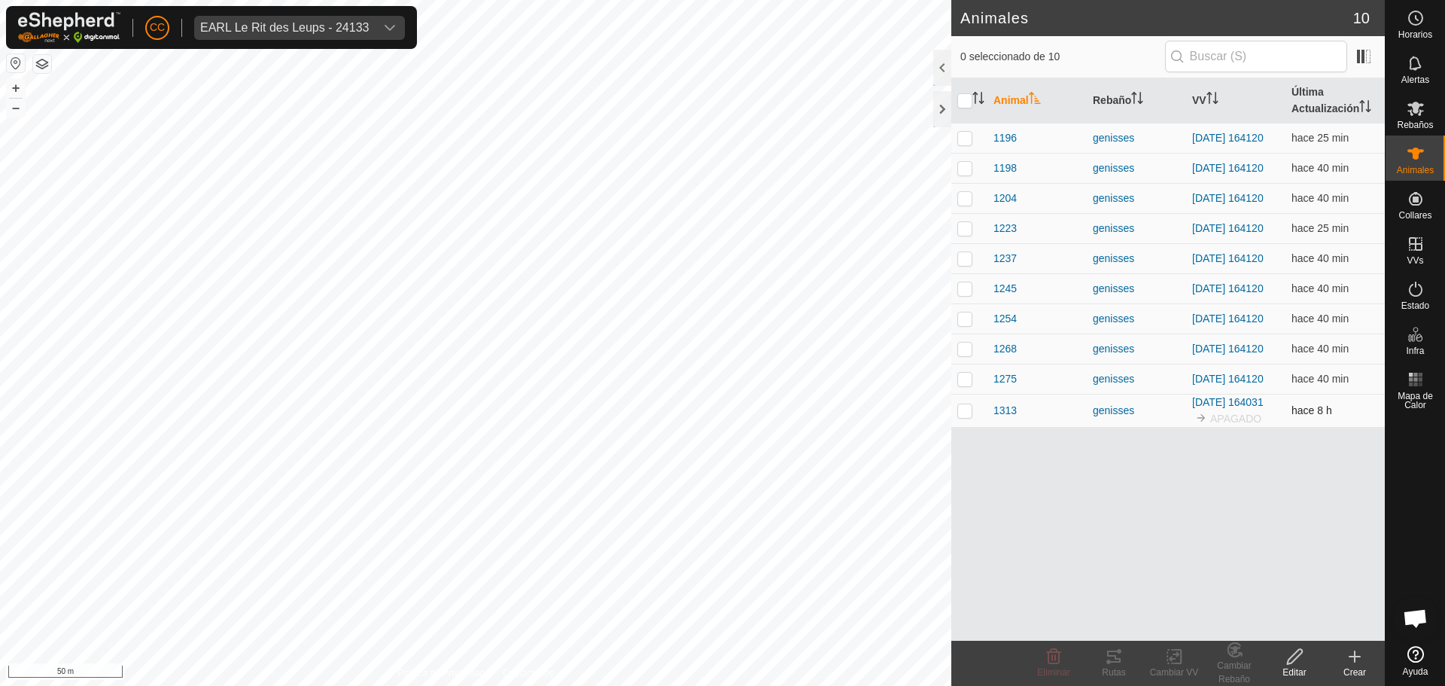
click at [720, 427] on td at bounding box center [970, 410] width 36 height 33
click at [720, 662] on icon at bounding box center [1177, 657] width 7 height 14
click at [720, 522] on div "Animal Rebaño VV Última Actualización 1196 genisses 2025-09-12 164120 hace 25 m…" at bounding box center [1169, 359] width 434 height 562
click at [720, 416] on p-checkbox at bounding box center [965, 410] width 15 height 12
checkbox input "false"
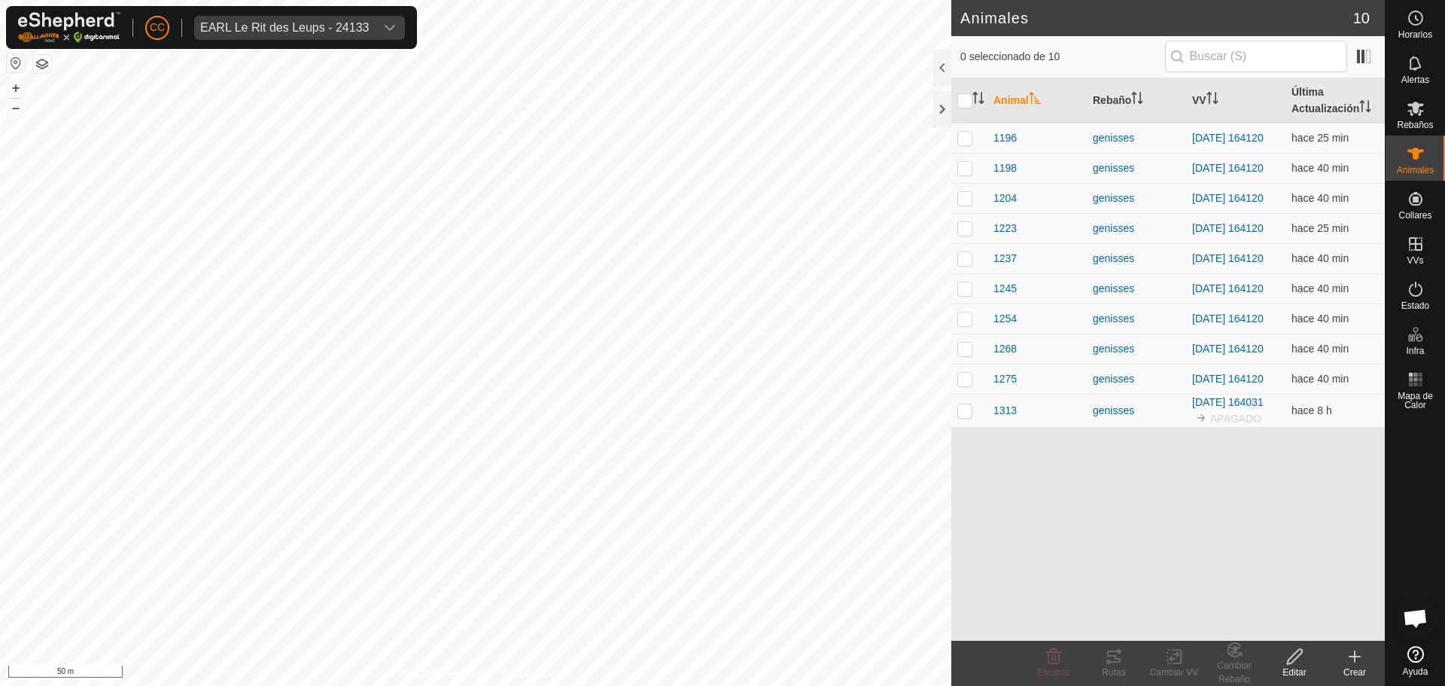
click at [720, 543] on div "Animal Rebaño VV Última Actualización 1196 genisses 2025-09-12 164120 hace 25 m…" at bounding box center [1169, 359] width 434 height 562
